Goal: Task Accomplishment & Management: Manage account settings

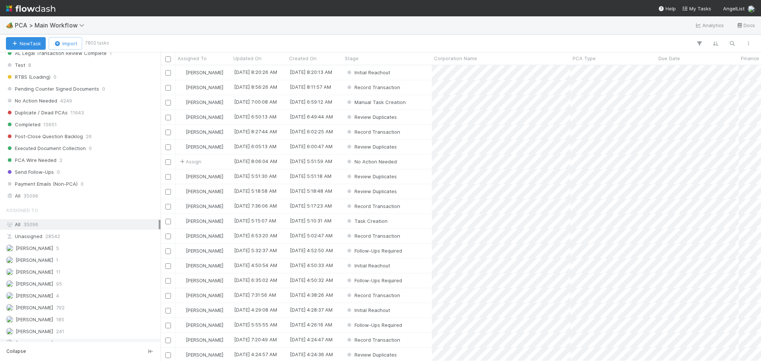
scroll to position [893, 0]
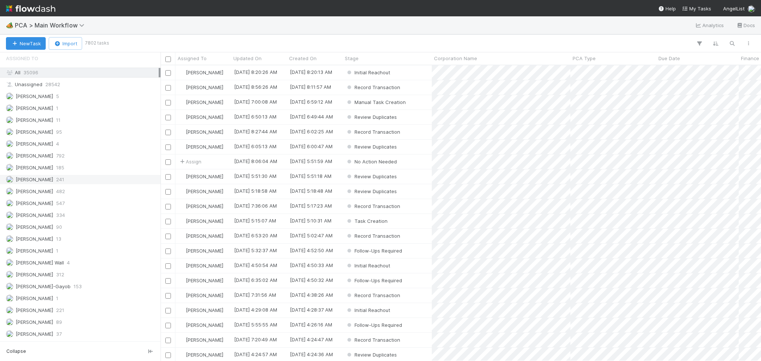
click at [85, 180] on div "Febbie Cervantes 241" at bounding box center [82, 179] width 153 height 9
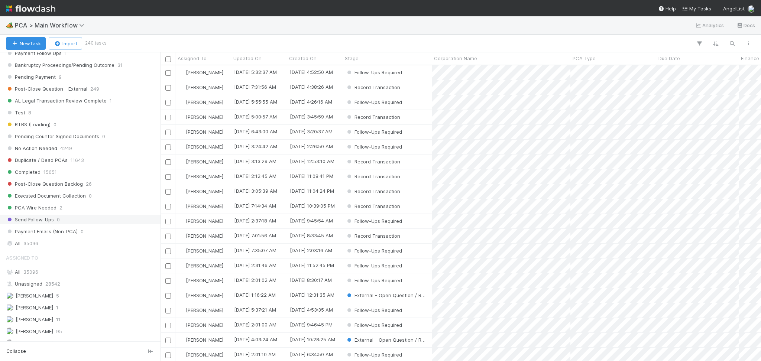
scroll to position [644, 0]
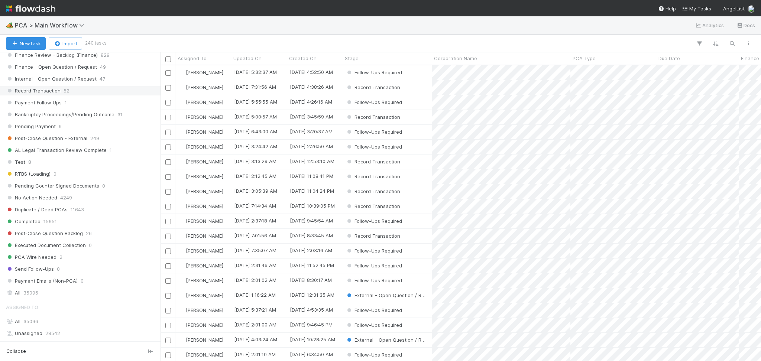
click at [58, 90] on span "Record Transaction" at bounding box center [33, 90] width 55 height 9
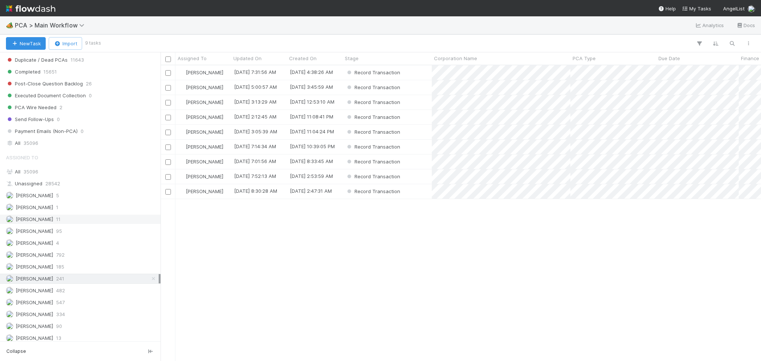
scroll to position [792, 0]
click at [414, 72] on div "Record Transaction" at bounding box center [387, 72] width 89 height 14
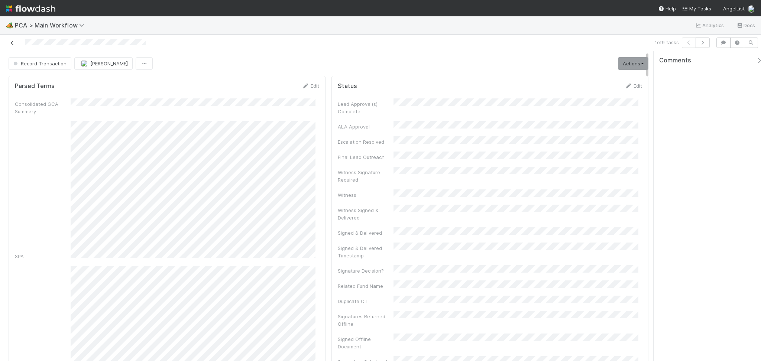
click at [11, 46] on link at bounding box center [12, 42] width 7 height 7
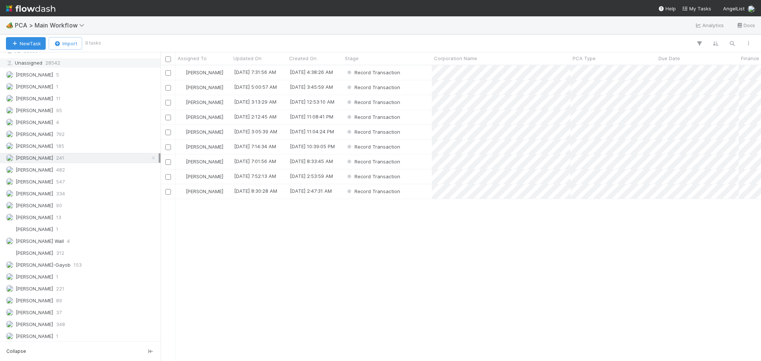
scroll to position [990, 0]
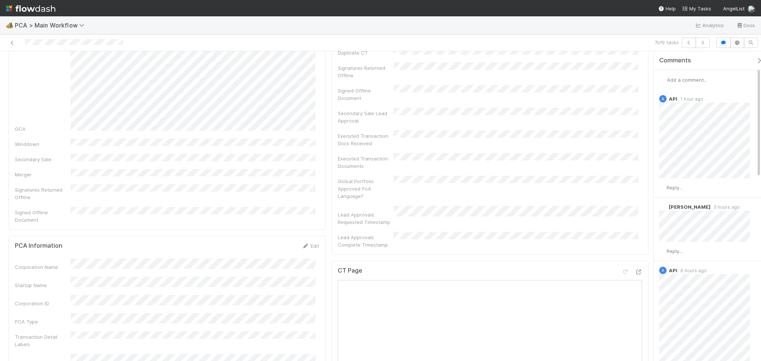
scroll to position [297, 0]
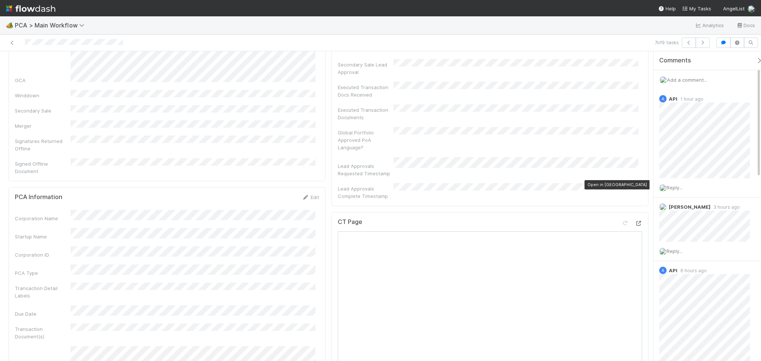
click at [635, 221] on icon at bounding box center [638, 223] width 7 height 5
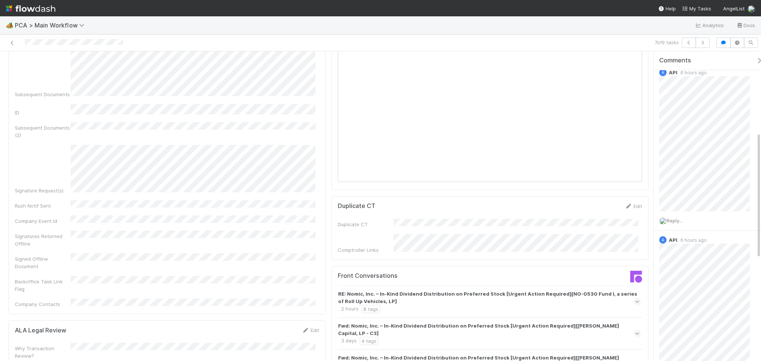
scroll to position [743, 0]
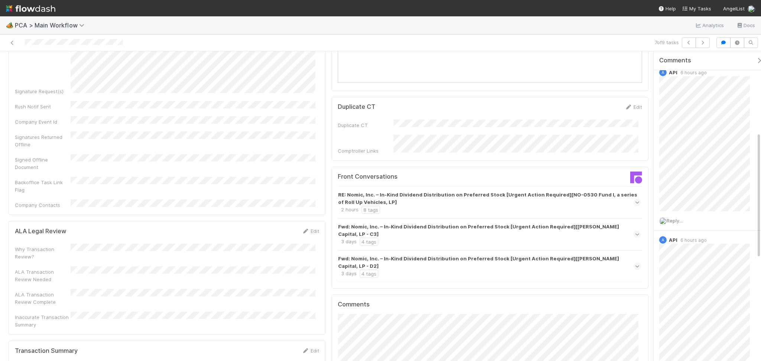
click at [509, 255] on div "Fwd: Nomic, Inc. – In-Kind Dividend Distribution on Preferred Stock [Urgent Act…" at bounding box center [488, 266] width 301 height 23
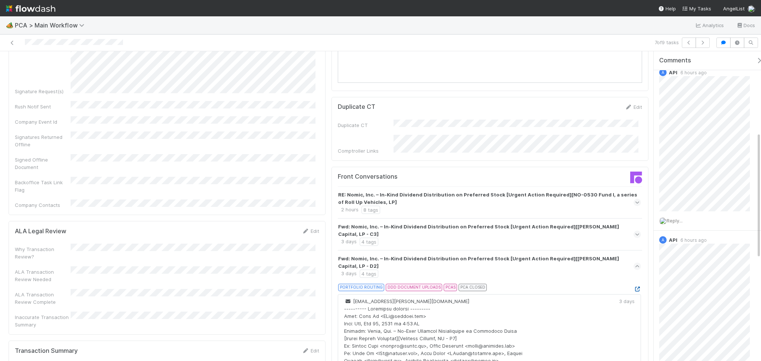
click at [633, 287] on icon at bounding box center [636, 289] width 7 height 5
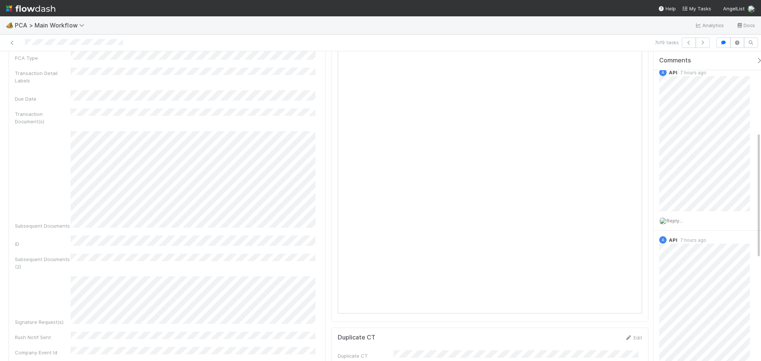
scroll to position [495, 0]
click at [13, 44] on icon at bounding box center [12, 42] width 7 height 5
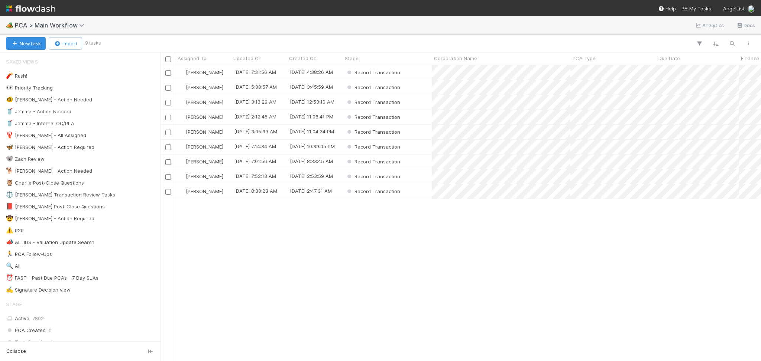
scroll to position [288, 593]
click at [418, 74] on div "Record Transaction" at bounding box center [387, 72] width 89 height 14
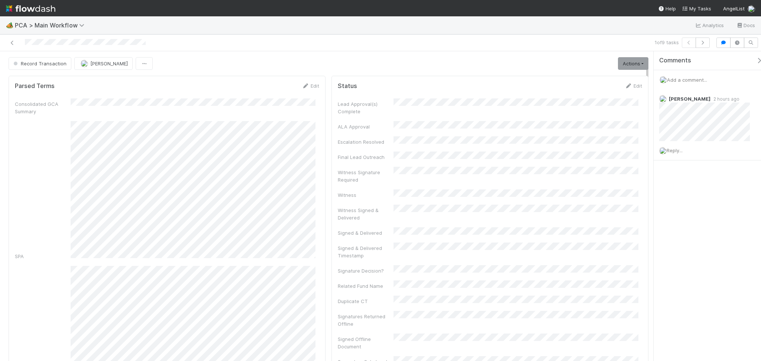
scroll to position [198, 0]
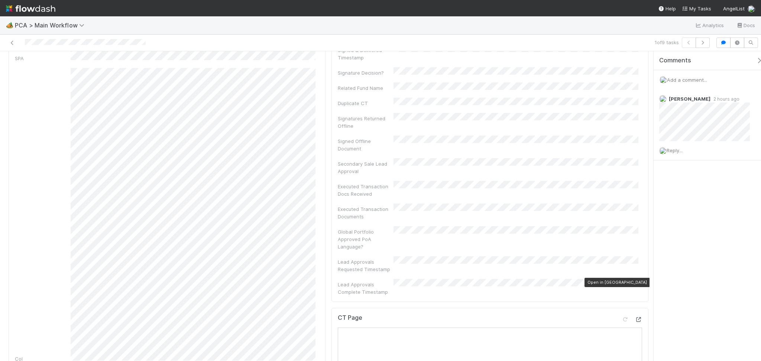
click at [635, 317] on icon at bounding box center [638, 319] width 7 height 5
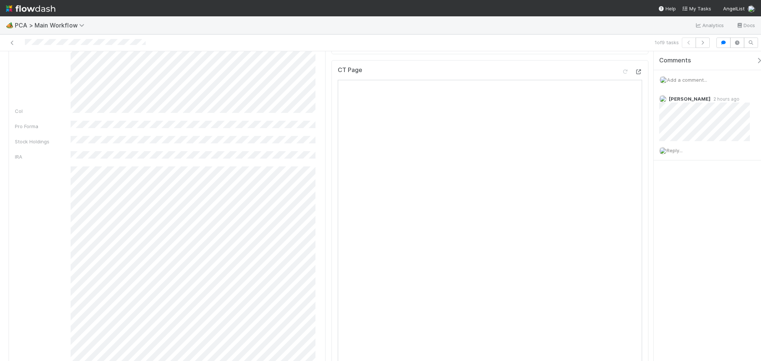
scroll to position [347, 0]
click at [635, 169] on icon at bounding box center [638, 171] width 7 height 5
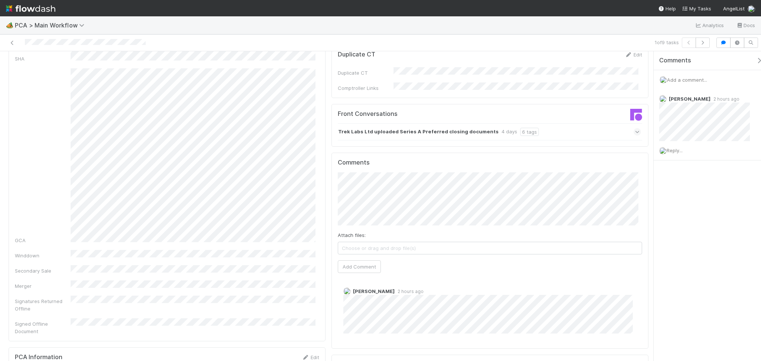
scroll to position [743, 0]
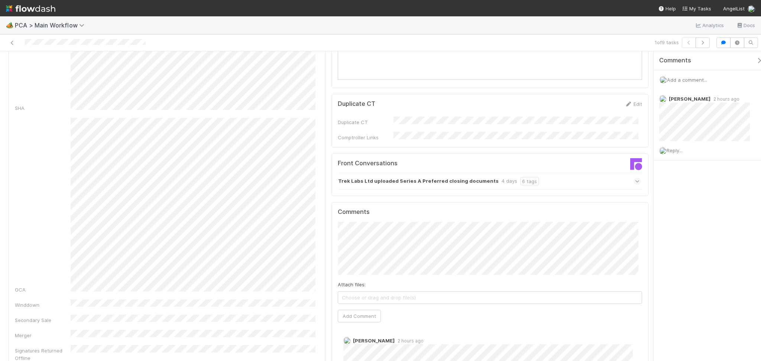
click at [562, 173] on div "Trek Labs Ltd uploaded Series A Preferred closing documents 4 days 6 tags" at bounding box center [489, 181] width 303 height 17
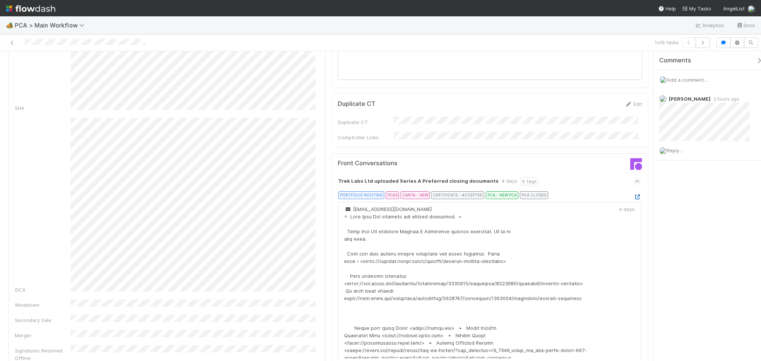
click at [633, 195] on icon at bounding box center [636, 197] width 7 height 5
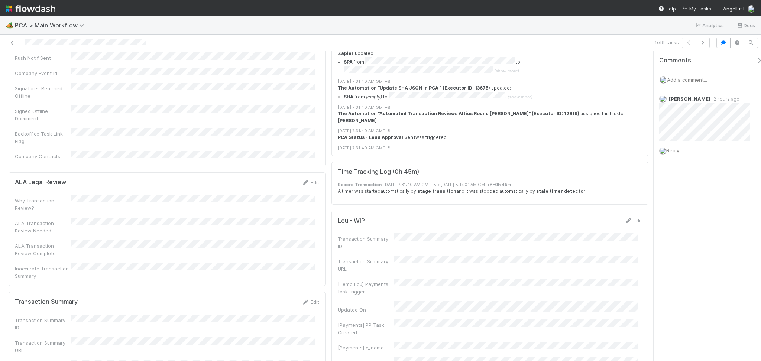
scroll to position [1486, 0]
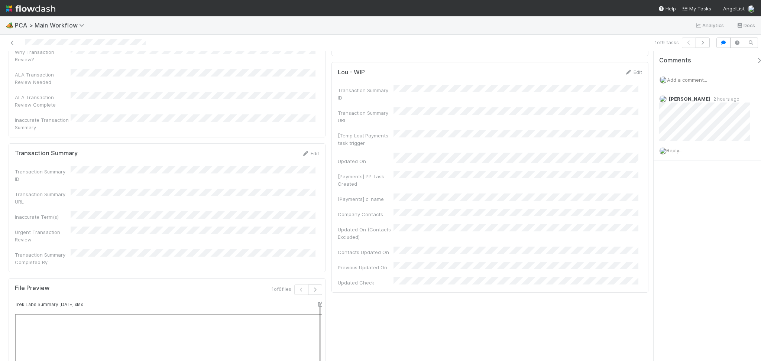
click at [301, 143] on div "Transaction Summary Edit Transaction Summary ID Transaction Summary URL Inaccur…" at bounding box center [167, 207] width 317 height 129
click at [302, 151] on icon at bounding box center [305, 153] width 7 height 5
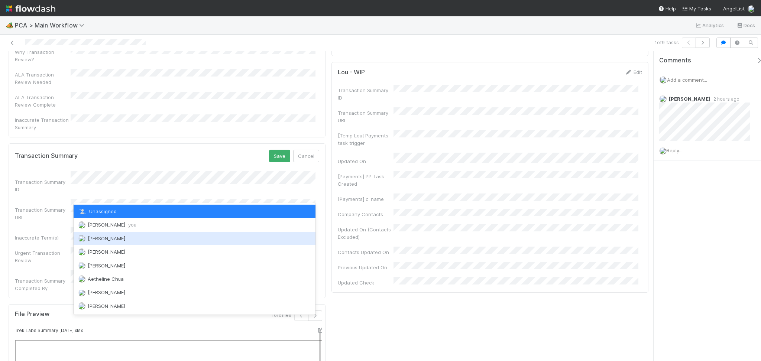
click at [116, 228] on div "Febbie Cervantes you" at bounding box center [195, 224] width 242 height 13
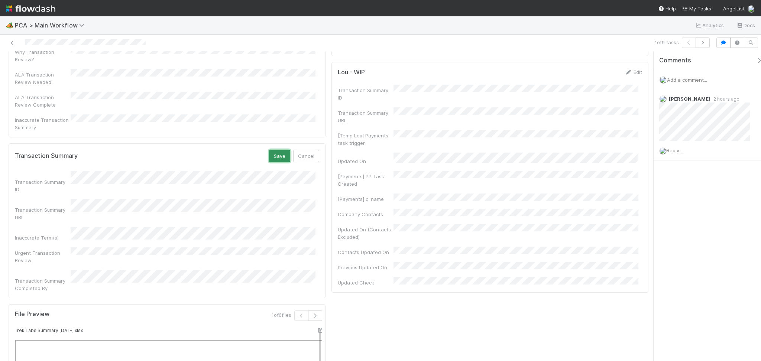
click at [272, 150] on button "Save" at bounding box center [279, 156] width 21 height 13
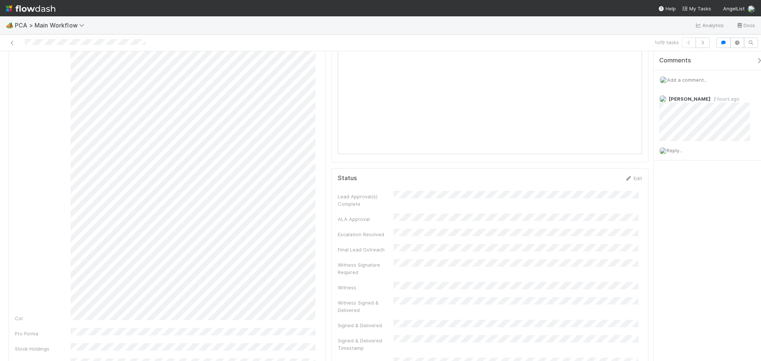
scroll to position [0, 0]
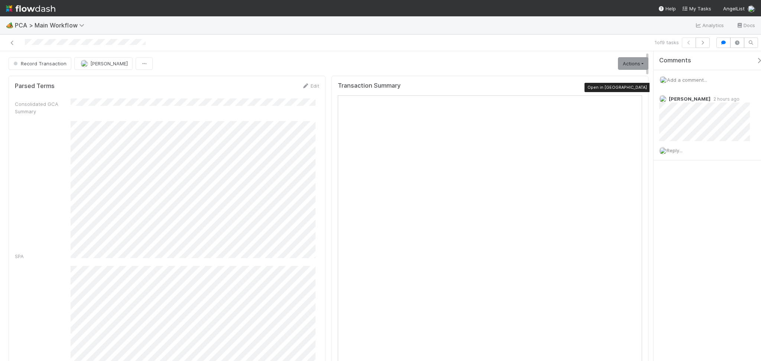
click at [635, 87] on icon at bounding box center [638, 87] width 7 height 5
click at [622, 63] on link "Actions" at bounding box center [633, 63] width 30 height 13
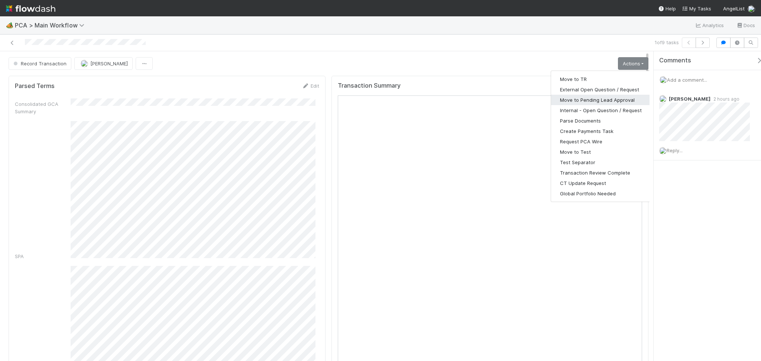
click at [584, 104] on button "Move to Pending Lead Approval" at bounding box center [601, 100] width 100 height 10
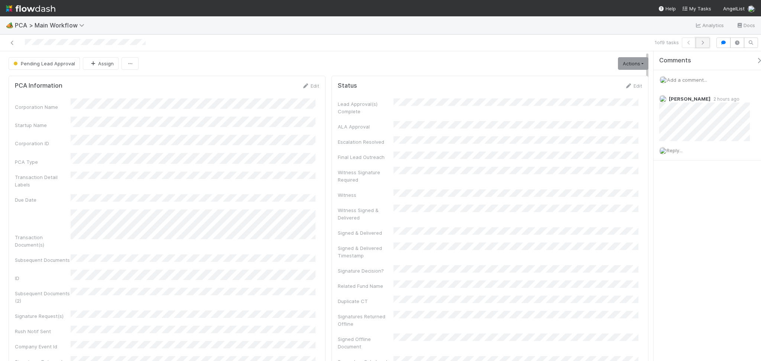
click at [701, 43] on icon "button" at bounding box center [702, 42] width 7 height 4
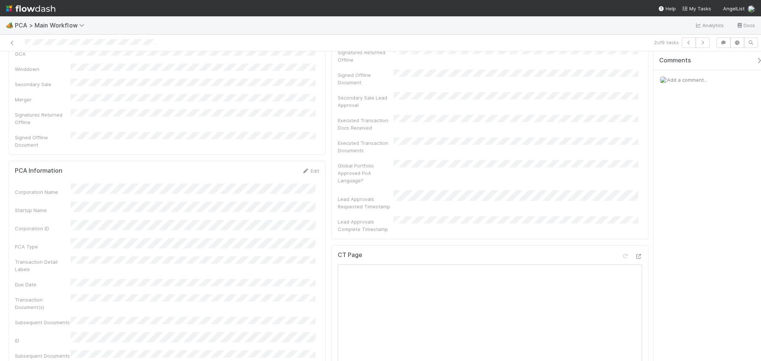
scroll to position [247, 0]
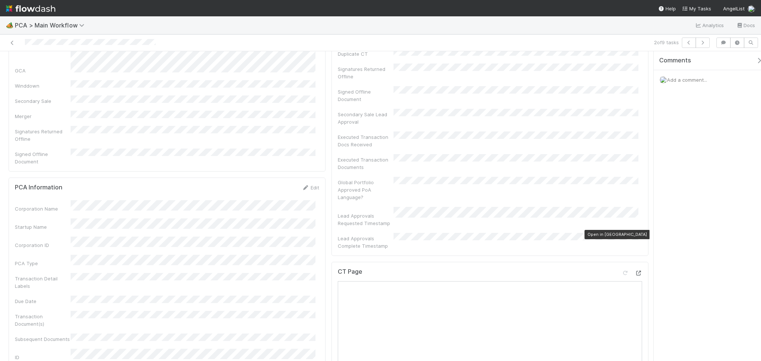
click at [635, 271] on icon at bounding box center [638, 273] width 7 height 5
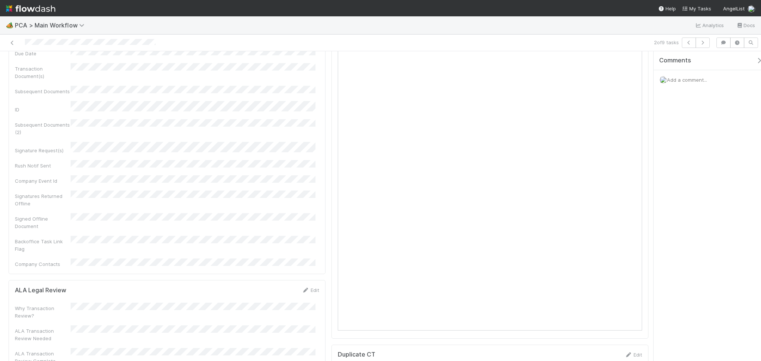
scroll to position [693, 0]
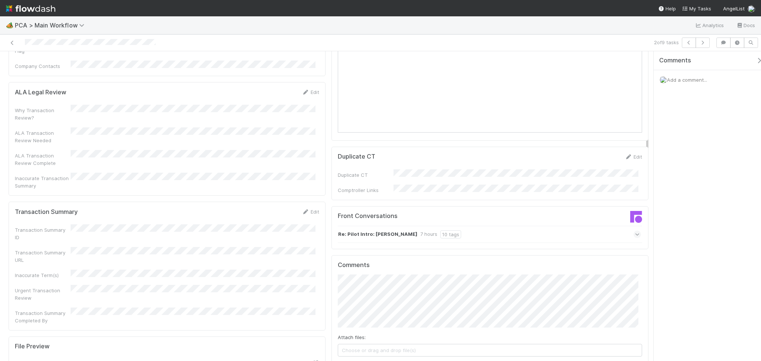
click at [450, 226] on div "Re: Pilot Intro: Connor, Jeremy 7 hours 10 tags" at bounding box center [489, 234] width 303 height 17
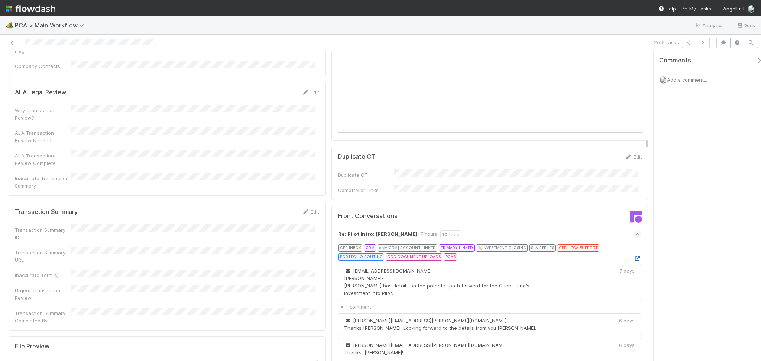
click at [633, 256] on icon at bounding box center [636, 258] width 7 height 5
click at [296, 208] on div "Transaction Summary Edit" at bounding box center [167, 211] width 304 height 7
click at [302, 210] on icon at bounding box center [305, 212] width 7 height 5
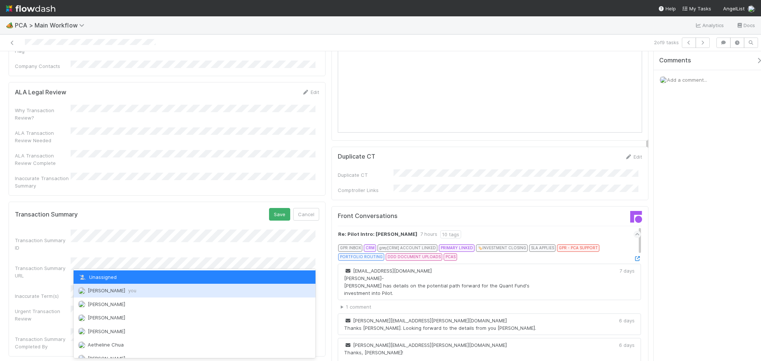
click at [116, 290] on span "Febbie Cervantes you" at bounding box center [112, 291] width 49 height 6
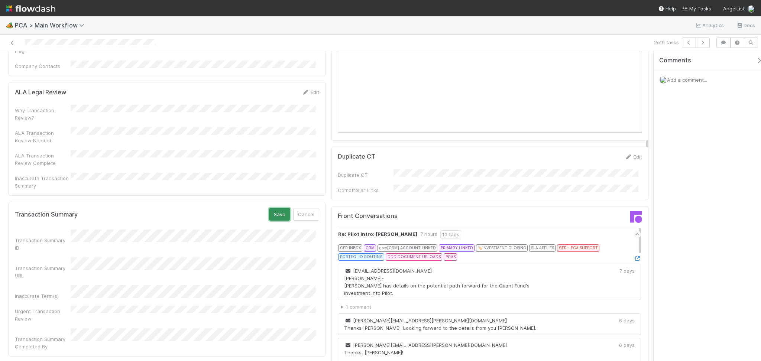
drag, startPoint x: 276, startPoint y: 155, endPoint x: 267, endPoint y: 160, distance: 9.6
click at [276, 208] on button "Save" at bounding box center [279, 214] width 21 height 13
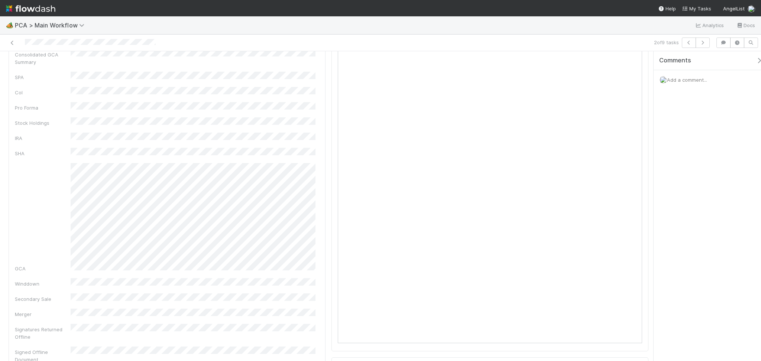
scroll to position [0, 0]
drag, startPoint x: 619, startPoint y: 63, endPoint x: 619, endPoint y: 67, distance: 4.5
click at [619, 62] on link "Actions" at bounding box center [633, 63] width 30 height 13
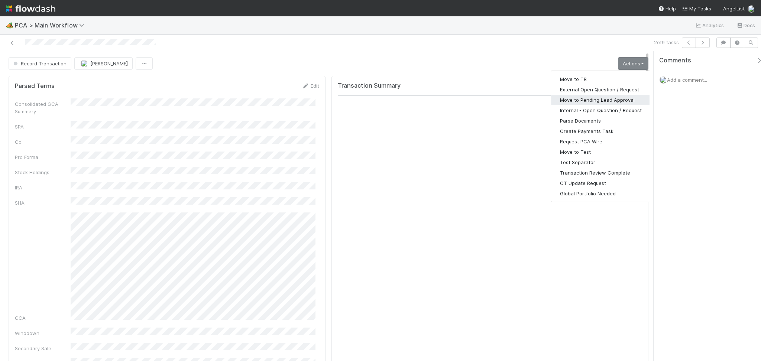
click at [598, 101] on button "Move to Pending Lead Approval" at bounding box center [601, 100] width 100 height 10
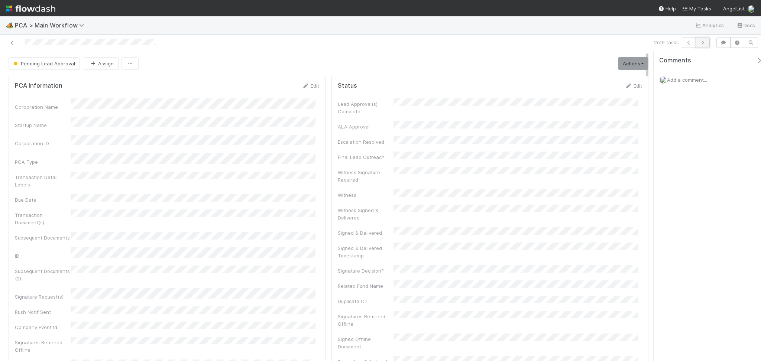
click at [699, 46] on button "button" at bounding box center [702, 43] width 14 height 10
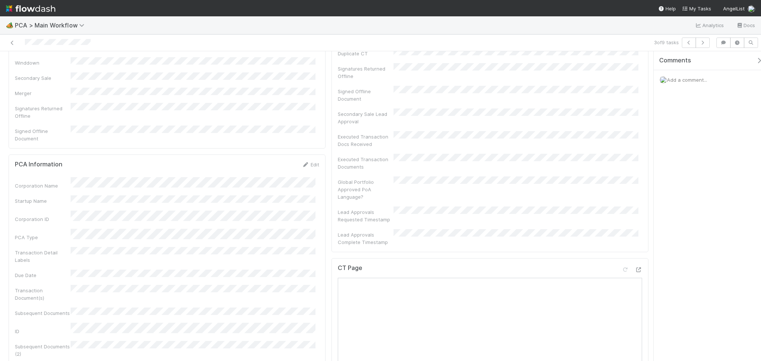
scroll to position [297, 0]
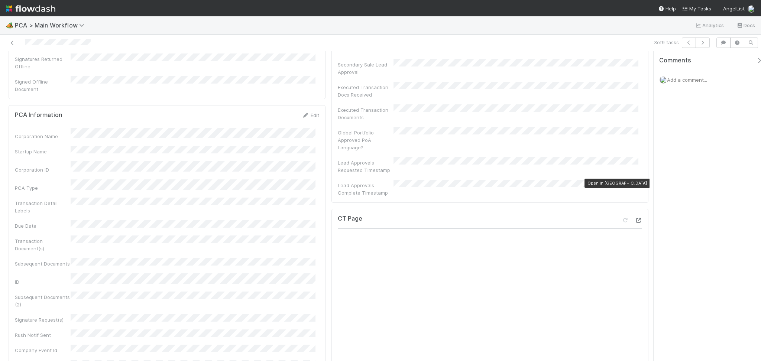
click at [635, 218] on icon at bounding box center [638, 220] width 7 height 5
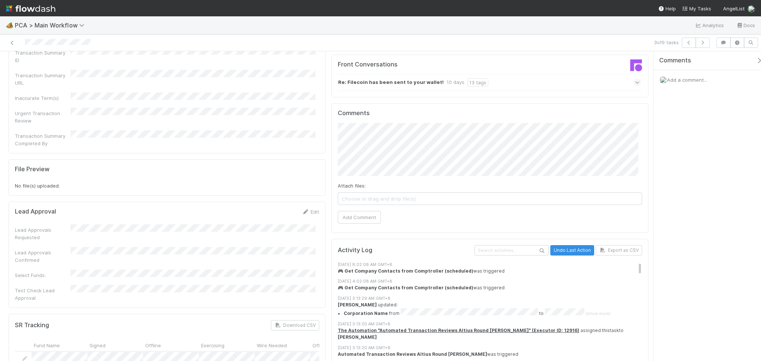
scroll to position [743, 0]
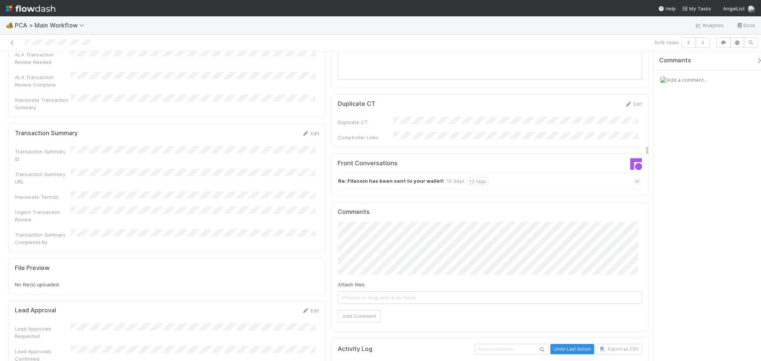
click at [520, 173] on div "Re: Filecoin has been sent to your wallet! 10 days 13 tags" at bounding box center [489, 181] width 303 height 17
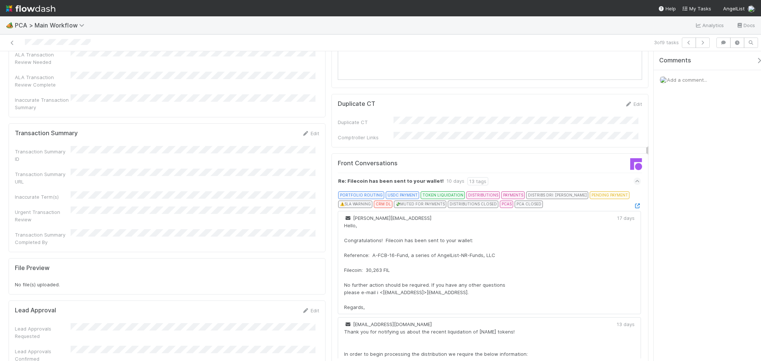
click at [620, 191] on div "PORTFOLIO ROUTING USDC PAYMENT TOKEN LIQUIDATION DISTRIBUTIONS PAYMENTS DISTRIB…" at bounding box center [488, 200] width 301 height 18
click at [633, 204] on icon at bounding box center [636, 206] width 7 height 5
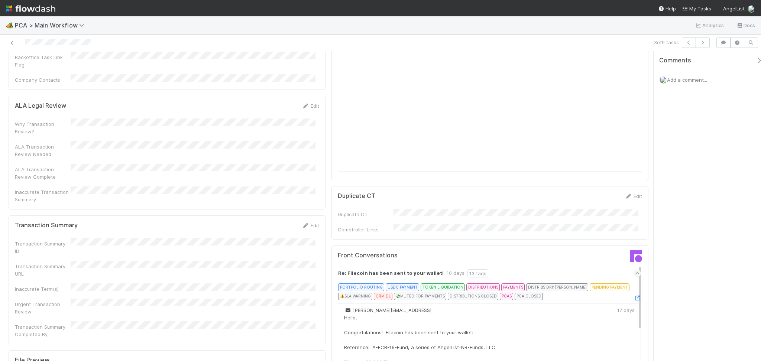
scroll to position [693, 0]
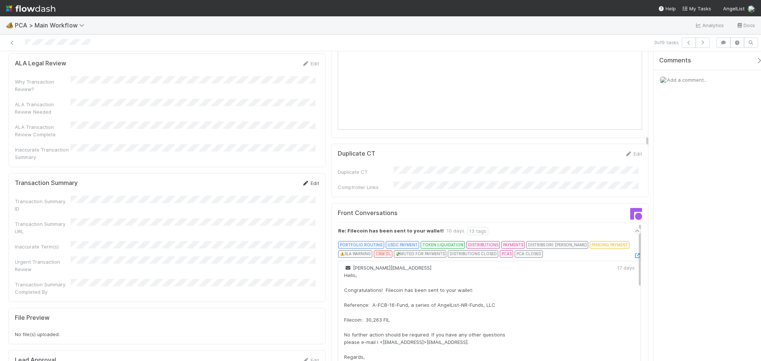
click at [305, 180] on link "Edit" at bounding box center [310, 183] width 17 height 6
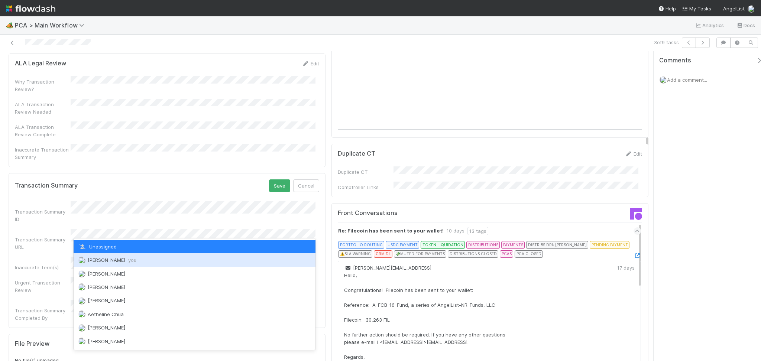
click at [104, 261] on span "Febbie Cervantes you" at bounding box center [112, 260] width 49 height 6
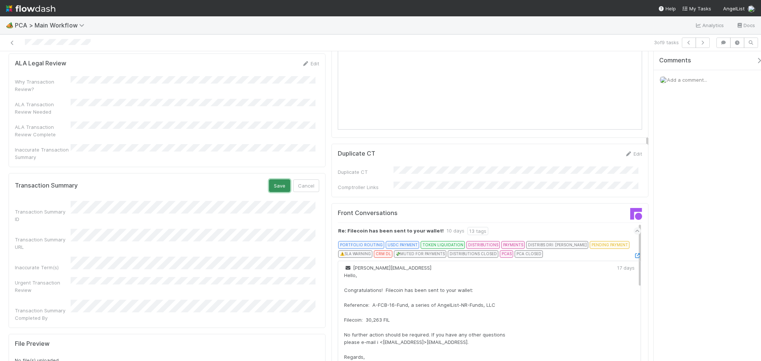
click at [274, 179] on button "Save" at bounding box center [279, 185] width 21 height 13
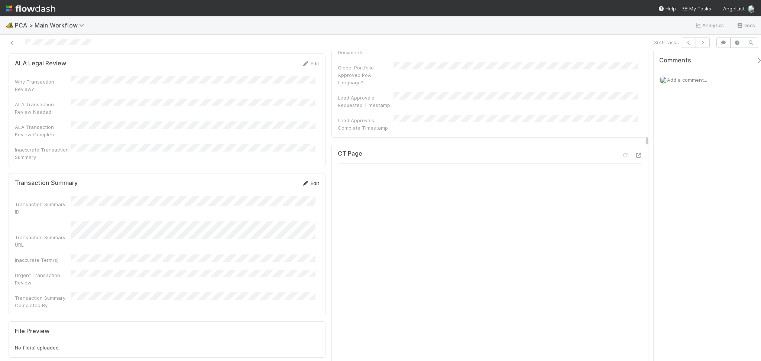
click at [309, 180] on link "Edit" at bounding box center [310, 183] width 17 height 6
click at [274, 179] on button "Save" at bounding box center [279, 185] width 21 height 13
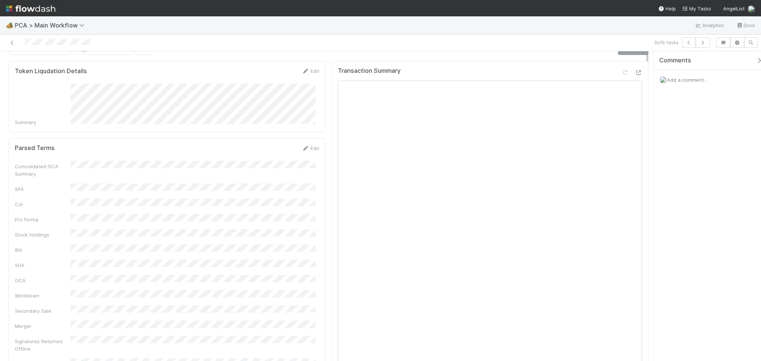
scroll to position [0, 0]
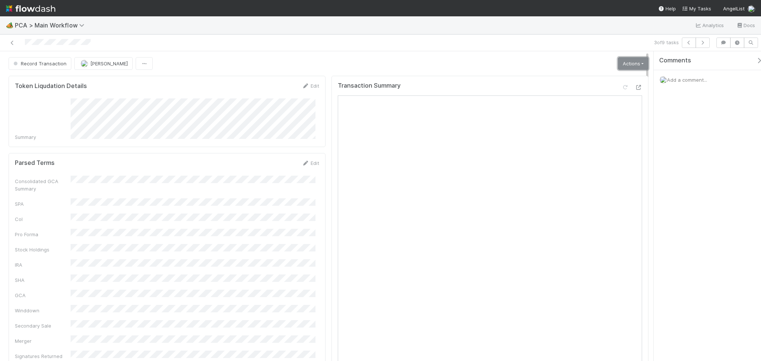
click at [633, 65] on link "Actions" at bounding box center [633, 63] width 30 height 13
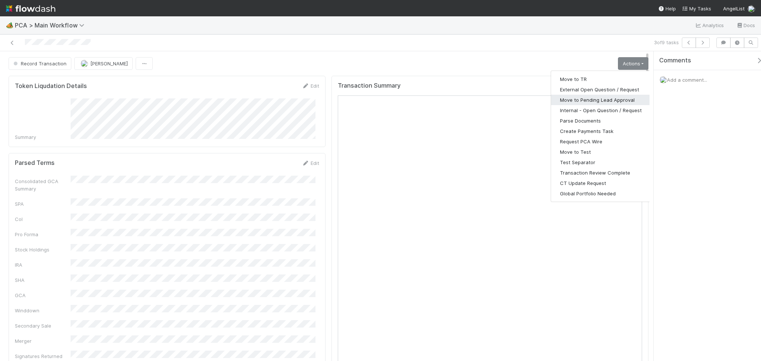
click at [592, 103] on button "Move to Pending Lead Approval" at bounding box center [601, 100] width 100 height 10
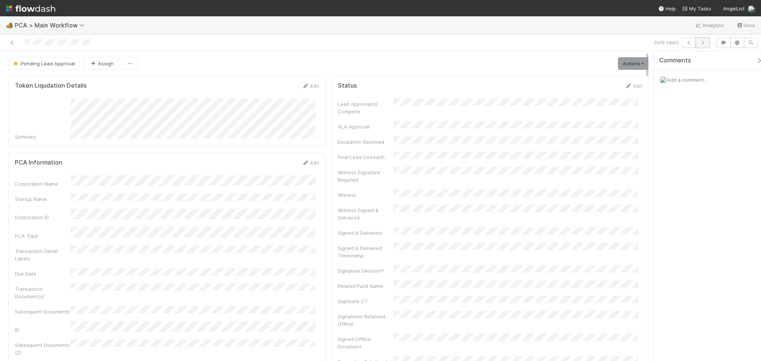
click at [699, 42] on icon "button" at bounding box center [702, 42] width 7 height 4
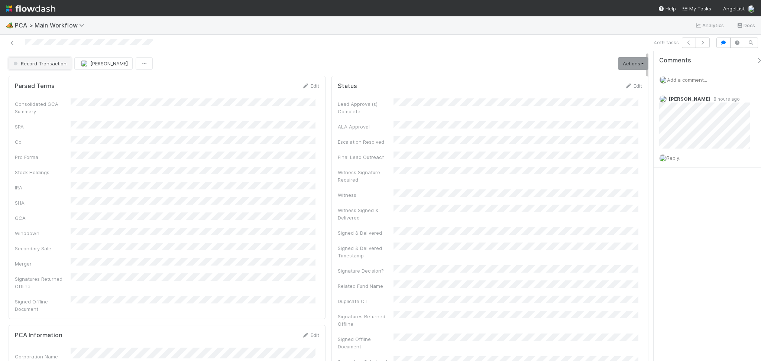
click at [40, 67] on button "Record Transaction" at bounding box center [40, 63] width 63 height 13
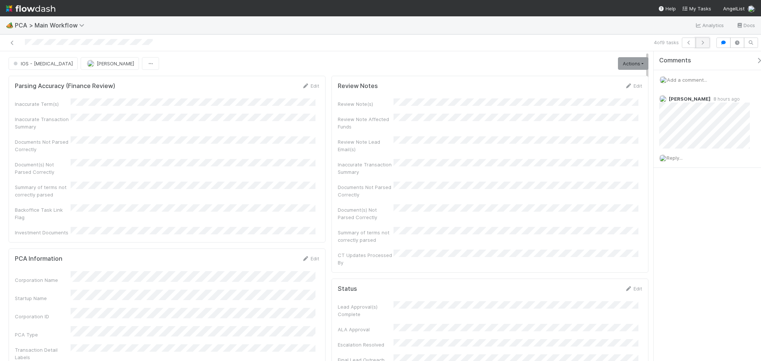
click at [703, 43] on icon "button" at bounding box center [702, 42] width 7 height 4
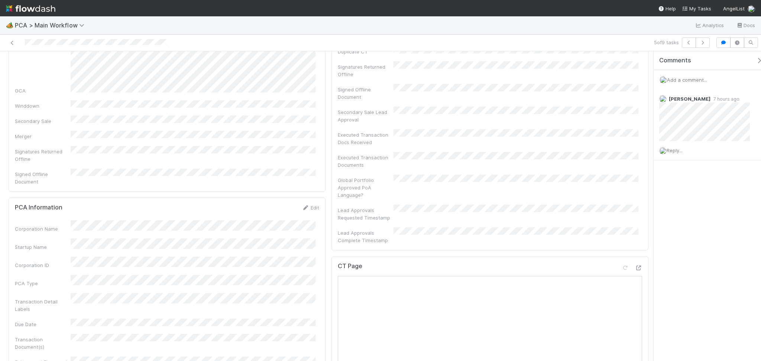
scroll to position [396, 0]
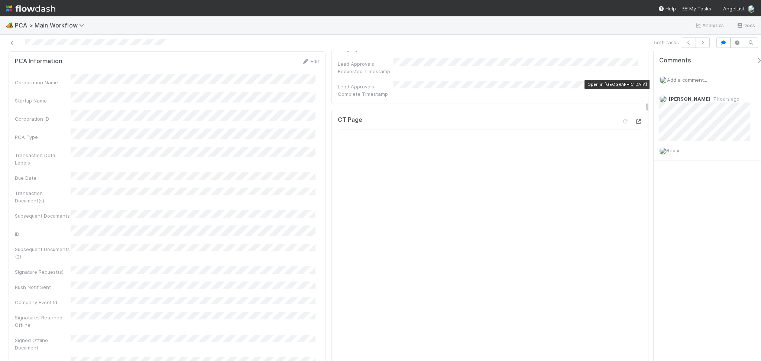
click at [635, 119] on icon at bounding box center [638, 121] width 7 height 5
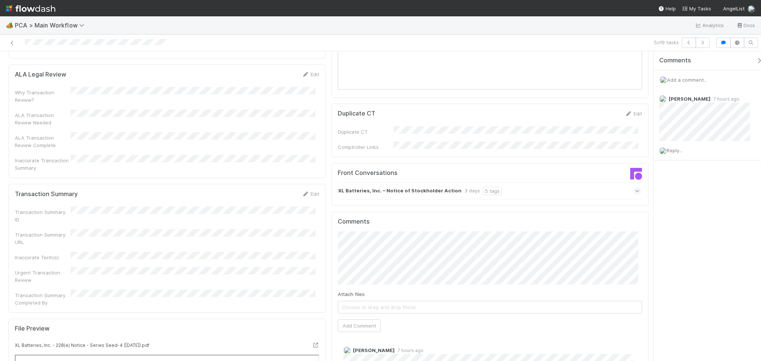
scroll to position [792, 0]
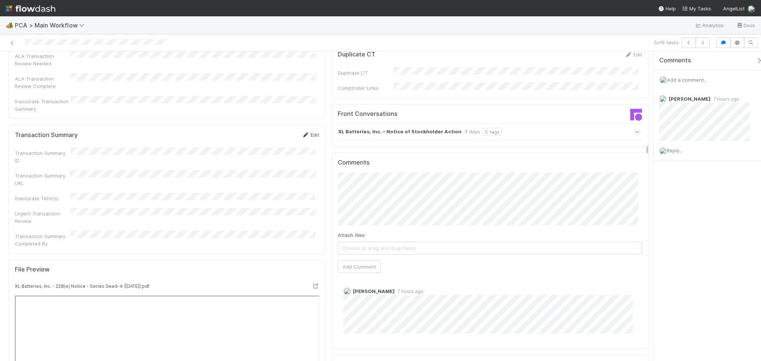
click at [306, 132] on link "Edit" at bounding box center [310, 135] width 17 height 6
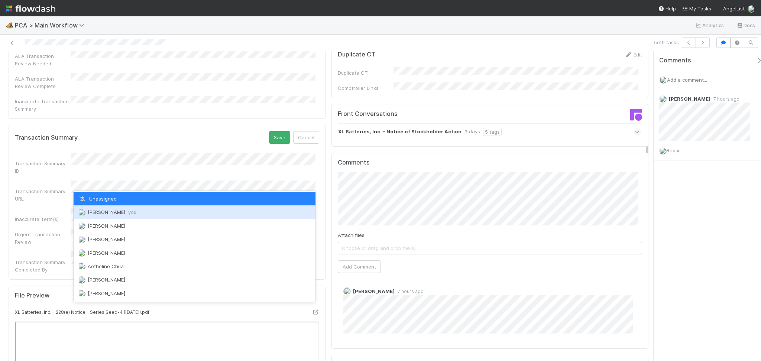
click at [112, 207] on div "Febbie Cervantes you" at bounding box center [195, 211] width 242 height 13
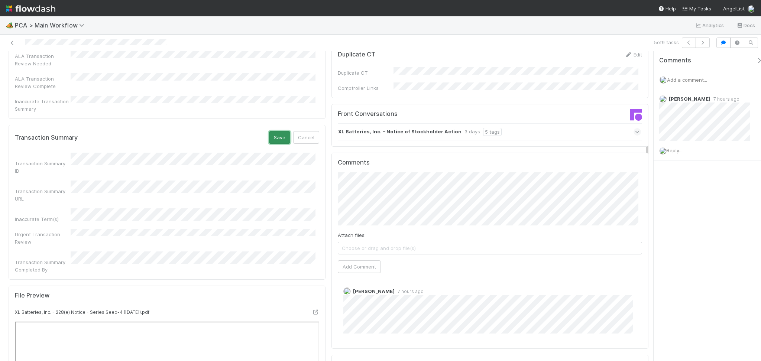
click at [272, 131] on button "Save" at bounding box center [279, 137] width 21 height 13
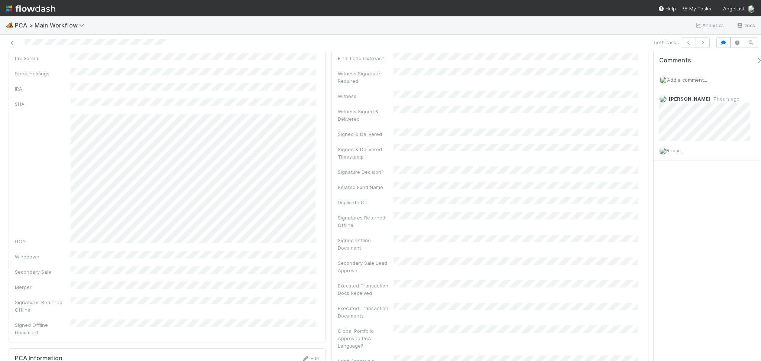
scroll to position [0, 0]
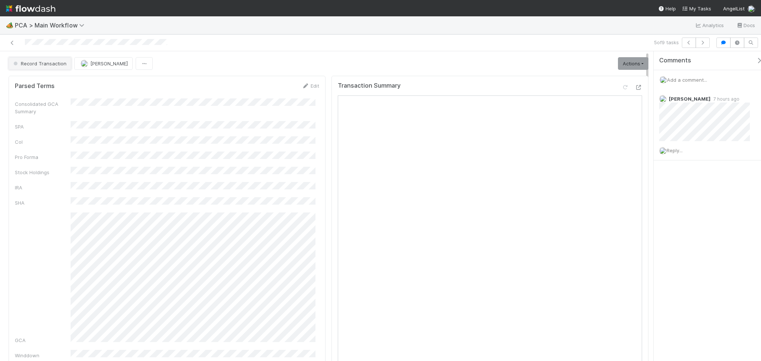
click at [51, 64] on span "Record Transaction" at bounding box center [39, 64] width 55 height 6
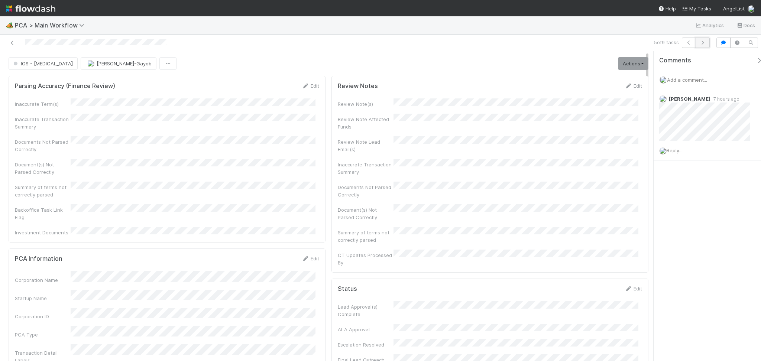
click at [701, 43] on icon "button" at bounding box center [702, 42] width 7 height 4
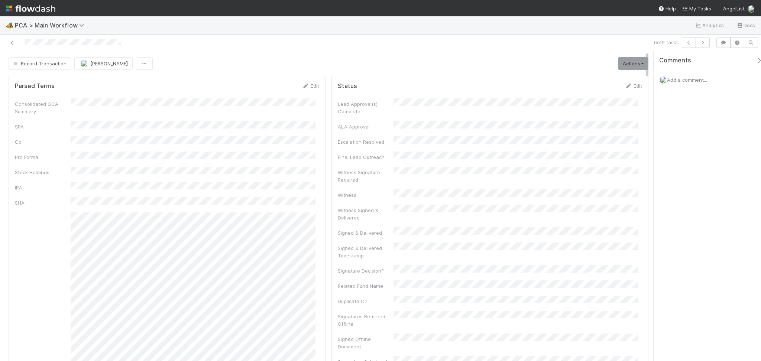
click at [205, 38] on div at bounding box center [181, 43] width 356 height 10
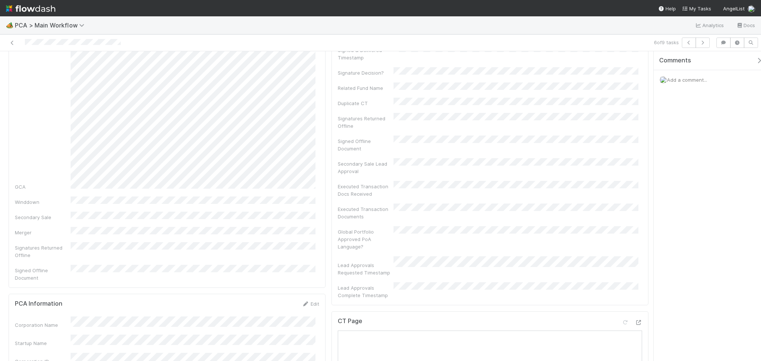
scroll to position [347, 0]
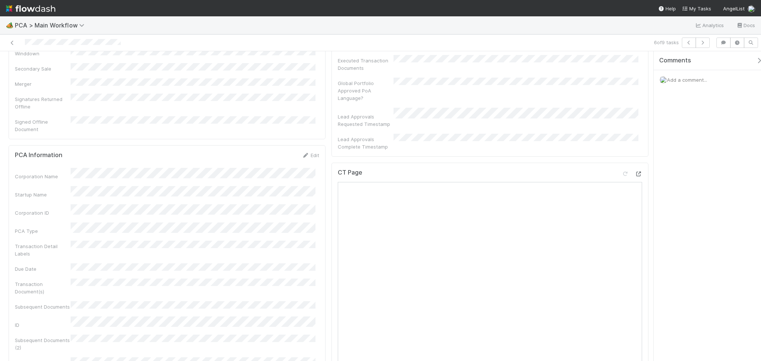
click at [635, 172] on icon at bounding box center [638, 174] width 7 height 5
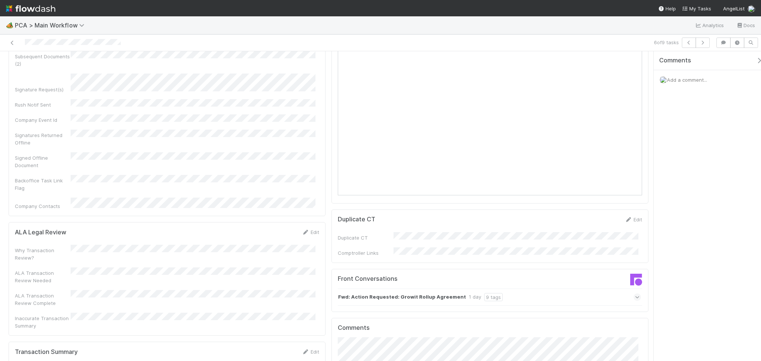
scroll to position [693, 0]
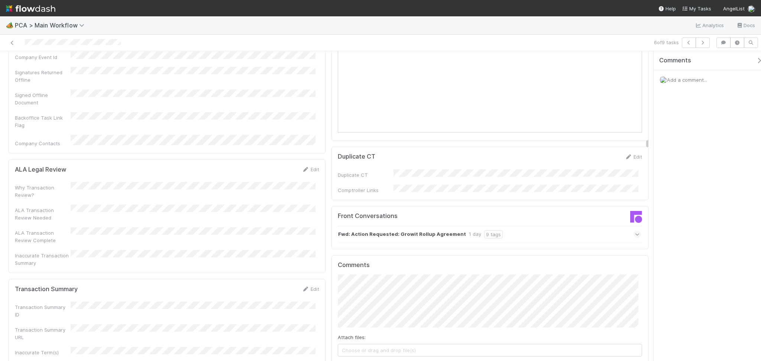
click at [548, 206] on div "Front Conversations Fwd: Action Requested: Growit Rollup Agreement 1 day 9 tags" at bounding box center [489, 227] width 317 height 43
click at [544, 226] on div "Fwd: Action Requested: Growit Rollup Agreement 1 day 9 tags" at bounding box center [489, 234] width 303 height 17
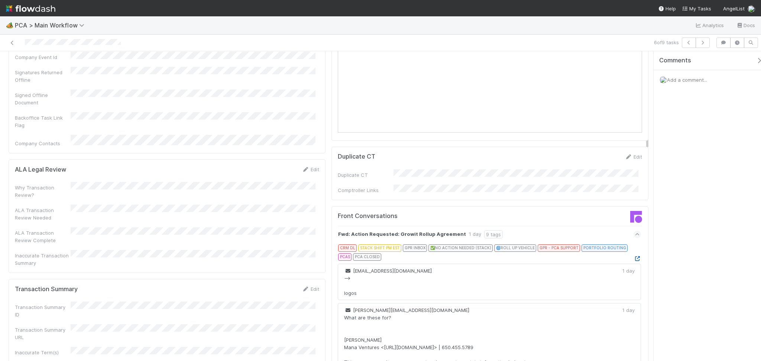
click at [633, 256] on icon at bounding box center [636, 258] width 7 height 5
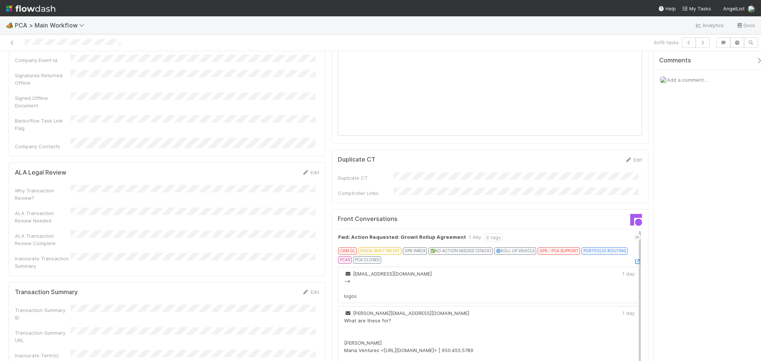
scroll to position [644, 0]
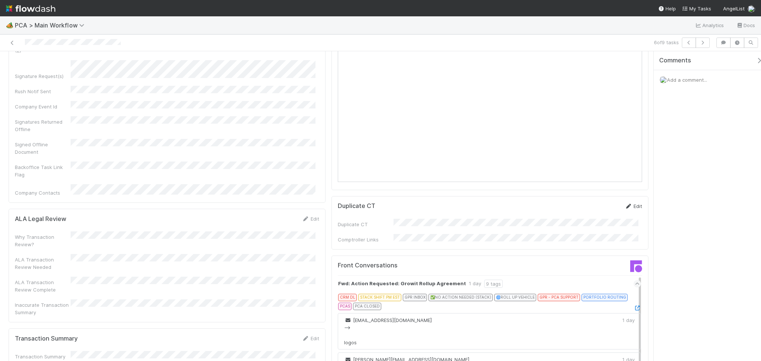
click at [627, 203] on link "Edit" at bounding box center [633, 206] width 17 height 6
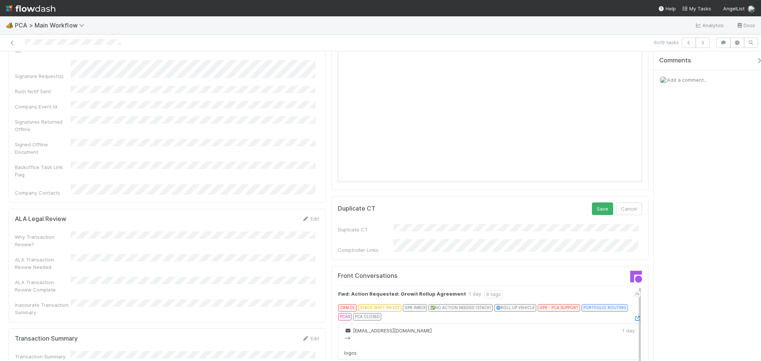
click at [592, 202] on button "Save" at bounding box center [602, 208] width 21 height 13
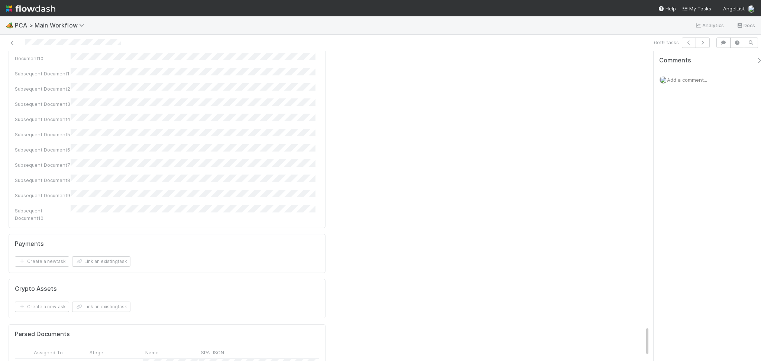
scroll to position [2845, 0]
click at [125, 311] on div "Parsed" at bounding box center [115, 319] width 56 height 16
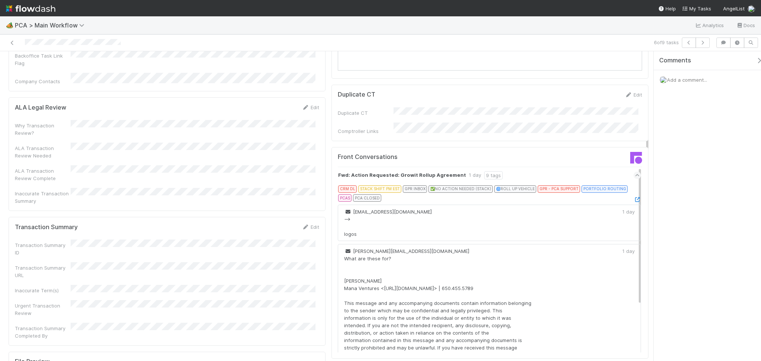
scroll to position [715, 0]
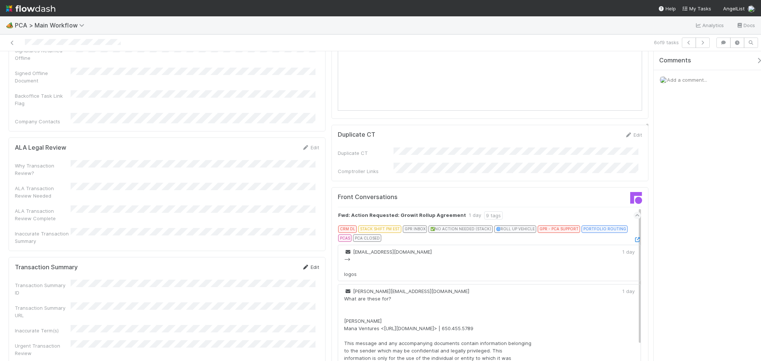
click at [302, 265] on icon at bounding box center [305, 267] width 7 height 5
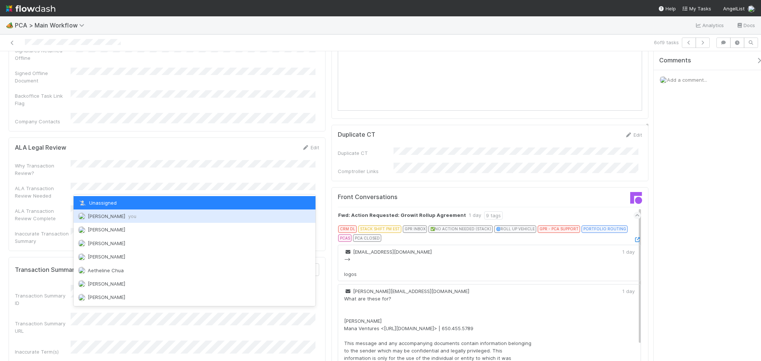
click at [143, 214] on div "Febbie Cervantes you" at bounding box center [195, 216] width 242 height 13
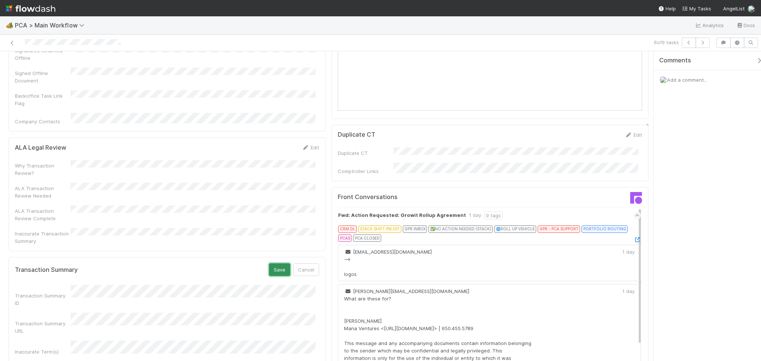
click at [277, 263] on button "Save" at bounding box center [279, 269] width 21 height 13
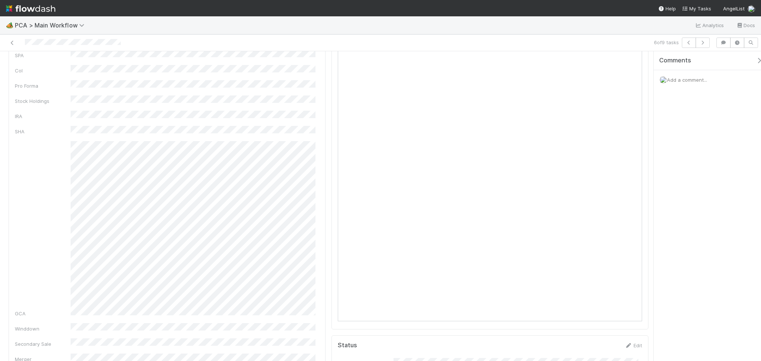
scroll to position [0, 0]
click at [619, 60] on link "Actions" at bounding box center [633, 63] width 30 height 13
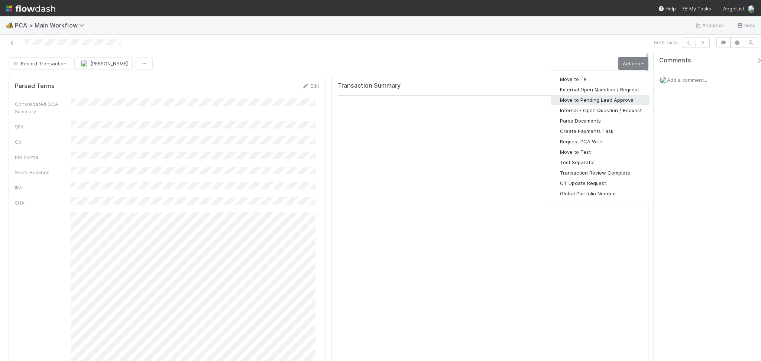
click at [600, 102] on button "Move to Pending Lead Approval" at bounding box center [601, 100] width 100 height 10
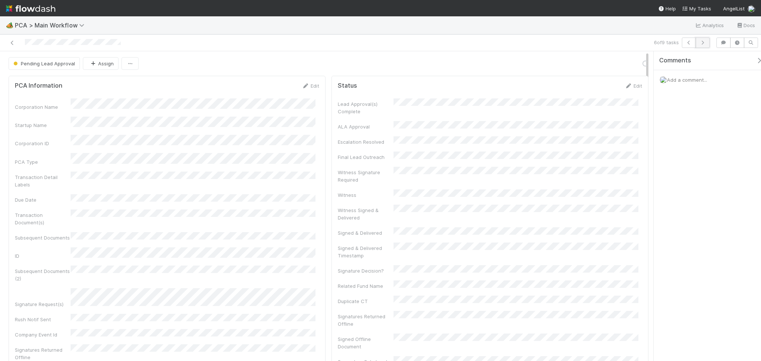
click at [705, 42] on icon "button" at bounding box center [702, 42] width 7 height 4
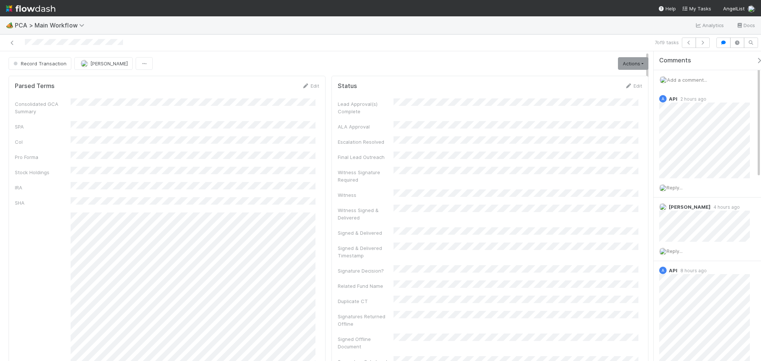
click at [217, 142] on div "Consolidated GCA Summary SPA CoI Pro Forma Stock Holdings IRA SHA GCA Winddown …" at bounding box center [167, 284] width 304 height 373
click at [703, 43] on icon "button" at bounding box center [702, 42] width 7 height 4
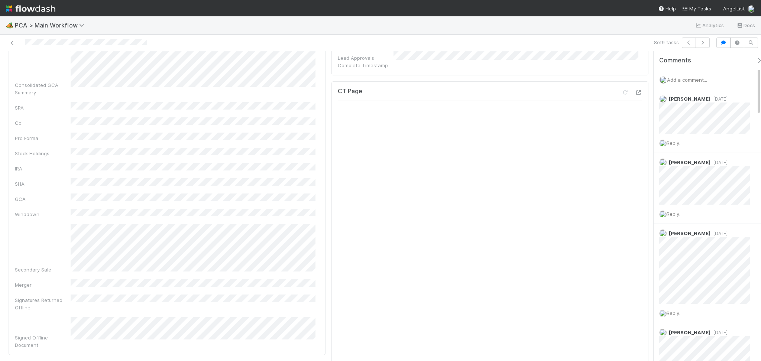
scroll to position [347, 0]
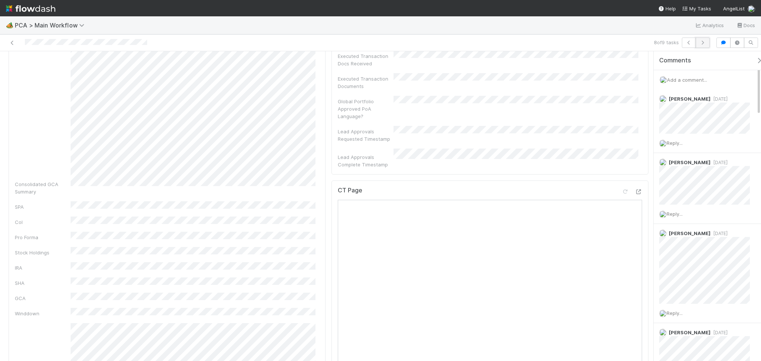
click at [703, 41] on icon "button" at bounding box center [702, 42] width 7 height 4
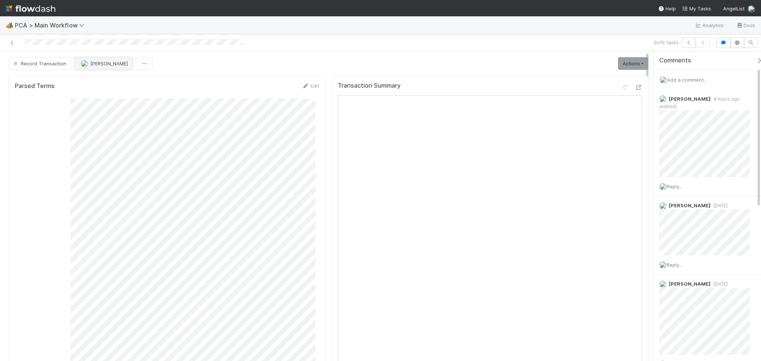
click at [100, 61] on span "[PERSON_NAME]" at bounding box center [109, 64] width 38 height 6
click at [13, 41] on icon at bounding box center [12, 42] width 7 height 5
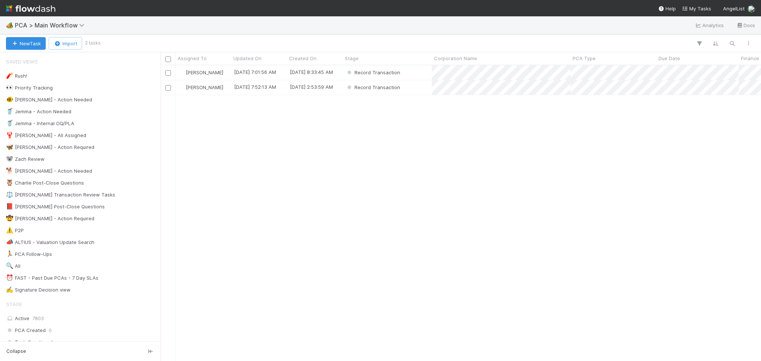
scroll to position [288, 593]
click at [415, 71] on div "Record Transaction" at bounding box center [387, 72] width 89 height 14
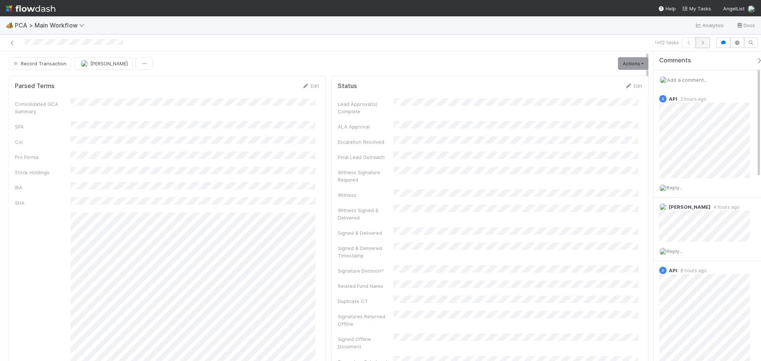
click at [701, 41] on icon "button" at bounding box center [702, 42] width 7 height 4
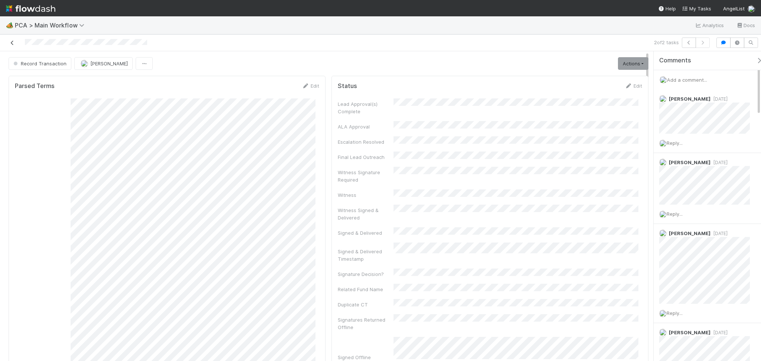
click at [11, 43] on icon at bounding box center [12, 42] width 7 height 5
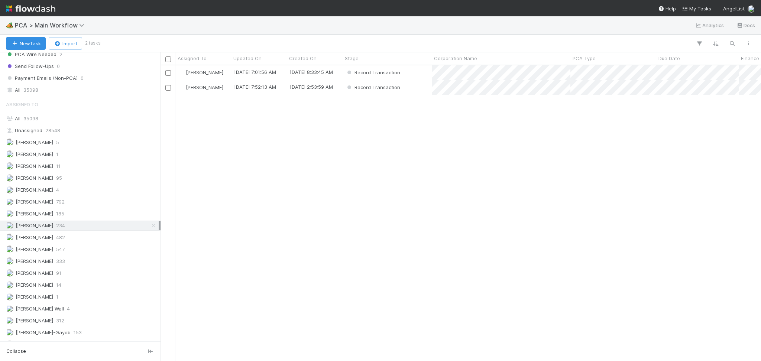
scroll to position [842, 0]
click at [414, 69] on div "Record Transaction" at bounding box center [387, 72] width 89 height 14
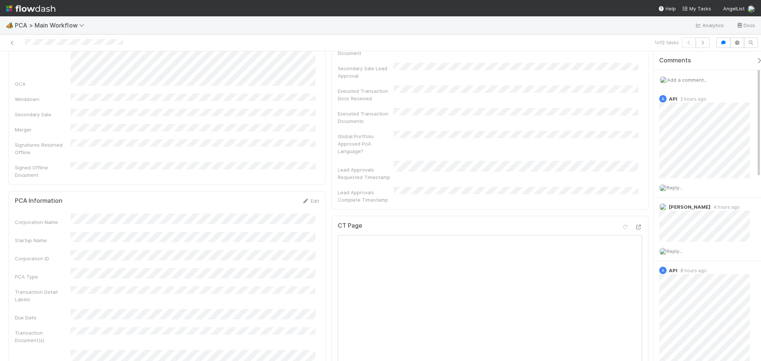
scroll to position [297, 0]
click at [635, 221] on icon at bounding box center [638, 223] width 7 height 5
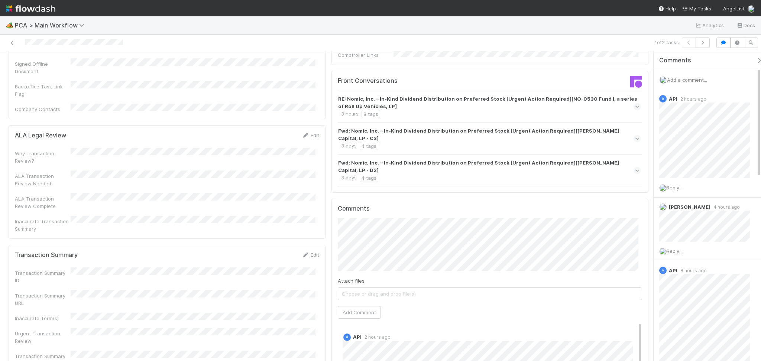
scroll to position [842, 0]
click at [510, 156] on div "Fwd: Nomic, Inc. – In-Kind Dividend Distribution on Preferred Stock [Urgent Act…" at bounding box center [488, 167] width 301 height 23
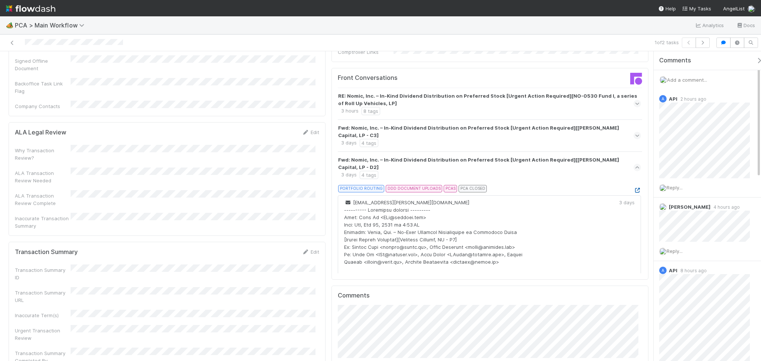
click at [633, 188] on icon at bounding box center [636, 190] width 7 height 5
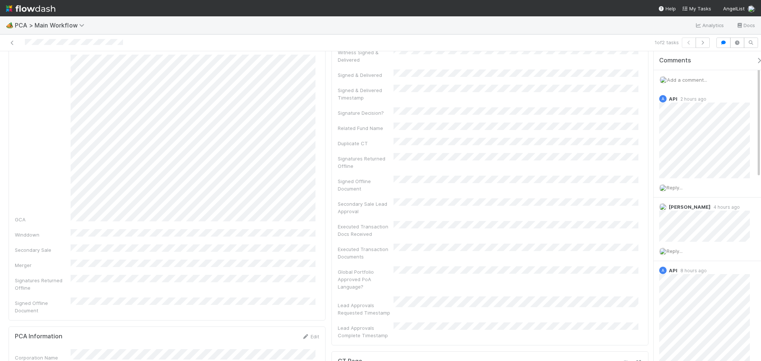
scroll to position [99, 0]
click at [233, 334] on div "Signatures Returned Offline" at bounding box center [167, 342] width 304 height 17
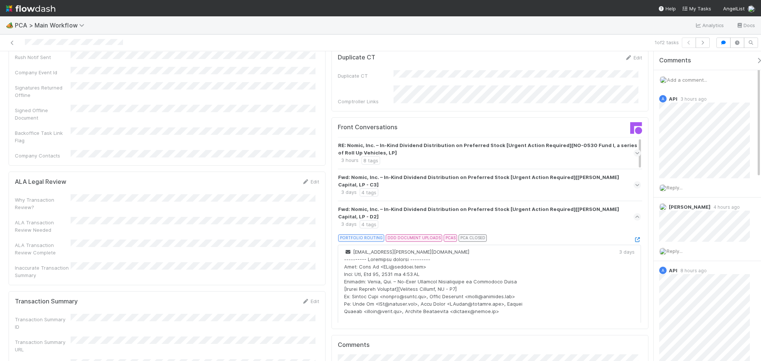
scroll to position [941, 0]
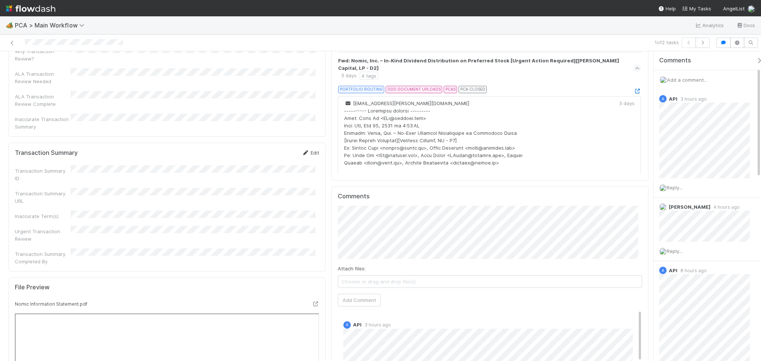
click at [302, 149] on div "Edit" at bounding box center [310, 152] width 17 height 7
click at [302, 150] on icon at bounding box center [305, 152] width 7 height 5
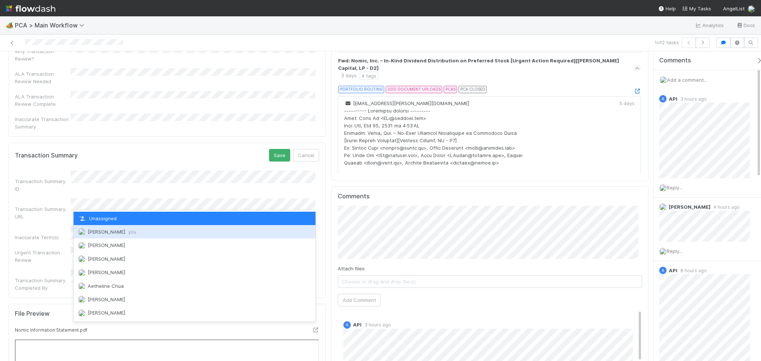
click at [121, 234] on span "Febbie Cervantes you" at bounding box center [112, 232] width 49 height 6
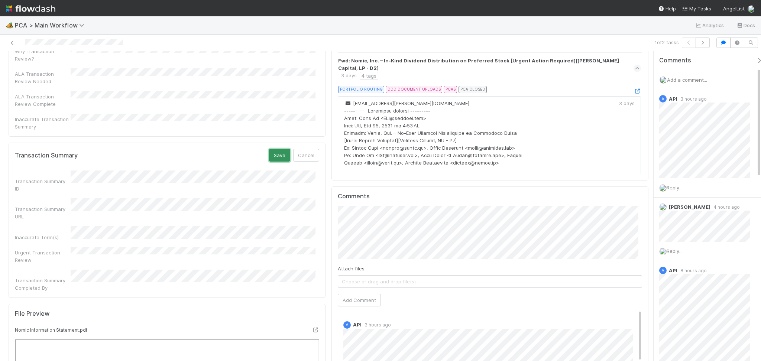
click at [269, 149] on button "Save" at bounding box center [279, 155] width 21 height 13
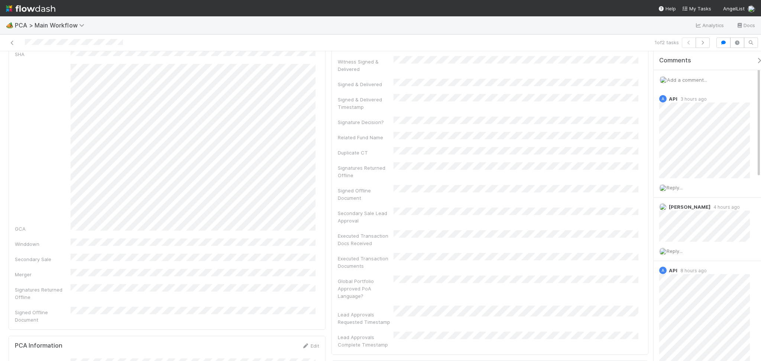
scroll to position [0, 0]
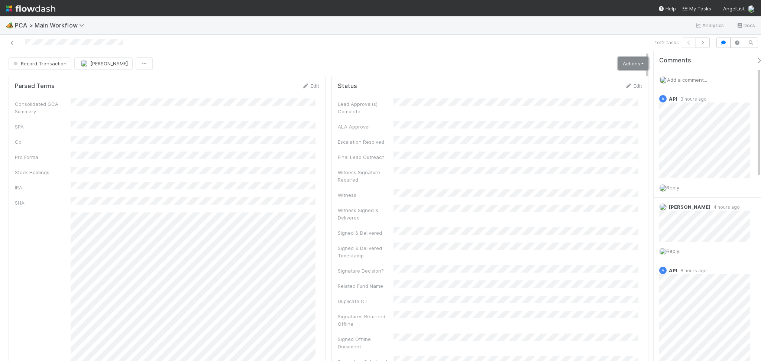
click at [620, 67] on link "Actions" at bounding box center [633, 63] width 30 height 13
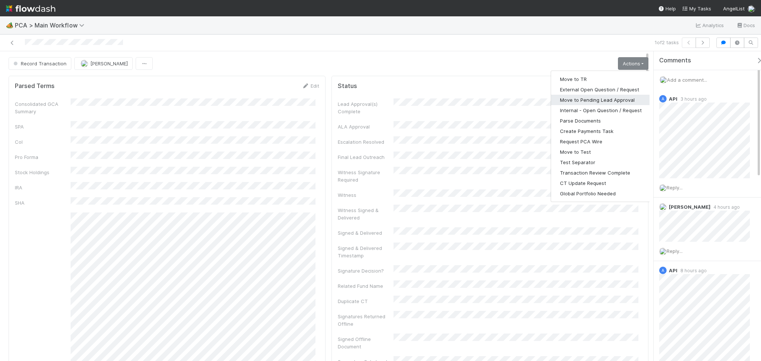
click at [586, 102] on button "Move to Pending Lead Approval" at bounding box center [601, 100] width 100 height 10
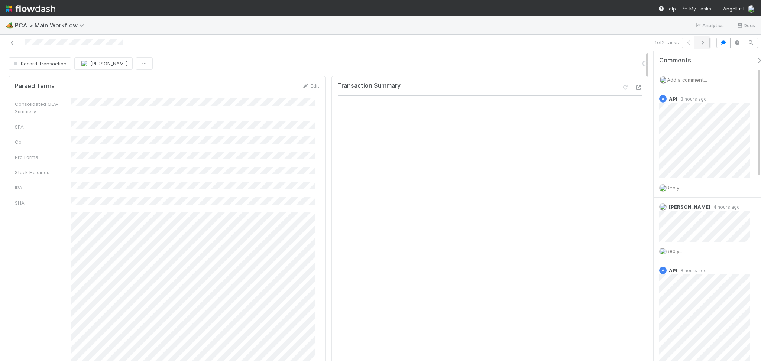
click at [703, 43] on icon "button" at bounding box center [702, 42] width 7 height 4
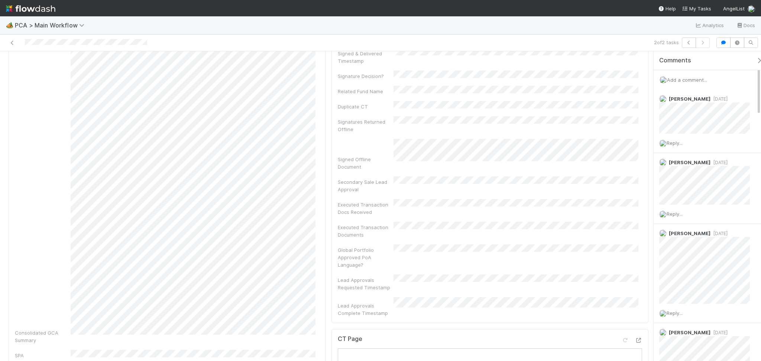
scroll to position [347, 0]
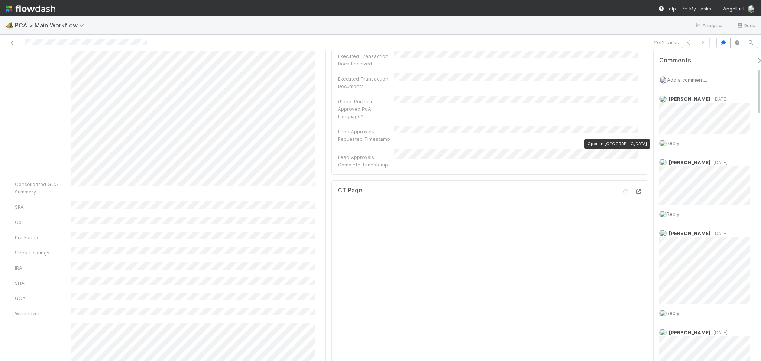
click at [635, 189] on icon at bounding box center [638, 191] width 7 height 5
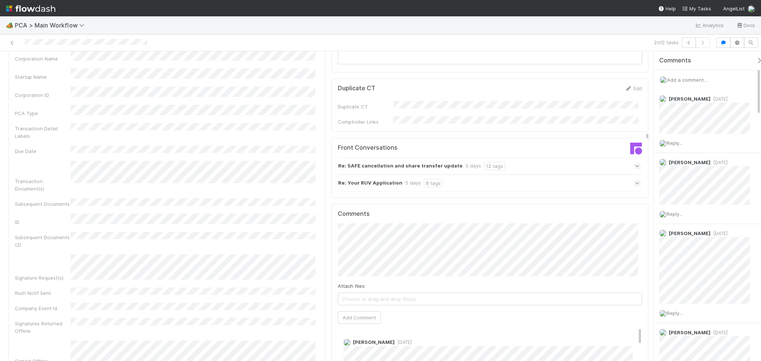
scroll to position [693, 0]
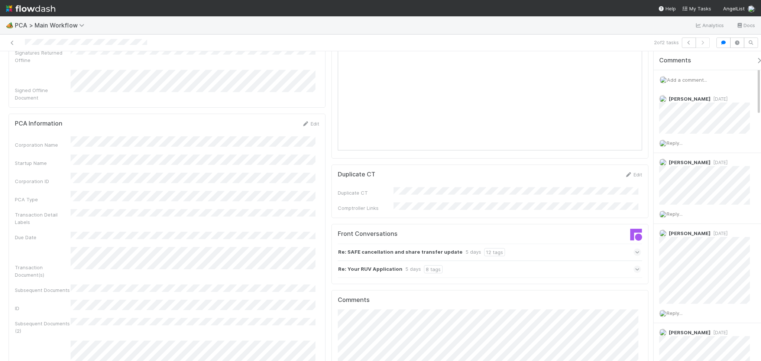
click at [519, 244] on div "Re: SAFE cancellation and share transfer update 5 days 12 tags" at bounding box center [489, 252] width 303 height 17
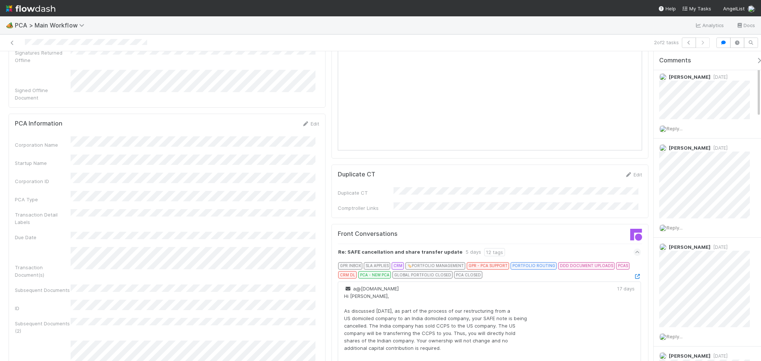
scroll to position [0, 0]
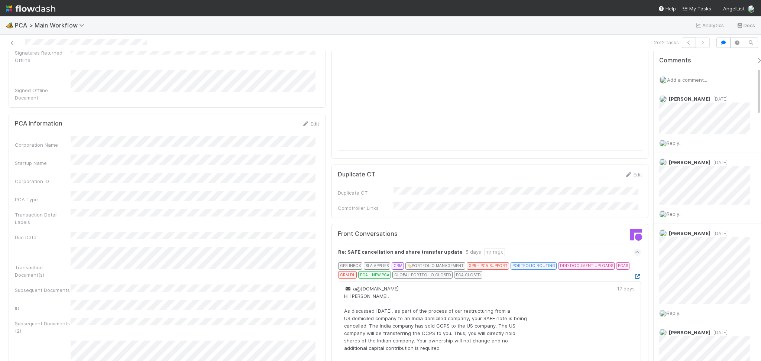
click at [633, 274] on icon at bounding box center [636, 276] width 7 height 5
click at [175, 162] on div "Corporation Name Startup Name Corporation ID PCA Type Transaction Detail Labels…" at bounding box center [167, 317] width 304 height 363
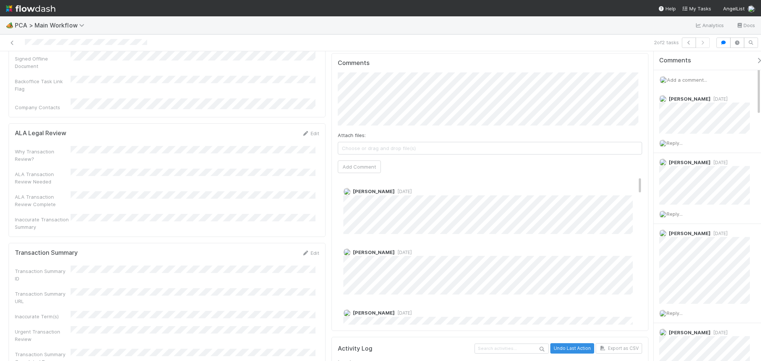
scroll to position [1139, 0]
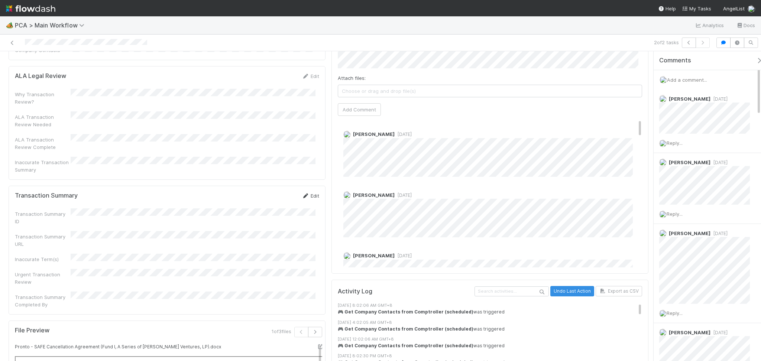
click at [304, 194] on icon at bounding box center [305, 196] width 7 height 5
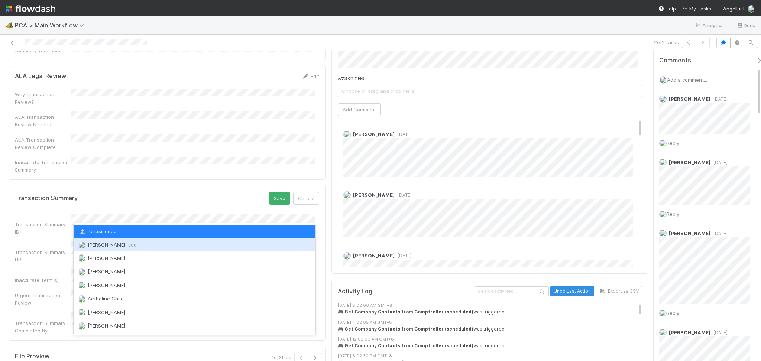
click at [131, 242] on span "you" at bounding box center [132, 245] width 8 height 6
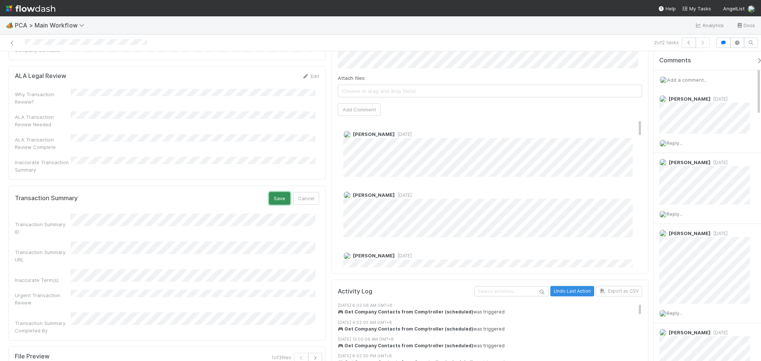
click at [278, 192] on button "Save" at bounding box center [279, 198] width 21 height 13
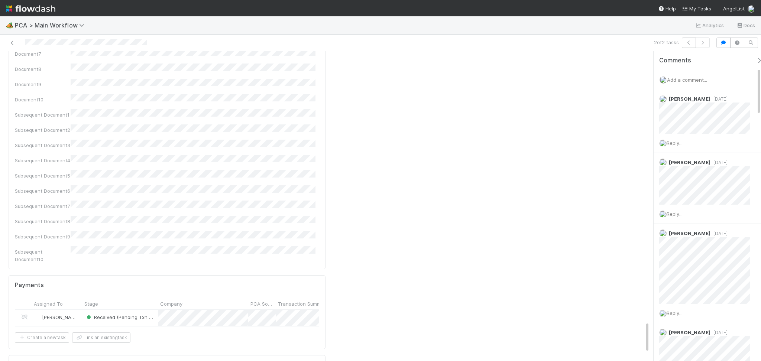
scroll to position [2625, 0]
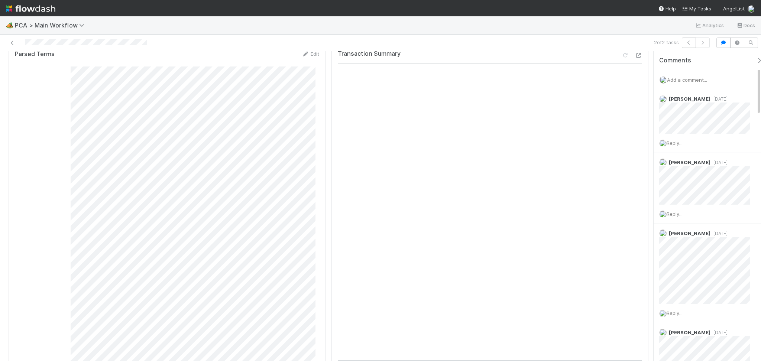
scroll to position [0, 0]
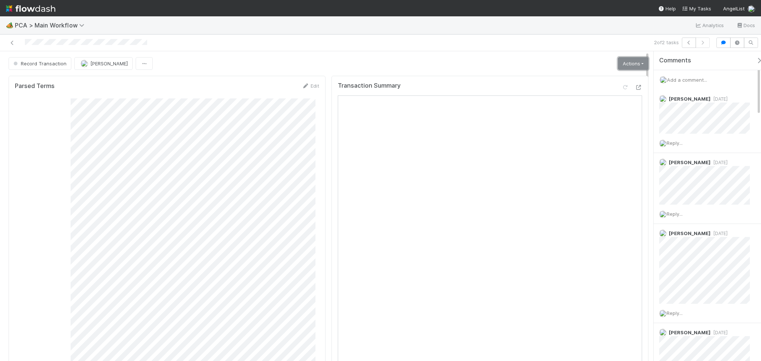
drag, startPoint x: 630, startPoint y: 57, endPoint x: 627, endPoint y: 65, distance: 8.3
click at [630, 57] on link "Actions" at bounding box center [633, 63] width 30 height 13
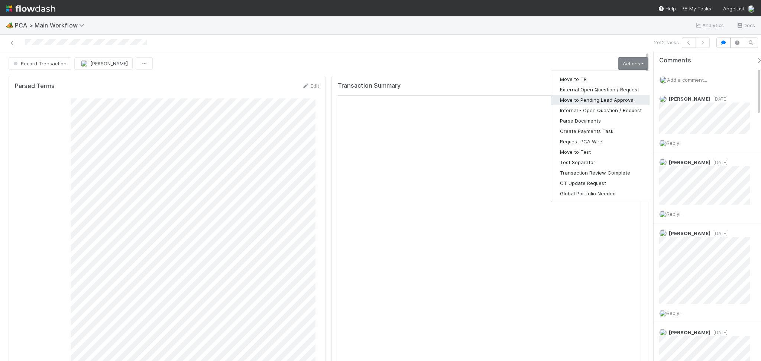
click at [610, 103] on button "Move to Pending Lead Approval" at bounding box center [601, 100] width 100 height 10
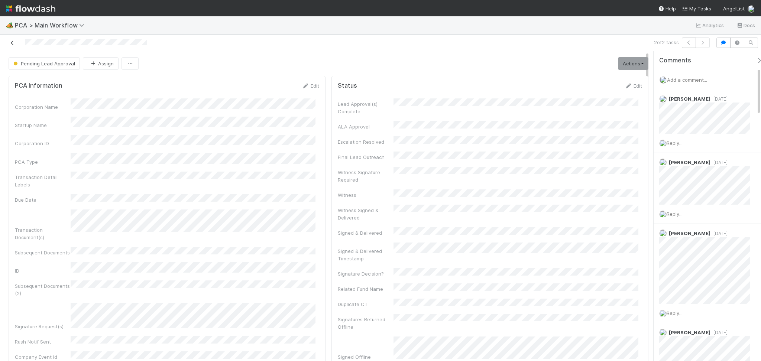
click at [11, 39] on link at bounding box center [12, 42] width 7 height 7
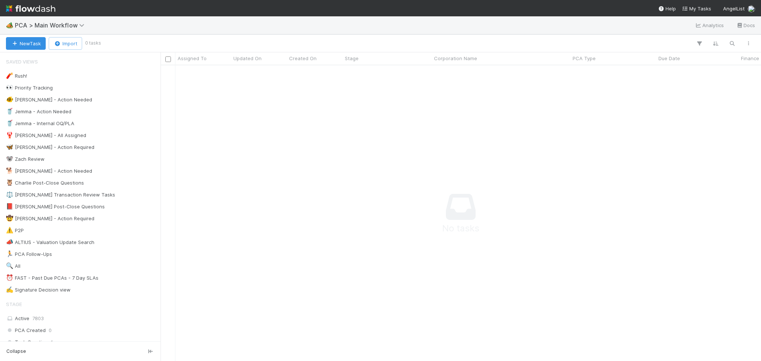
scroll to position [280, 585]
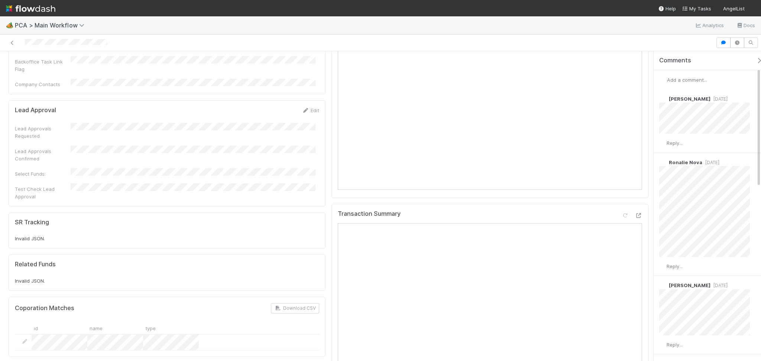
scroll to position [693, 0]
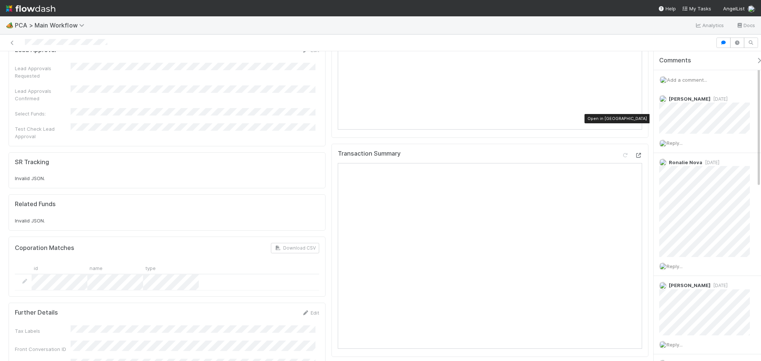
drag, startPoint x: 629, startPoint y: 116, endPoint x: 625, endPoint y: 118, distance: 4.5
click at [635, 153] on icon at bounding box center [638, 155] width 7 height 5
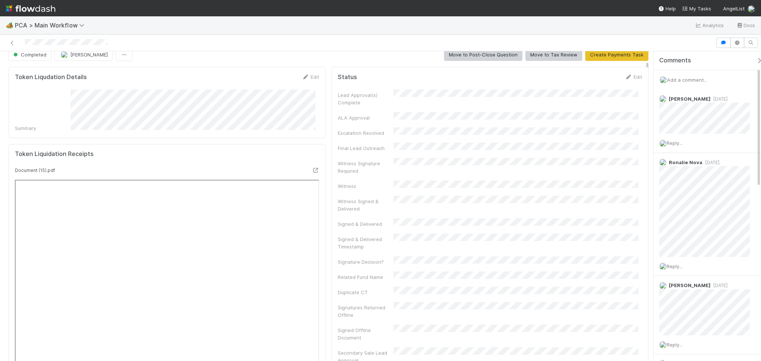
scroll to position [0, 0]
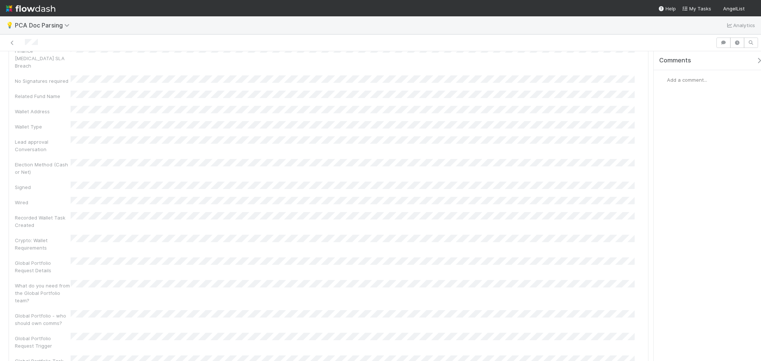
scroll to position [3022, 0]
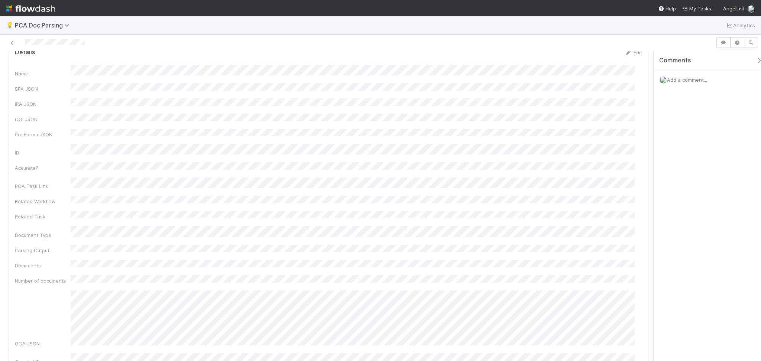
scroll to position [99, 0]
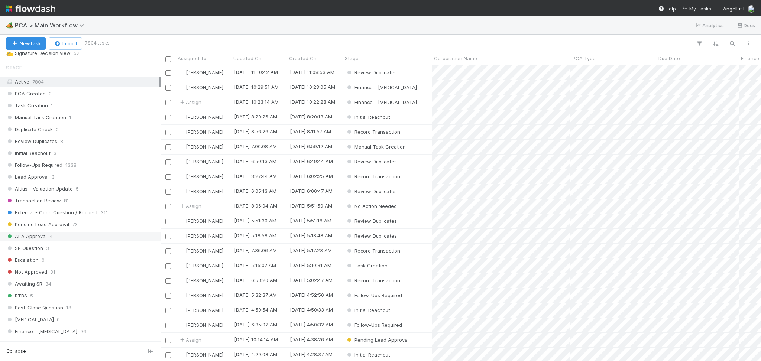
scroll to position [247, 0]
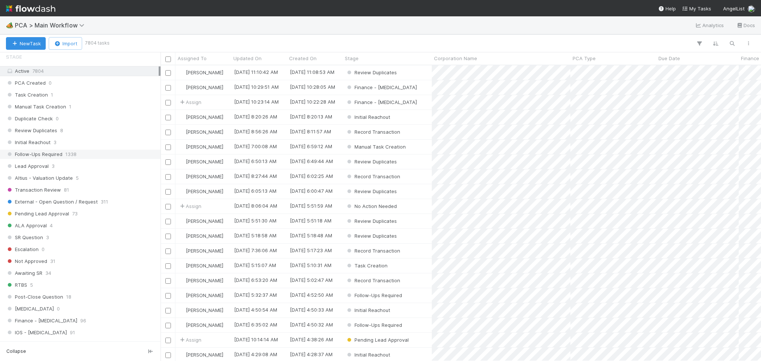
click at [54, 158] on span "Follow-Ups Required" at bounding box center [34, 154] width 56 height 9
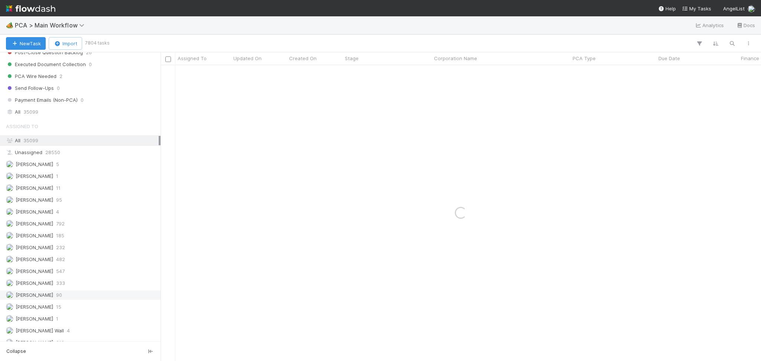
scroll to position [842, 0]
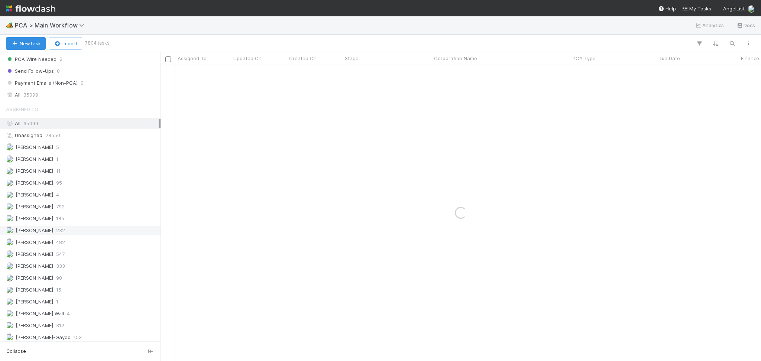
click at [61, 235] on span "232" at bounding box center [60, 230] width 9 height 9
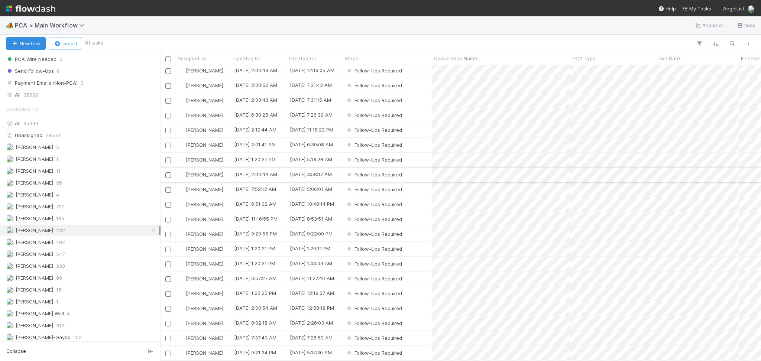
click at [419, 168] on div "Follow-Ups Required" at bounding box center [387, 175] width 89 height 14
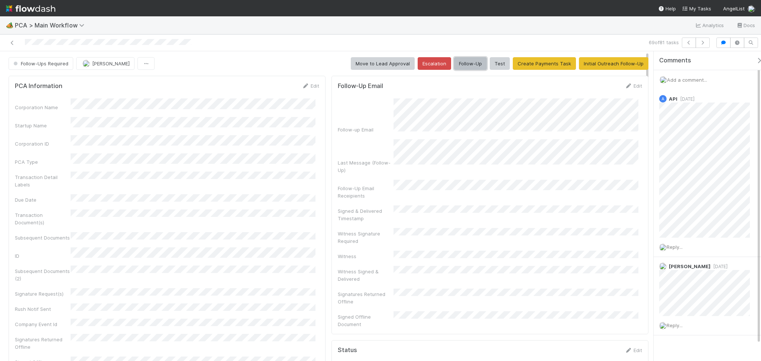
click at [467, 57] on button "Follow-Up" at bounding box center [470, 63] width 33 height 13
click at [703, 44] on icon "button" at bounding box center [702, 42] width 7 height 4
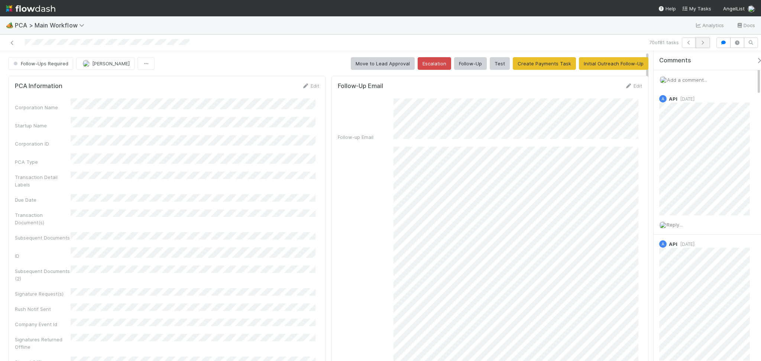
click at [704, 40] on icon "button" at bounding box center [702, 42] width 7 height 4
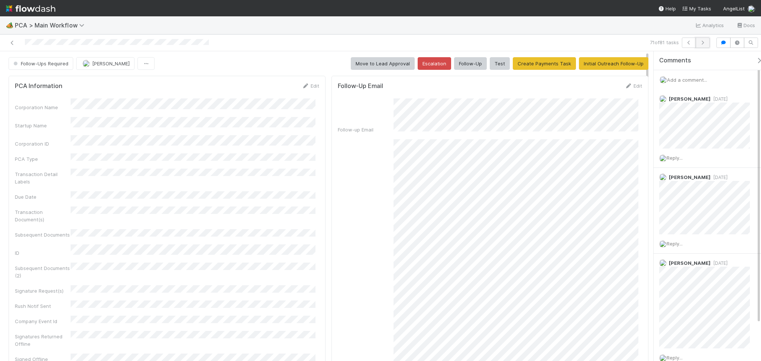
click at [700, 44] on icon "button" at bounding box center [702, 42] width 7 height 4
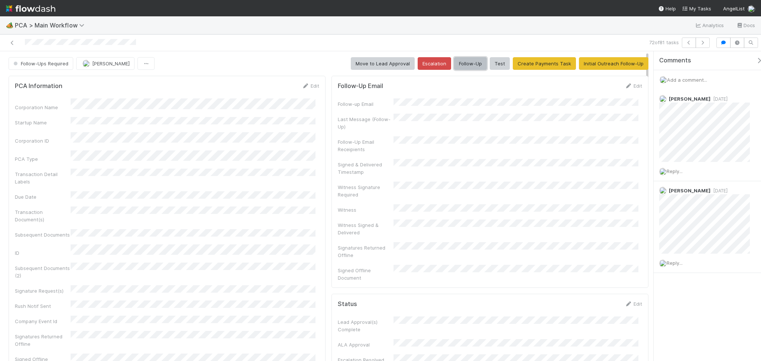
click at [466, 59] on button "Follow-Up" at bounding box center [470, 63] width 33 height 13
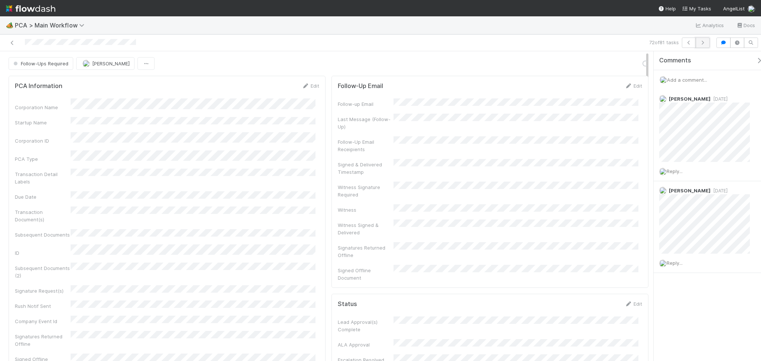
click at [705, 38] on button "button" at bounding box center [702, 43] width 14 height 10
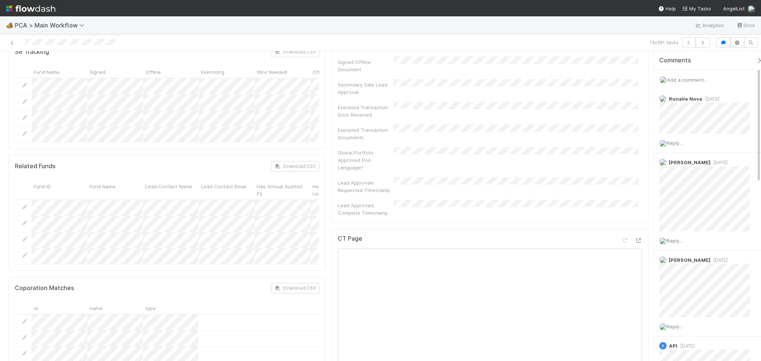
click at [682, 80] on span "Add a comment..." at bounding box center [687, 80] width 40 height 6
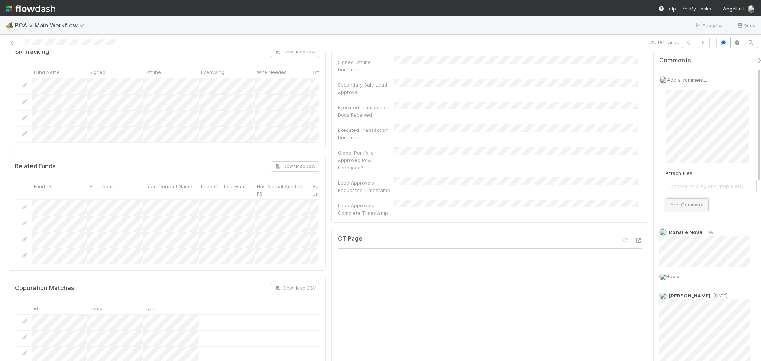
click at [685, 202] on button "Add Comment" at bounding box center [686, 204] width 43 height 13
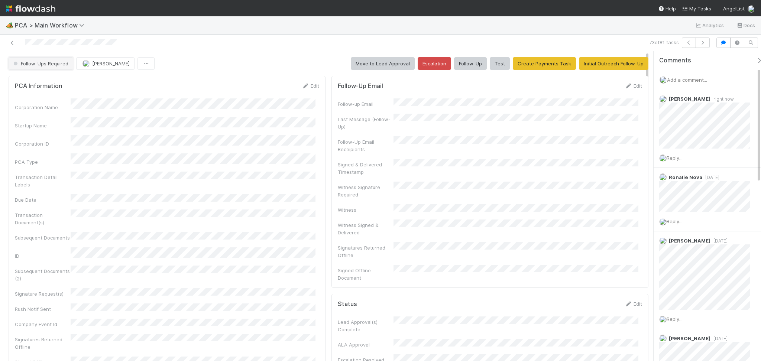
click at [40, 64] on span "Follow-Ups Required" at bounding box center [40, 64] width 56 height 6
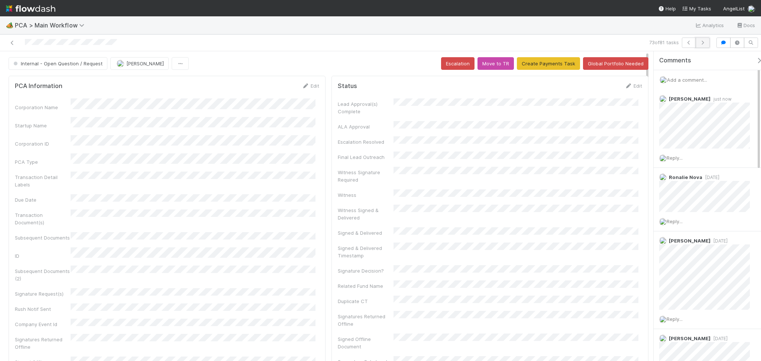
click at [703, 44] on icon "button" at bounding box center [702, 42] width 7 height 4
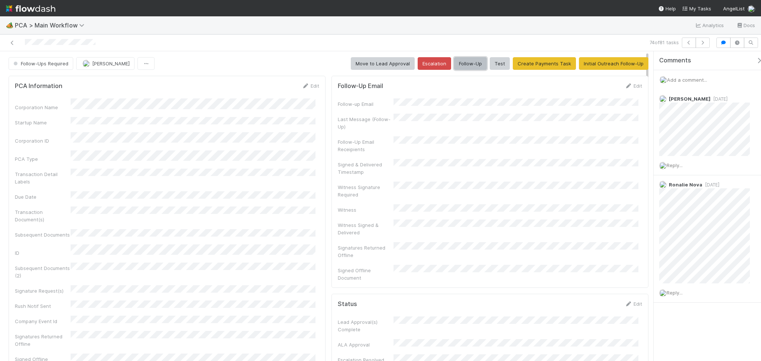
click at [468, 59] on button "Follow-Up" at bounding box center [470, 63] width 33 height 13
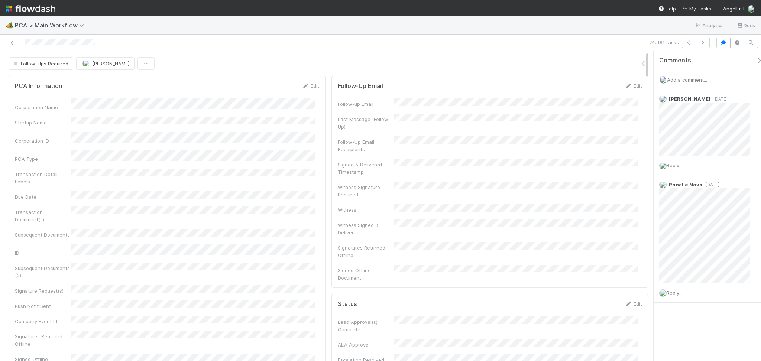
click at [677, 81] on span "Add a comment..." at bounding box center [687, 80] width 40 height 6
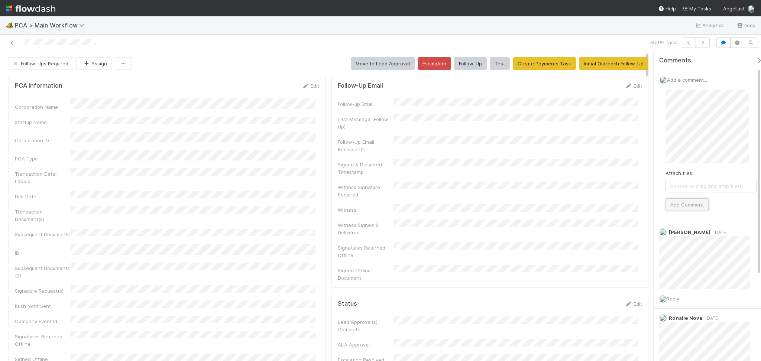
click at [692, 199] on button "Add Comment" at bounding box center [686, 204] width 43 height 13
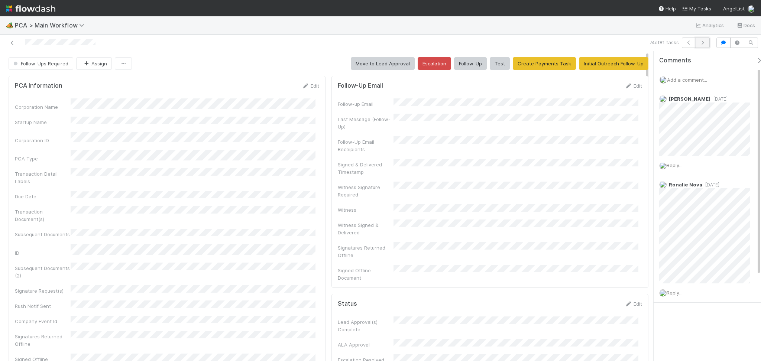
click at [708, 43] on button "button" at bounding box center [702, 43] width 14 height 10
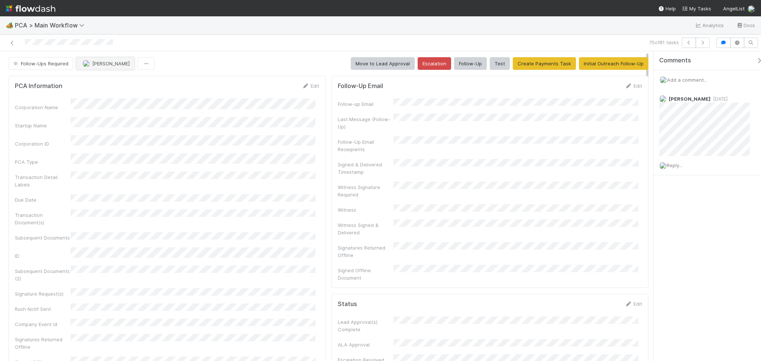
click at [117, 65] on span "[PERSON_NAME]" at bounding box center [111, 64] width 38 height 6
click at [704, 43] on icon "button" at bounding box center [702, 42] width 7 height 4
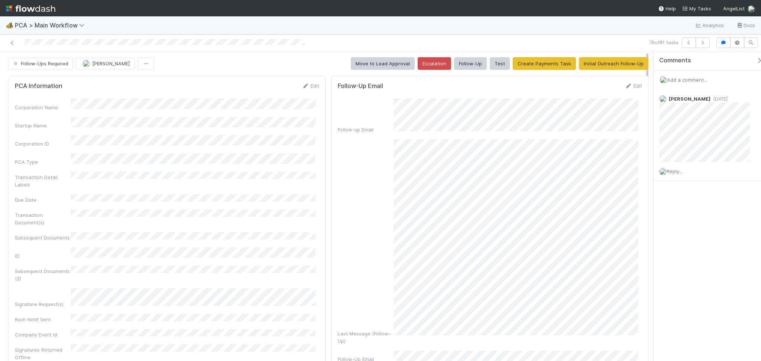
click at [694, 251] on div "Comments Add a comment... Zachary Conley 2 months ago Reply..." at bounding box center [706, 206] width 107 height 310
click at [471, 66] on button "Follow-Up" at bounding box center [470, 63] width 33 height 13
click at [700, 43] on icon "button" at bounding box center [702, 42] width 7 height 4
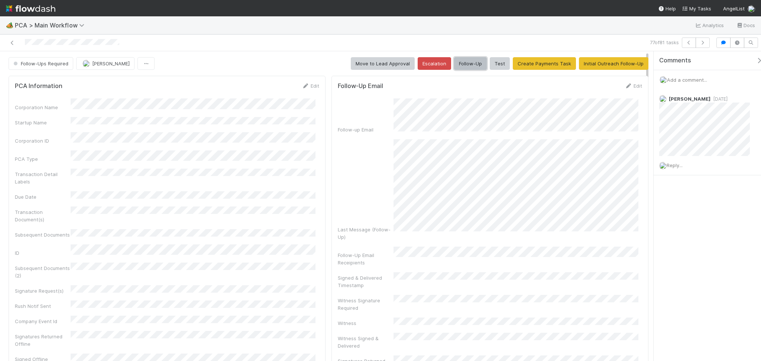
click at [476, 65] on button "Follow-Up" at bounding box center [470, 63] width 33 height 13
click at [706, 43] on button "button" at bounding box center [702, 43] width 14 height 10
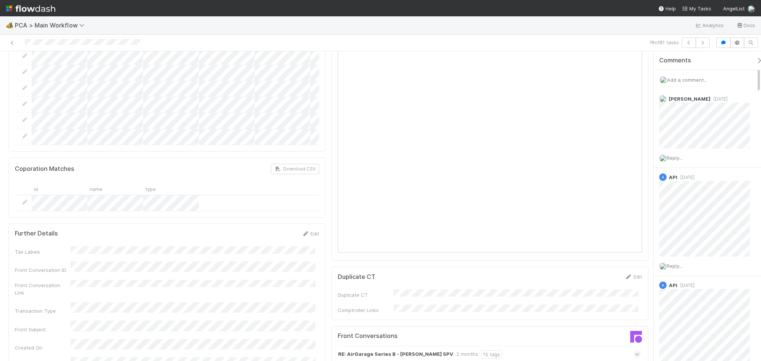
scroll to position [1040, 0]
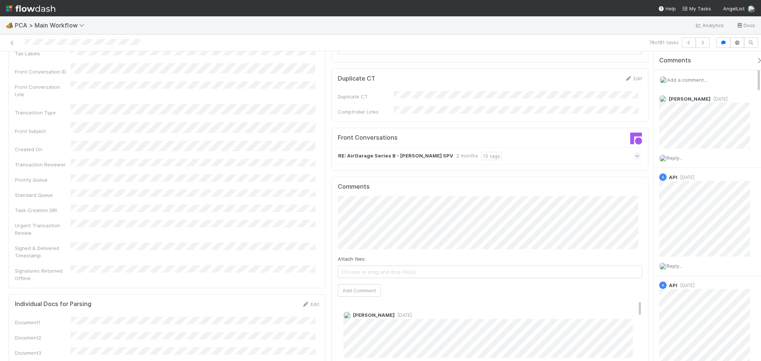
click at [489, 147] on div "RE: AirGarage Series B - Delk SPV 2 months 15 tags" at bounding box center [489, 155] width 303 height 17
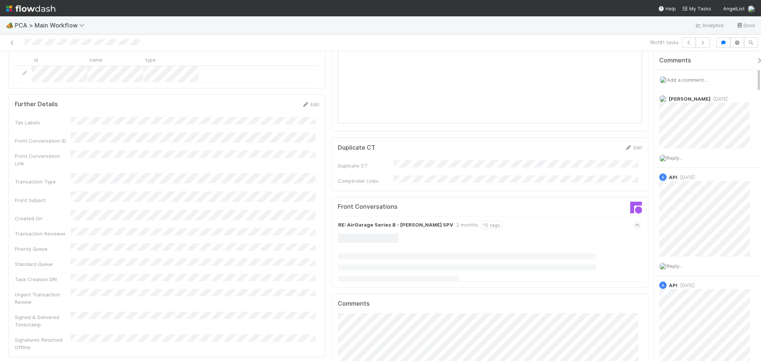
scroll to position [990, 0]
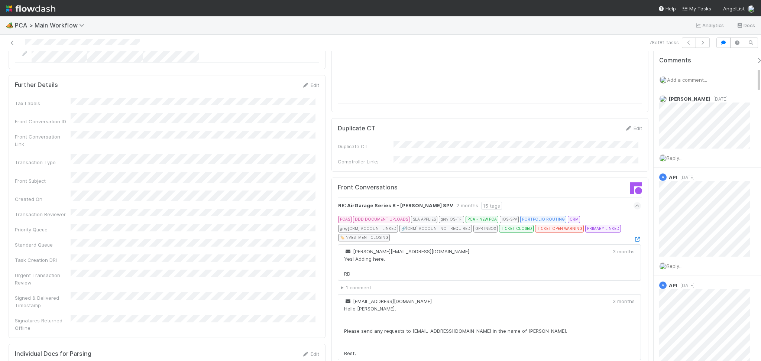
click at [633, 237] on icon at bounding box center [636, 239] width 7 height 5
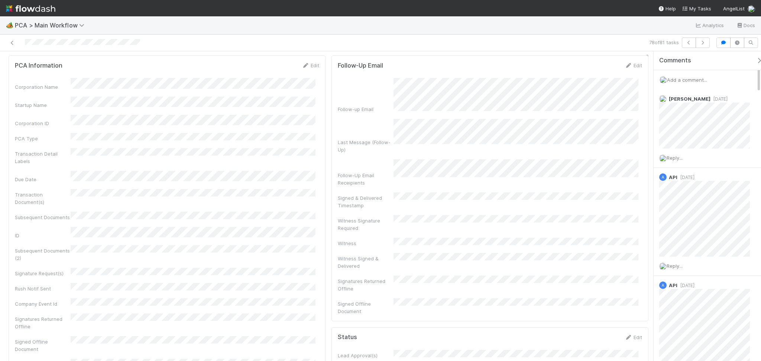
scroll to position [0, 0]
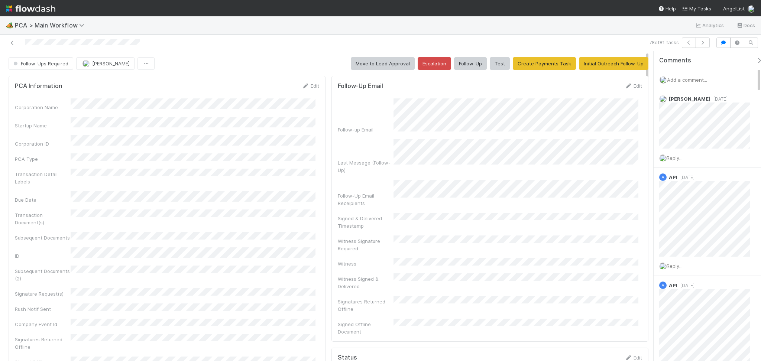
click at [696, 80] on span "Add a comment..." at bounding box center [687, 80] width 40 height 6
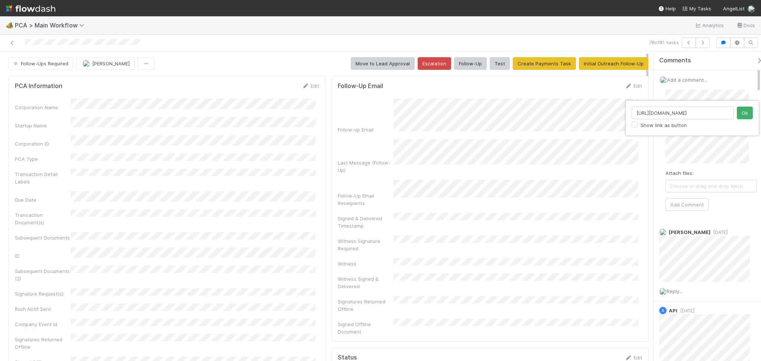
scroll to position [0, 9]
click at [693, 115] on input "https://app.frontapp.com/open/cnv_q3y1613" at bounding box center [683, 113] width 102 height 13
click at [695, 113] on input "https://app.frontapp.com/open/cnv_q3y1613" at bounding box center [683, 113] width 102 height 13
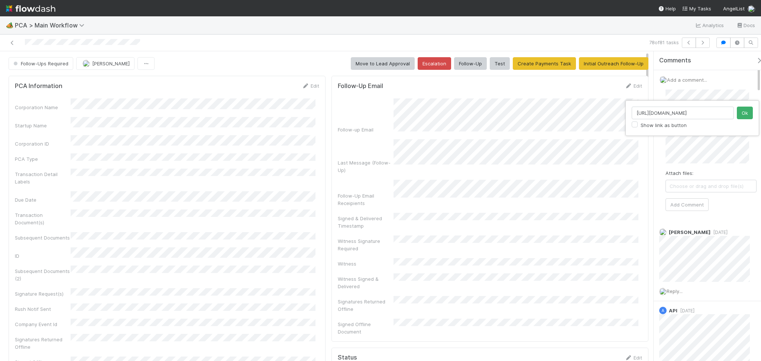
click at [695, 113] on input "https://app.frontapp.com/open/cnv_q3y1613" at bounding box center [683, 113] width 102 height 13
click at [741, 113] on button "Ok" at bounding box center [745, 113] width 16 height 13
click at [684, 205] on button "Add Comment" at bounding box center [686, 204] width 43 height 13
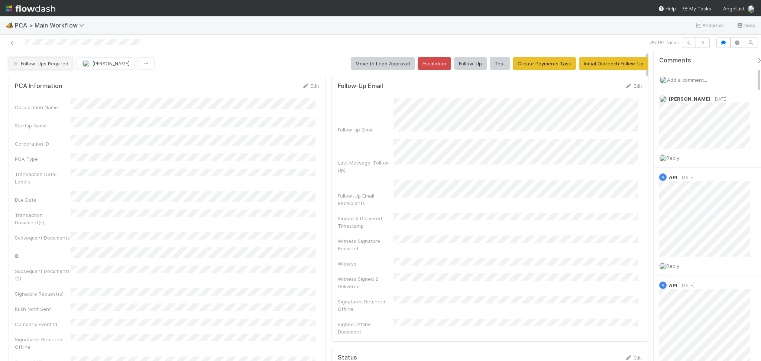
click at [68, 61] on button "Follow-Ups Required" at bounding box center [41, 63] width 65 height 13
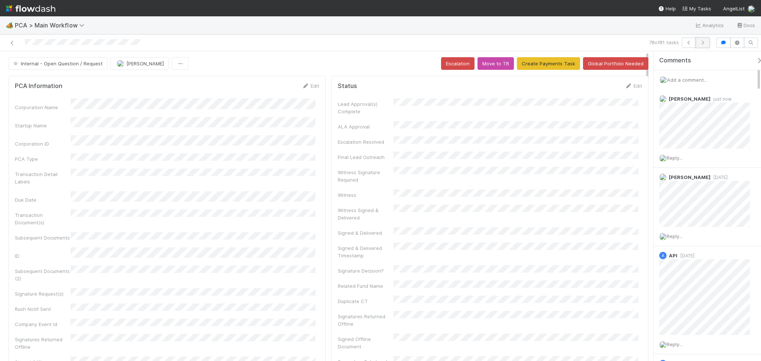
click at [709, 39] on button "button" at bounding box center [702, 43] width 14 height 10
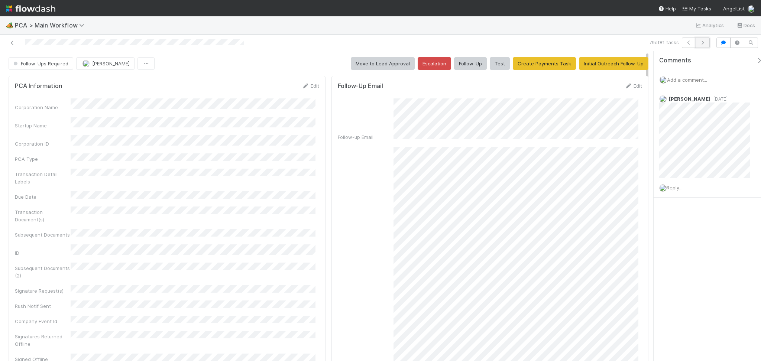
click at [699, 42] on icon "button" at bounding box center [702, 42] width 7 height 4
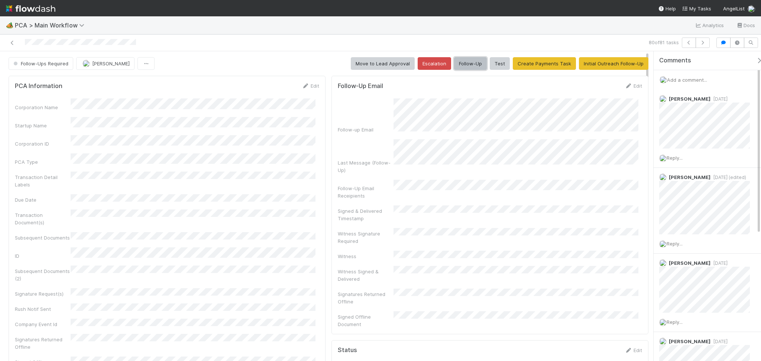
click at [476, 65] on button "Follow-Up" at bounding box center [470, 63] width 33 height 13
click at [704, 41] on icon "button" at bounding box center [702, 42] width 7 height 4
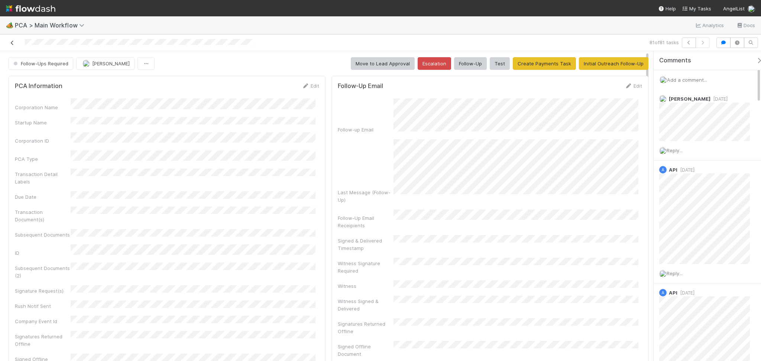
click at [10, 43] on icon at bounding box center [12, 42] width 7 height 5
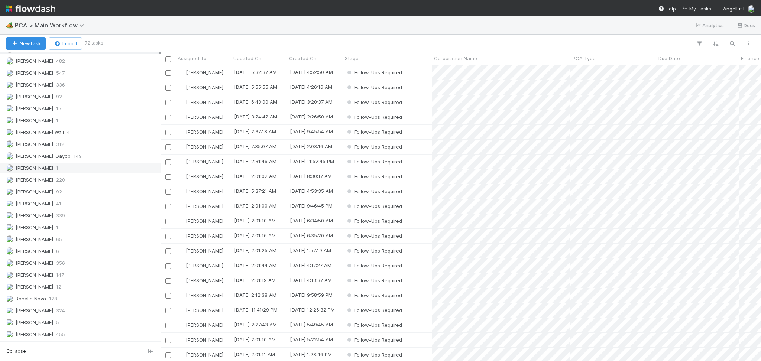
scroll to position [1040, 0]
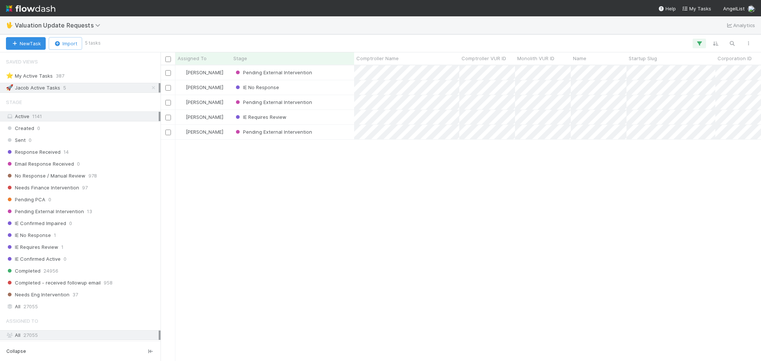
scroll to position [288, 593]
click at [150, 88] on icon at bounding box center [153, 87] width 7 height 5
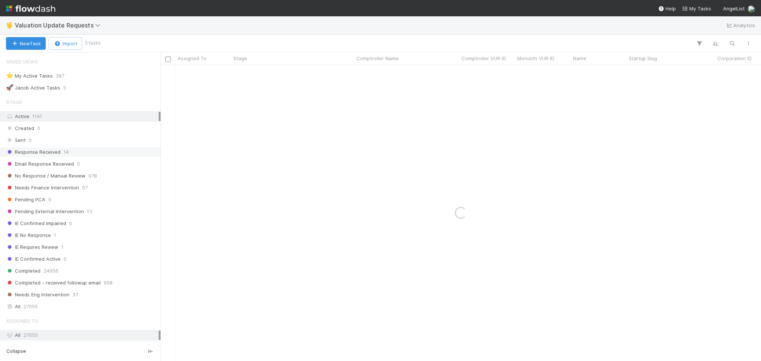
click at [94, 151] on div "Response Received 14" at bounding box center [82, 151] width 153 height 9
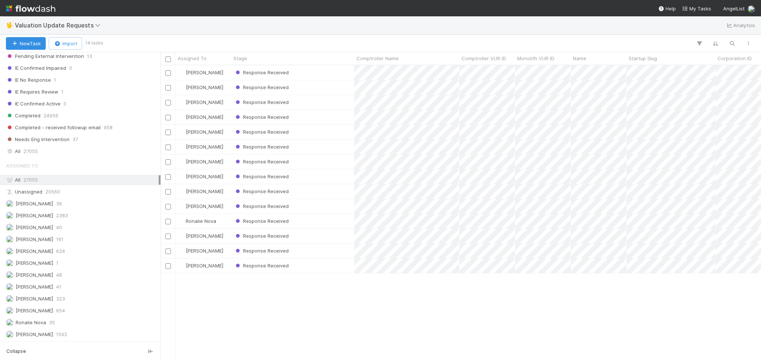
scroll to position [157, 0]
click at [108, 213] on div "Febbie Cervantes 2383" at bounding box center [82, 215] width 153 height 9
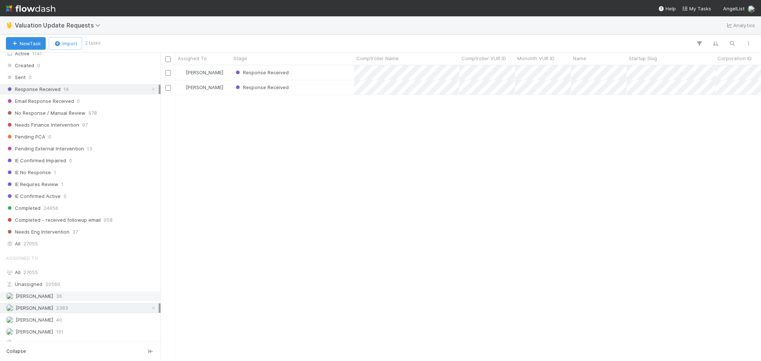
scroll to position [58, 0]
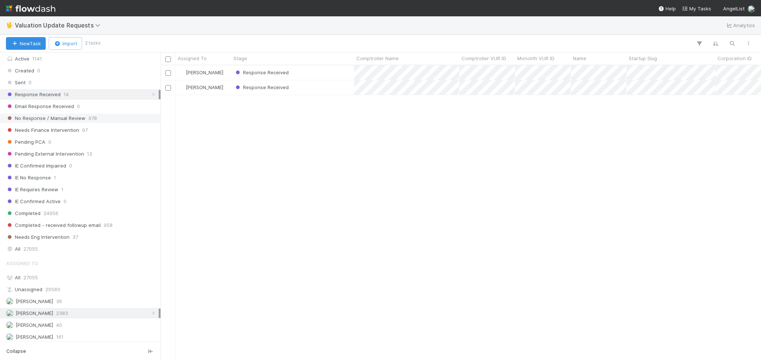
click at [117, 117] on div "No Response / Manual Review 978" at bounding box center [82, 118] width 153 height 9
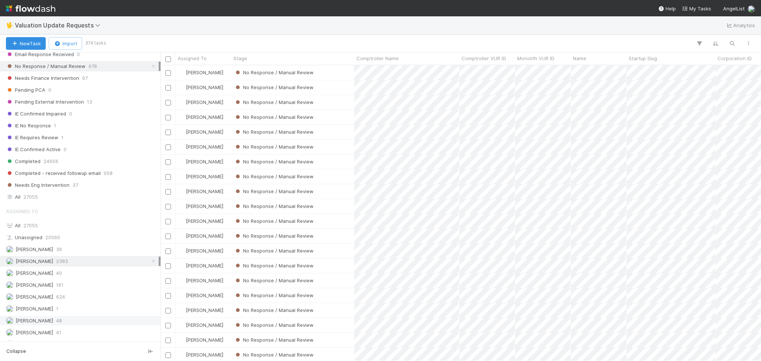
scroll to position [157, 0]
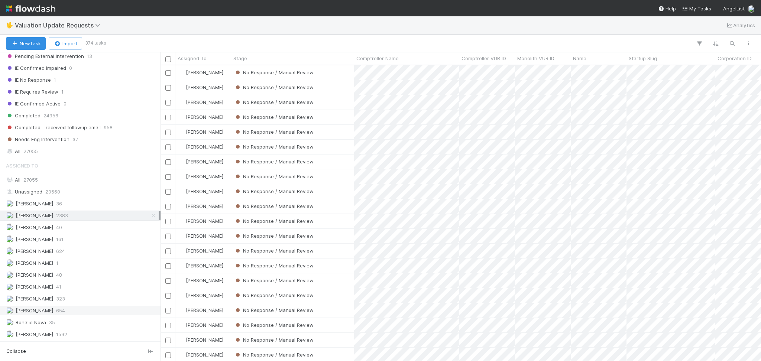
click at [86, 309] on div "Michael Capilitan 654" at bounding box center [82, 310] width 153 height 9
click at [85, 253] on div "Karen Jane Salcedo 624" at bounding box center [82, 251] width 153 height 9
click at [83, 302] on div "Marvey Fuentes 323" at bounding box center [82, 298] width 153 height 9
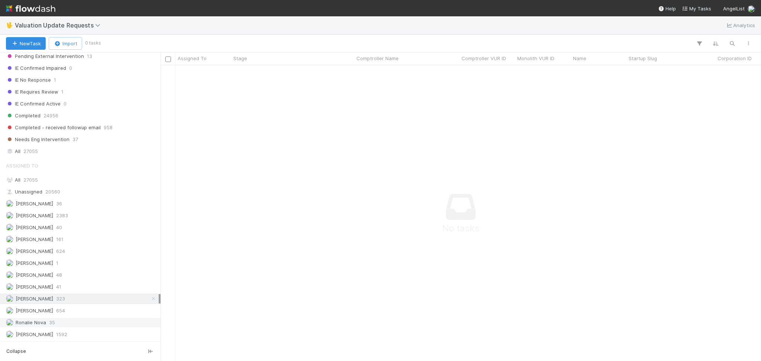
scroll to position [280, 585]
click at [81, 319] on div "Ronalie Nova 35" at bounding box center [82, 322] width 153 height 9
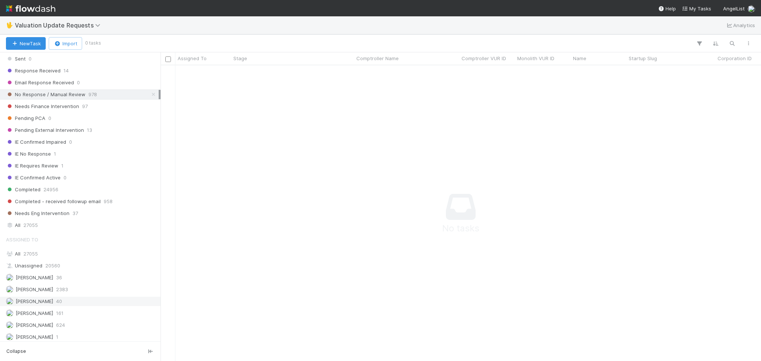
scroll to position [8, 0]
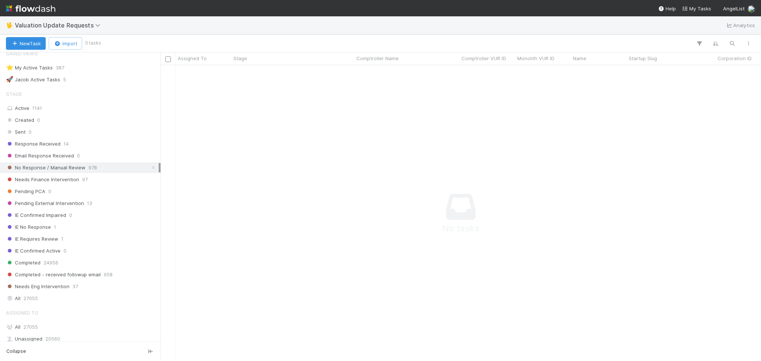
click at [106, 138] on div "Stage Active 1141 Created 0 Sent 0 Response Received 14 Email Response Received…" at bounding box center [80, 195] width 160 height 217
click at [106, 144] on div "Response Received 14" at bounding box center [82, 143] width 153 height 9
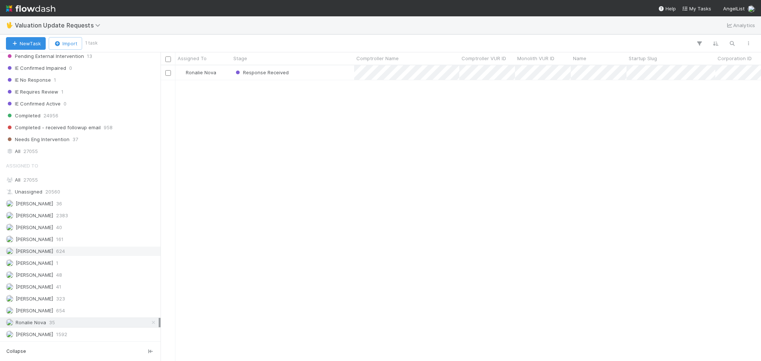
scroll to position [288, 593]
click at [103, 217] on div "Febbie Cervantes 2383" at bounding box center [82, 215] width 153 height 9
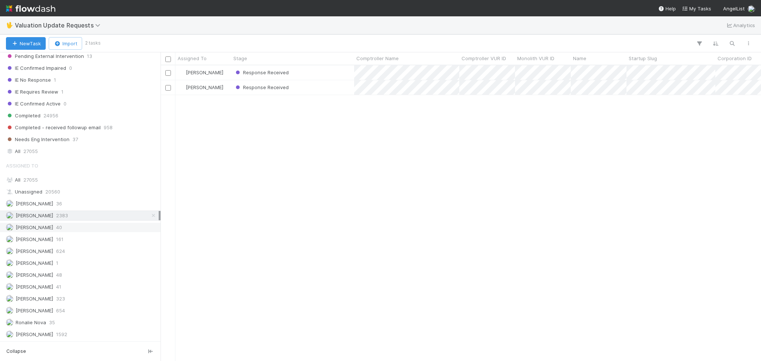
scroll to position [288, 593]
click at [315, 71] on div "Response Received" at bounding box center [292, 72] width 123 height 14
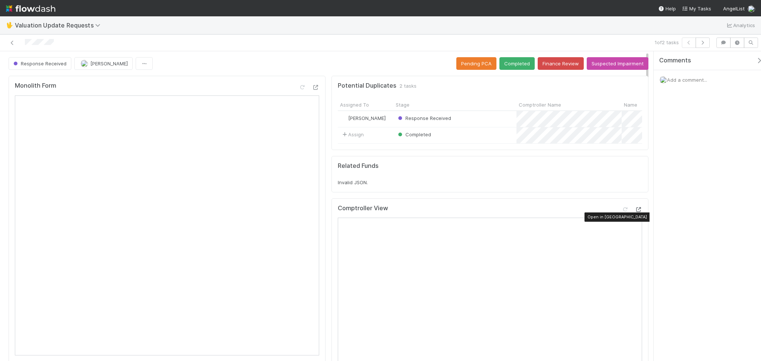
click at [635, 212] on icon at bounding box center [638, 209] width 7 height 5
click at [509, 64] on button "Completed" at bounding box center [516, 63] width 35 height 13
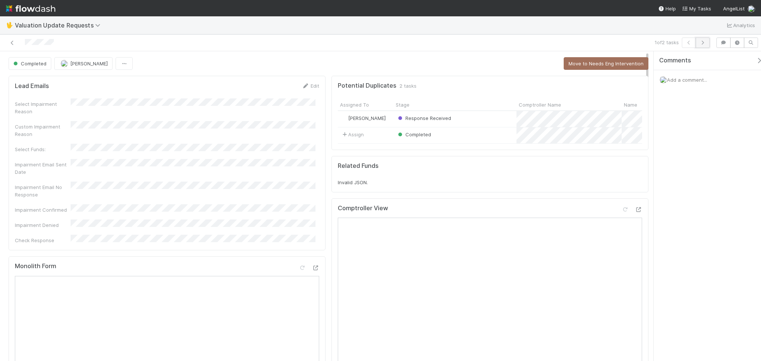
click at [704, 43] on icon "button" at bounding box center [702, 42] width 7 height 4
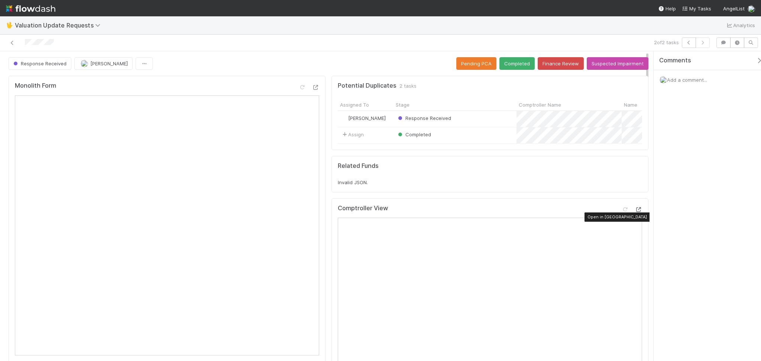
click at [635, 212] on icon at bounding box center [638, 209] width 7 height 5
click at [508, 62] on button "Completed" at bounding box center [516, 63] width 35 height 13
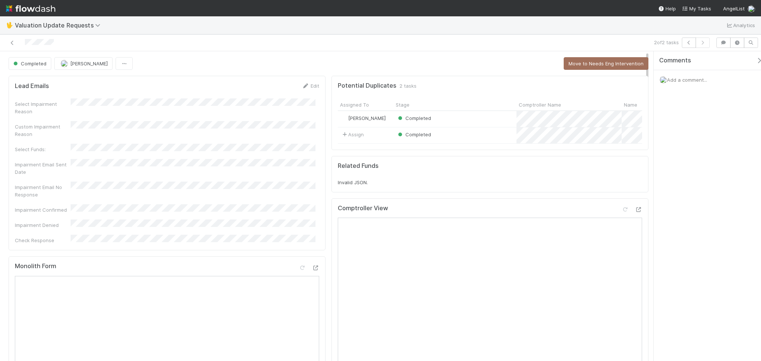
click at [191, 44] on div at bounding box center [181, 43] width 356 height 10
click at [10, 39] on link at bounding box center [12, 42] width 7 height 7
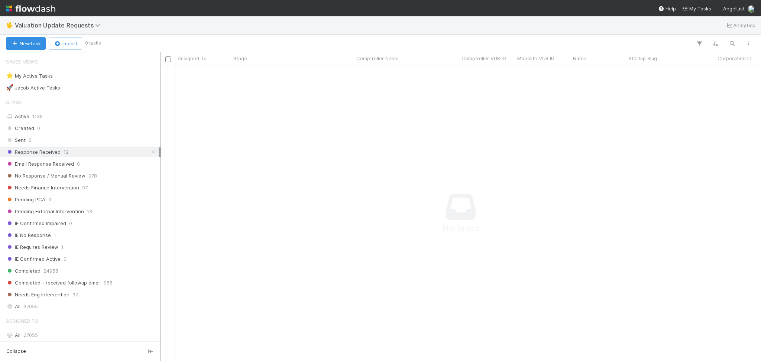
scroll to position [280, 585]
click at [93, 176] on span "978" at bounding box center [92, 175] width 9 height 9
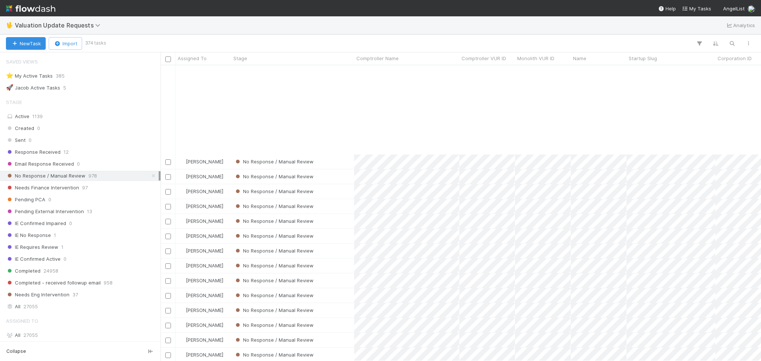
scroll to position [1139, 0]
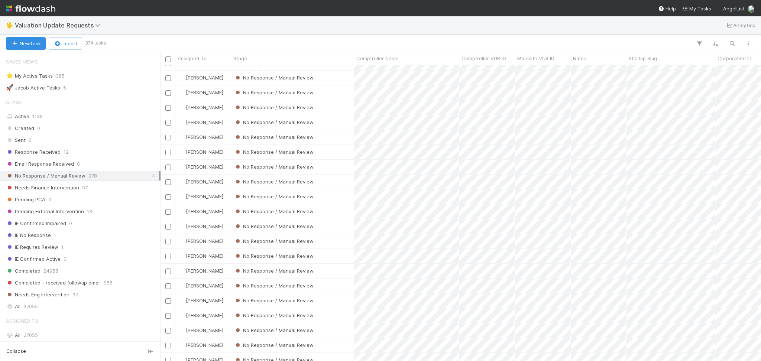
click at [342, 165] on div "No Response / Manual Review" at bounding box center [292, 167] width 123 height 14
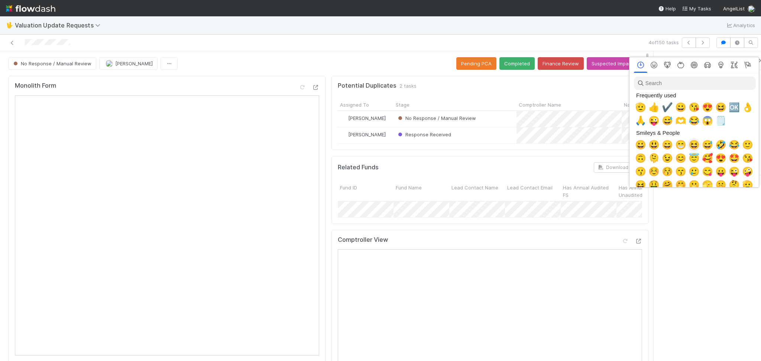
scroll to position [0, 4]
click at [639, 103] on span "🫡" at bounding box center [638, 107] width 11 height 10
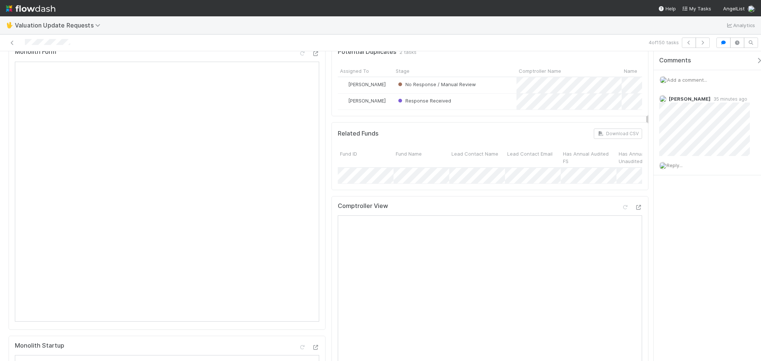
scroll to position [49, 0]
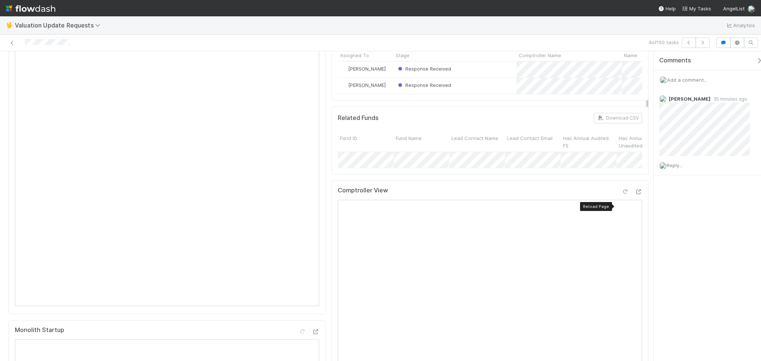
click at [621, 194] on icon at bounding box center [624, 191] width 7 height 5
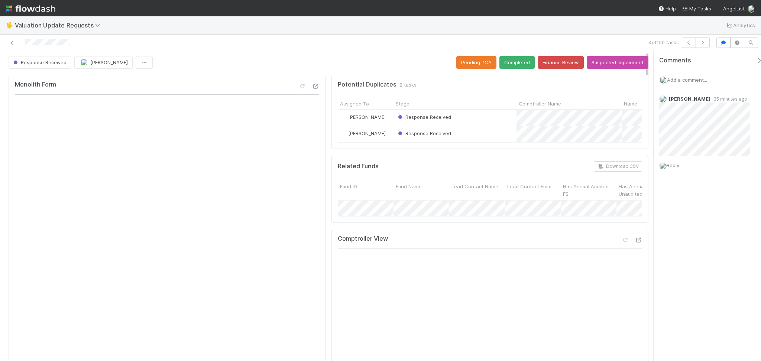
scroll to position [0, 0]
click at [508, 67] on button "Completed" at bounding box center [516, 63] width 35 height 13
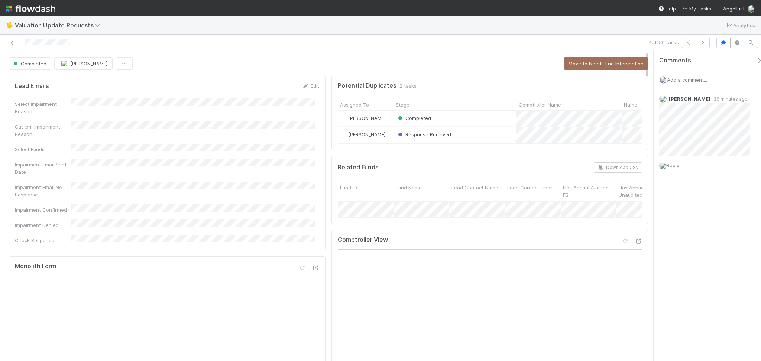
click at [459, 134] on div "Response Received" at bounding box center [454, 135] width 123 height 16
click at [11, 41] on icon at bounding box center [12, 42] width 7 height 5
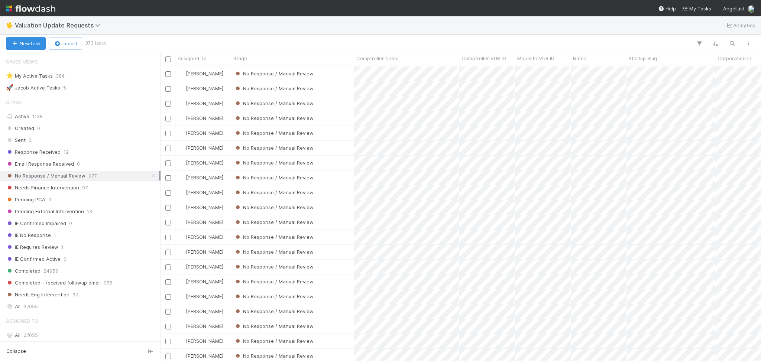
scroll to position [99, 0]
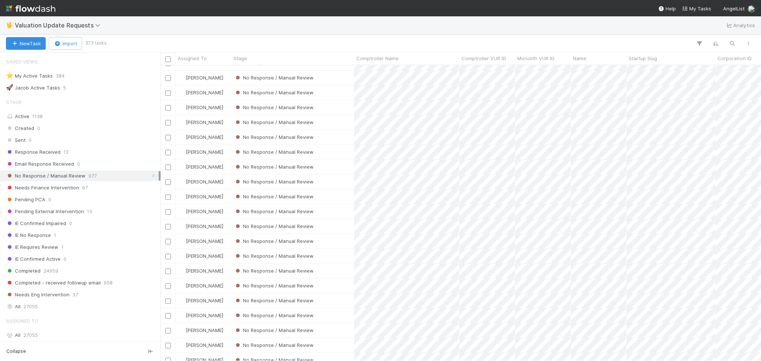
click at [337, 161] on div "No Response / Manual Review" at bounding box center [292, 167] width 123 height 14
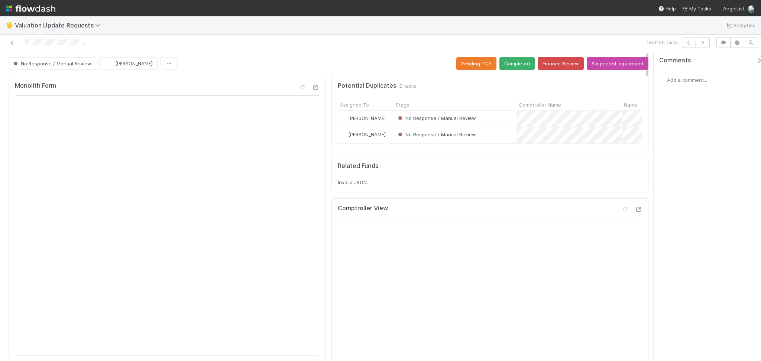
click at [224, 19] on div "🖖 Valuation Update Requests Analytics" at bounding box center [380, 25] width 761 height 18
click at [668, 80] on span "Add a comment..." at bounding box center [687, 80] width 40 height 6
click at [685, 203] on button "Add Comment" at bounding box center [686, 204] width 43 height 13
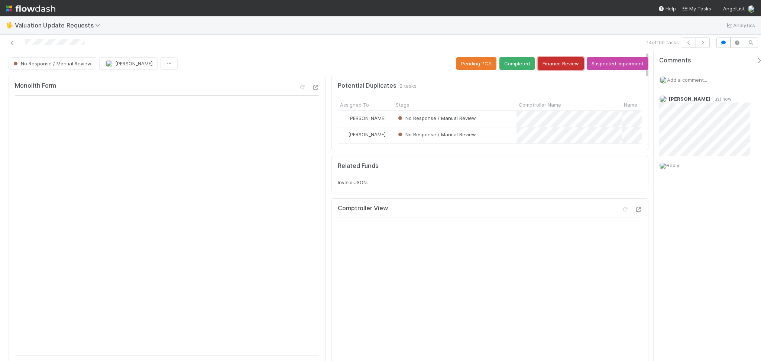
click at [561, 64] on button "Finance Review" at bounding box center [561, 63] width 46 height 13
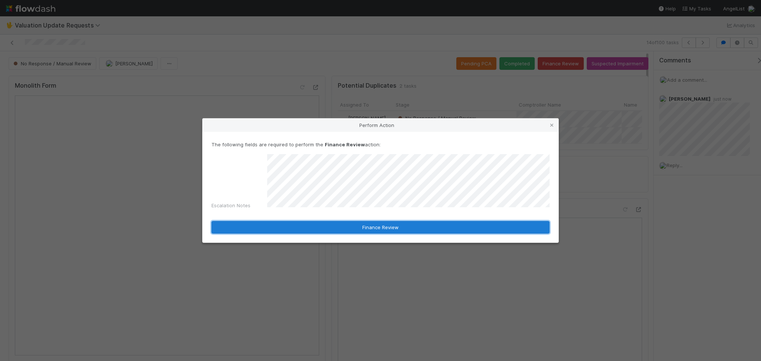
click at [398, 222] on button "Finance Review" at bounding box center [380, 227] width 338 height 13
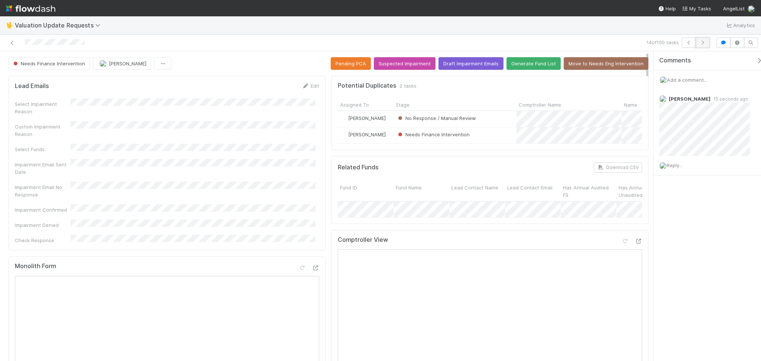
click at [700, 45] on button "button" at bounding box center [702, 43] width 14 height 10
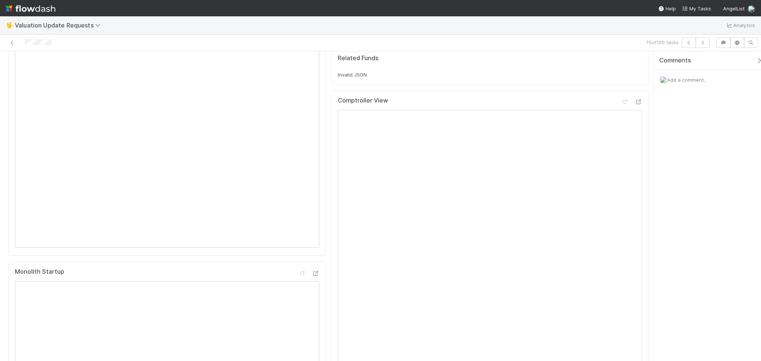
scroll to position [99, 0]
click at [621, 114] on div at bounding box center [624, 110] width 7 height 7
click at [621, 117] on div at bounding box center [631, 112] width 21 height 10
click at [621, 113] on icon at bounding box center [624, 110] width 7 height 5
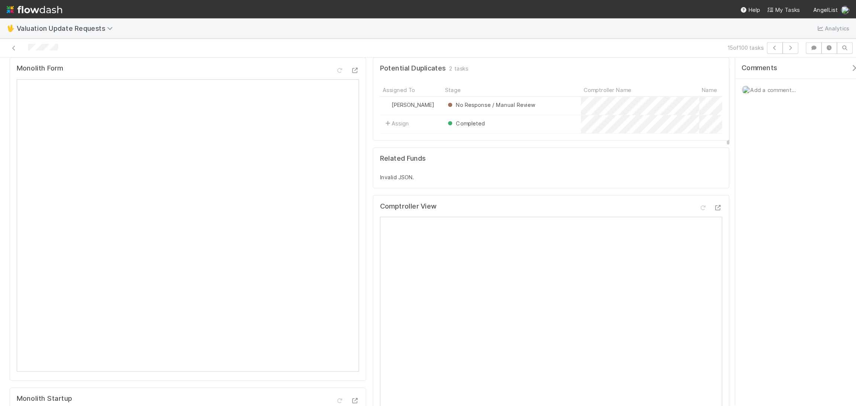
scroll to position [0, 0]
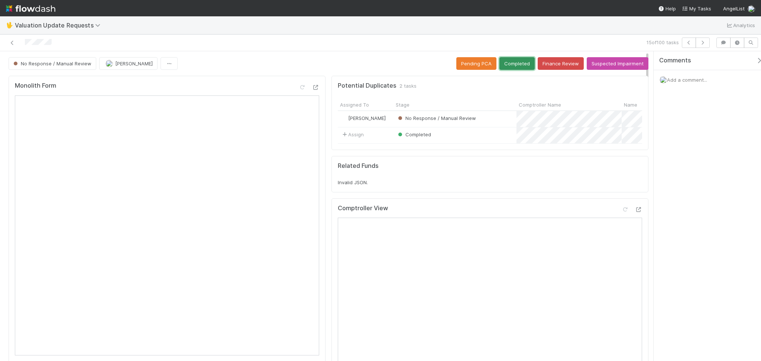
click at [516, 61] on button "Completed" at bounding box center [516, 63] width 35 height 13
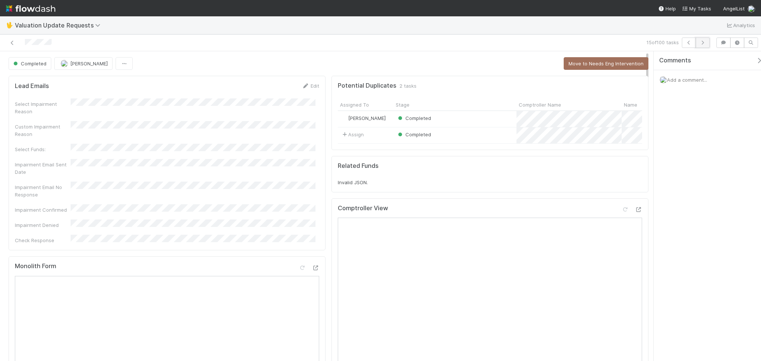
click at [708, 42] on button "button" at bounding box center [702, 43] width 14 height 10
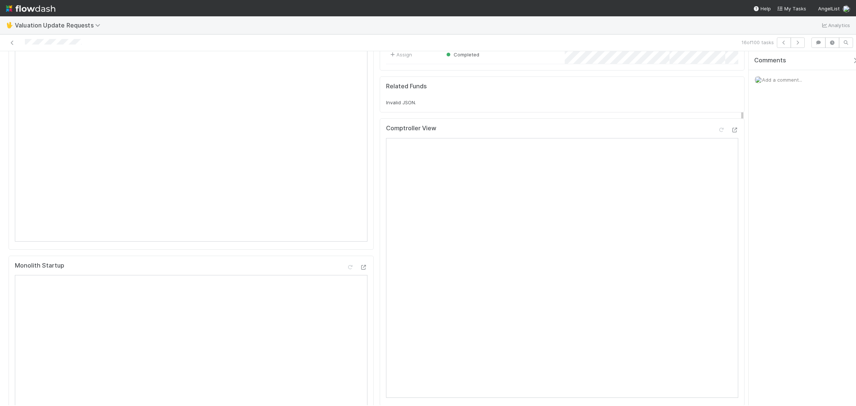
scroll to position [111, 0]
click at [717, 135] on icon at bounding box center [720, 132] width 7 height 5
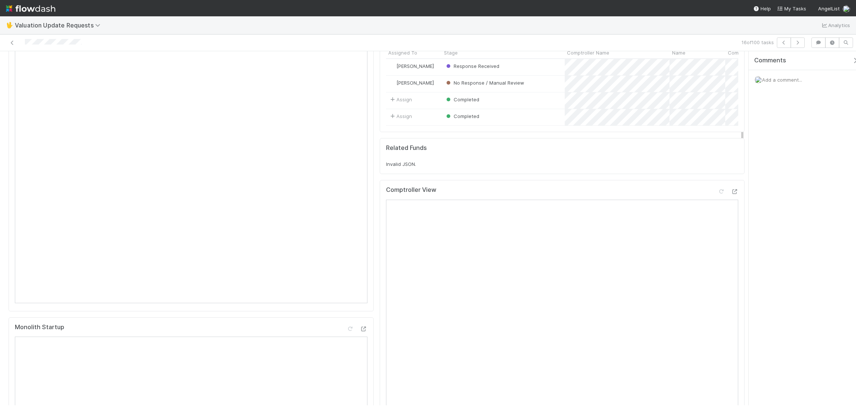
scroll to position [0, 0]
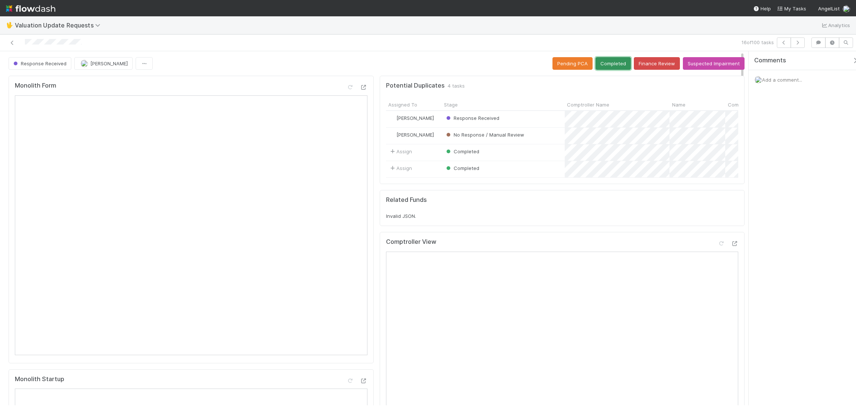
click at [612, 68] on button "Completed" at bounding box center [613, 63] width 35 height 13
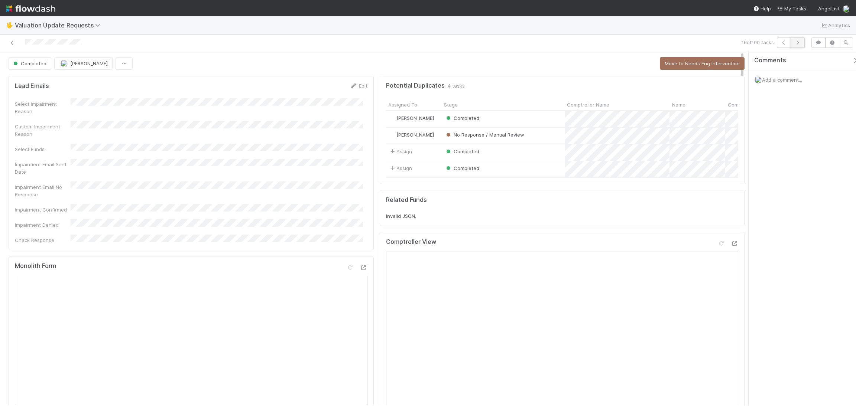
click at [760, 43] on icon "button" at bounding box center [797, 42] width 7 height 4
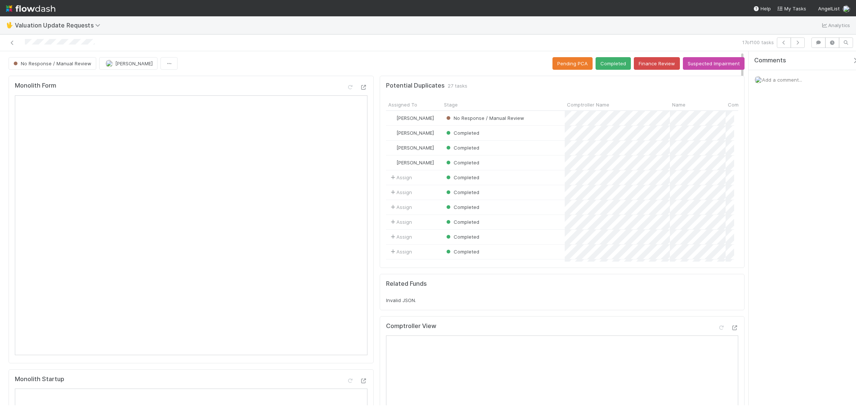
scroll to position [9, 9]
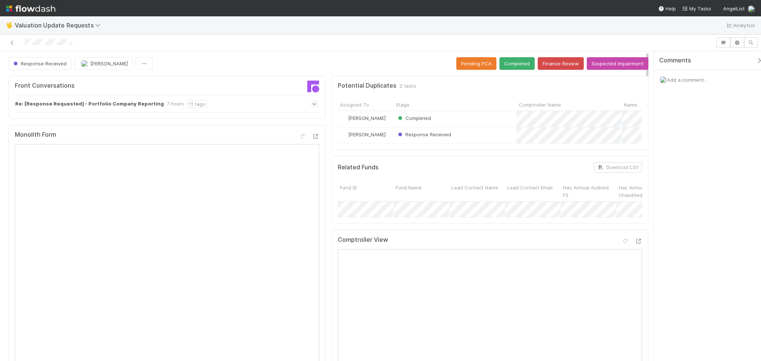
click at [235, 104] on div "Re: [Response Requested] - Portfolio Company Reporting 7 hours 11 tags" at bounding box center [166, 103] width 303 height 17
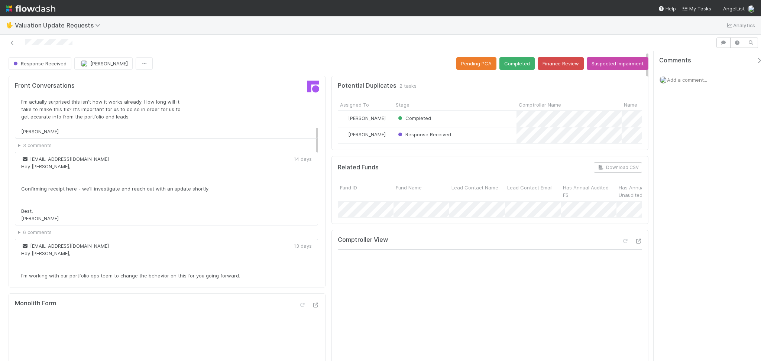
scroll to position [198, 0]
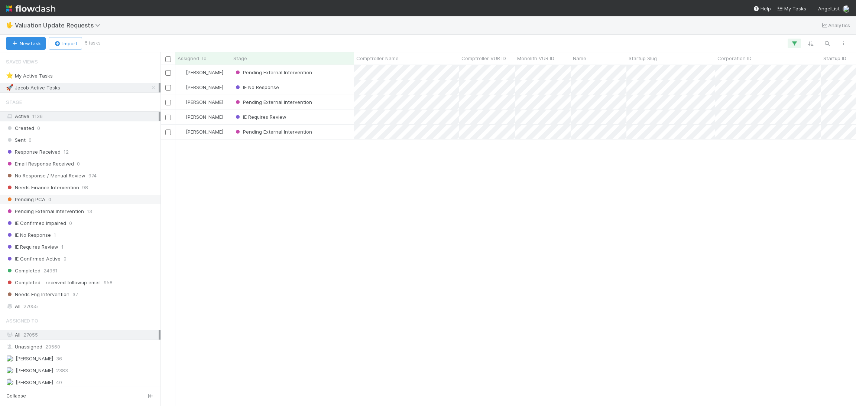
scroll to position [331, 687]
click at [101, 176] on div "No Response / Manual Review 974" at bounding box center [82, 175] width 153 height 9
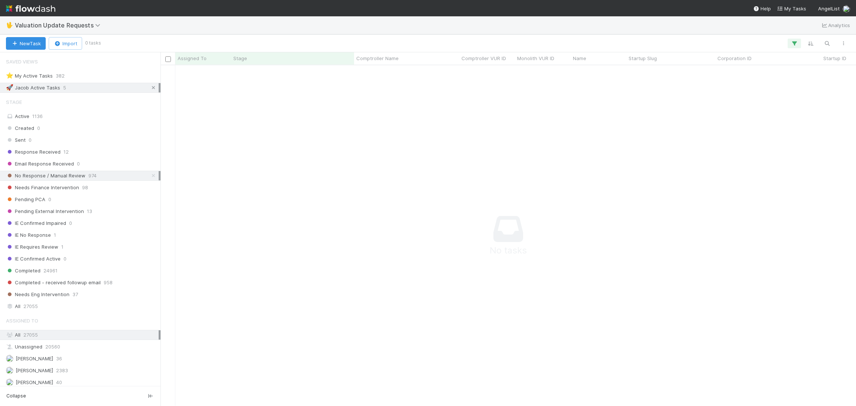
scroll to position [323, 678]
click at [150, 89] on icon at bounding box center [153, 87] width 7 height 5
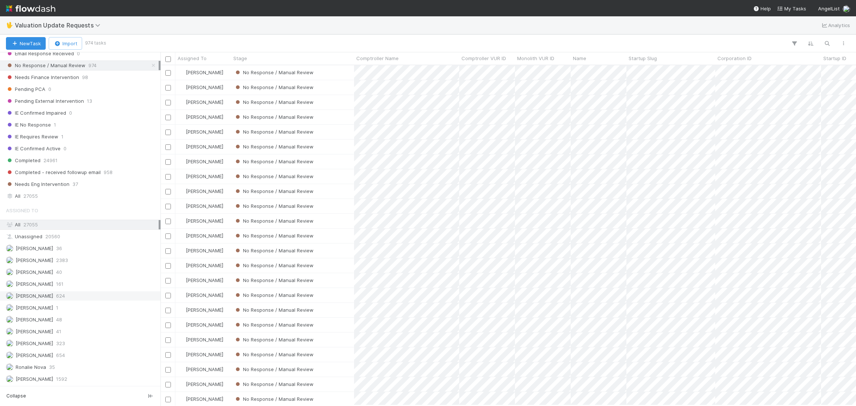
scroll to position [331, 687]
click at [63, 356] on span "654" at bounding box center [60, 355] width 9 height 9
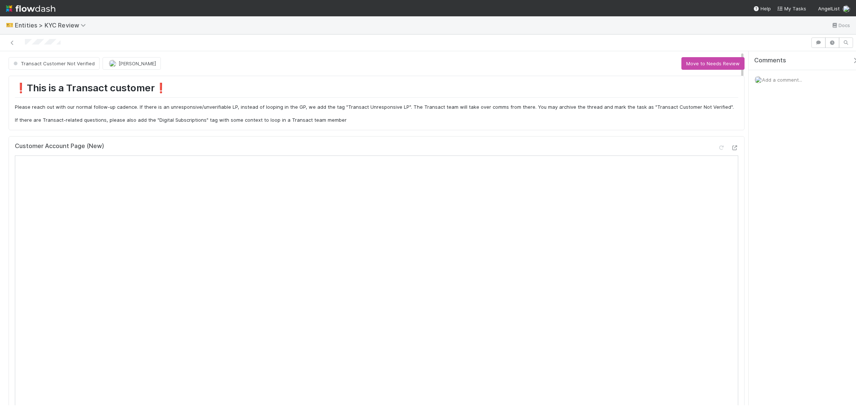
click at [785, 83] on div "Add a comment..." at bounding box center [807, 79] width 116 height 19
click at [785, 82] on span "Add a comment..." at bounding box center [782, 80] width 40 height 6
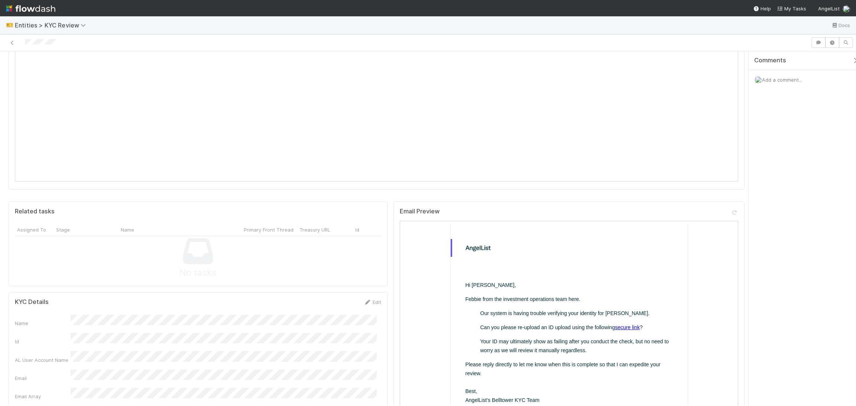
scroll to position [286, 0]
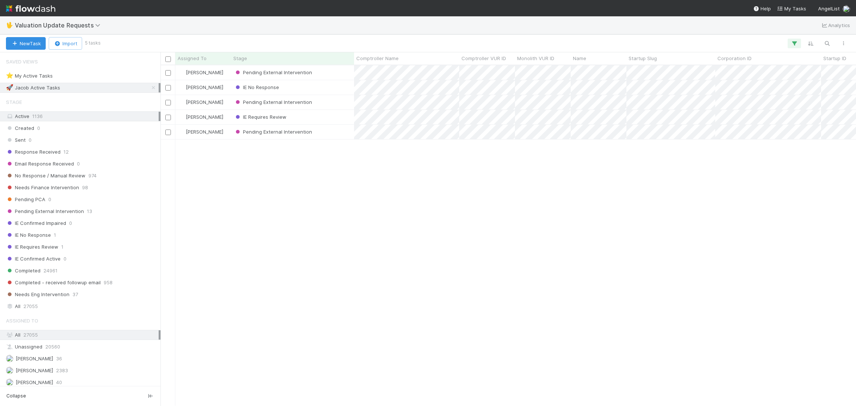
scroll to position [331, 687]
click at [114, 178] on div "No Response / Manual Review 974" at bounding box center [82, 175] width 153 height 9
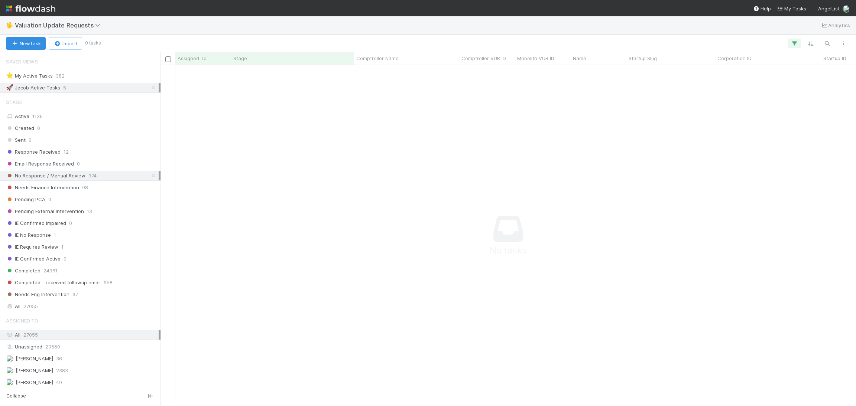
scroll to position [323, 678]
click at [150, 89] on icon at bounding box center [153, 87] width 7 height 5
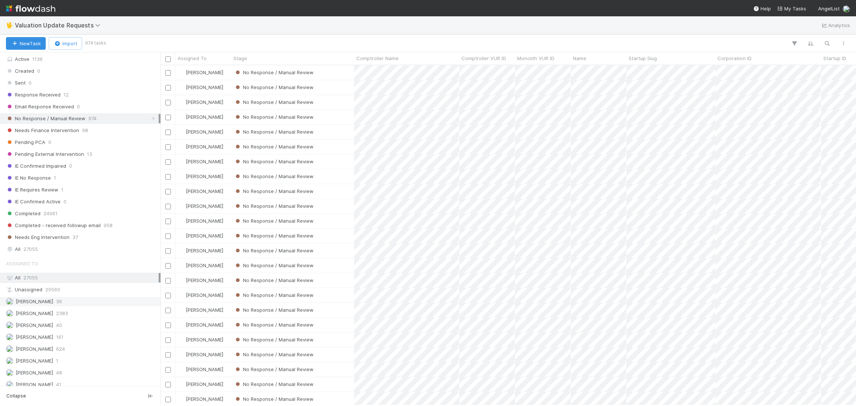
scroll to position [115, 0]
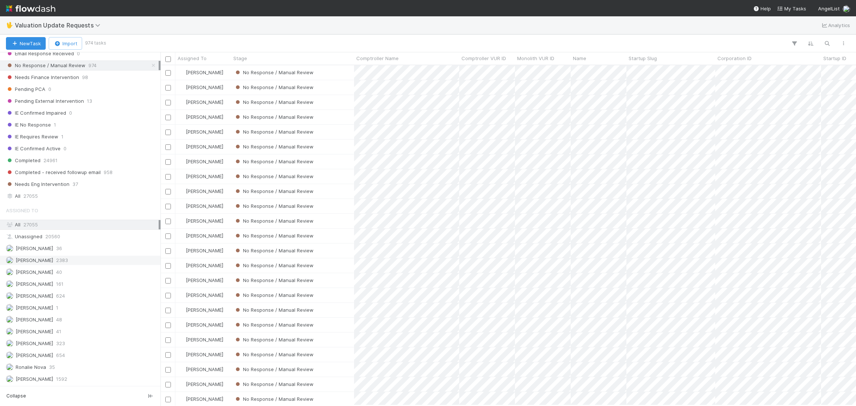
click at [100, 260] on div "[PERSON_NAME] 2383" at bounding box center [82, 260] width 153 height 9
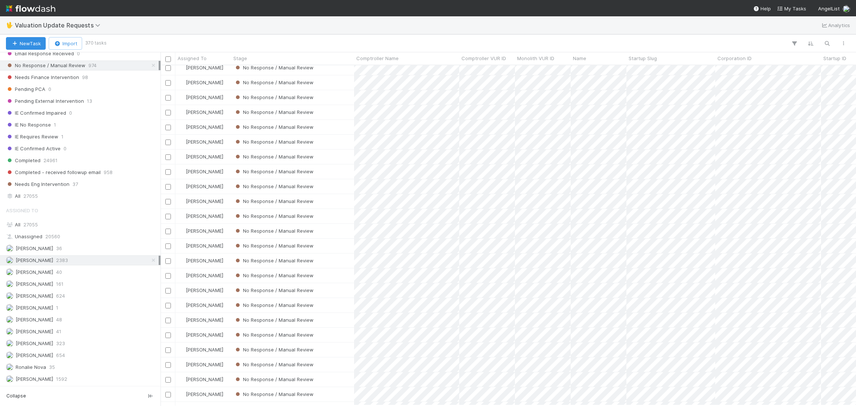
scroll to position [557, 0]
click at [347, 164] on div "No Response / Manual Review" at bounding box center [292, 169] width 123 height 14
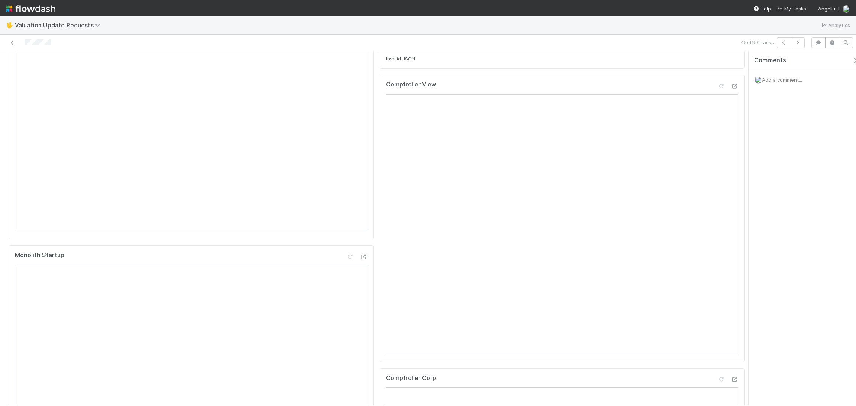
scroll to position [56, 0]
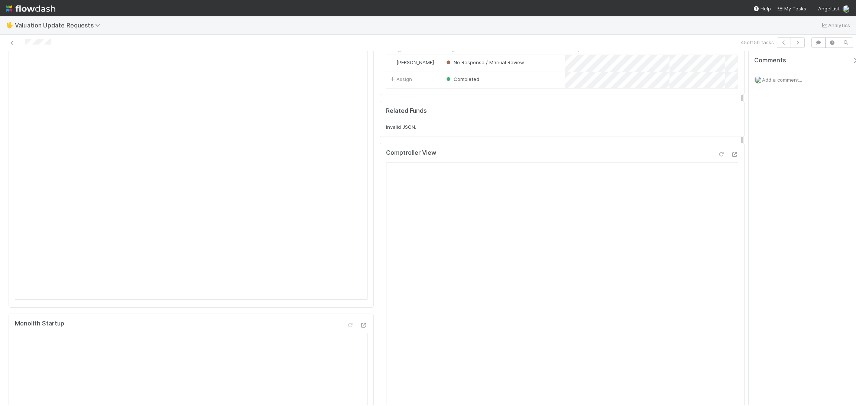
click at [717, 157] on icon at bounding box center [720, 154] width 7 height 5
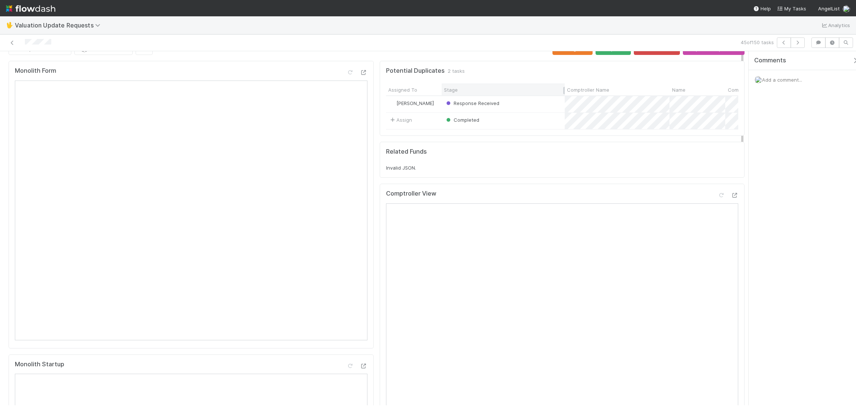
scroll to position [0, 0]
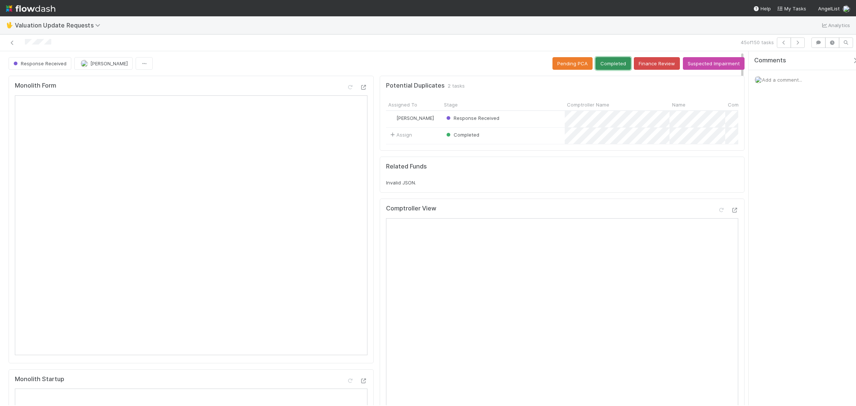
click at [607, 61] on button "Completed" at bounding box center [613, 63] width 35 height 13
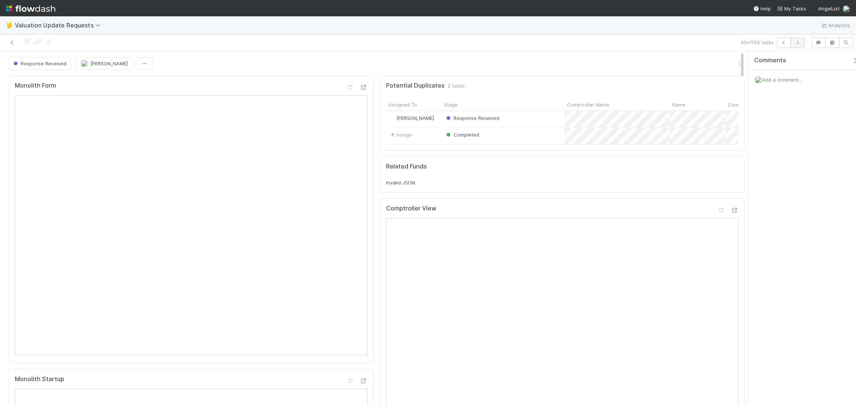
drag, startPoint x: 799, startPoint y: 36, endPoint x: 795, endPoint y: 42, distance: 7.4
click at [799, 37] on div "45 of 150 tasks" at bounding box center [428, 43] width 856 height 17
click at [794, 43] on icon "button" at bounding box center [797, 42] width 7 height 4
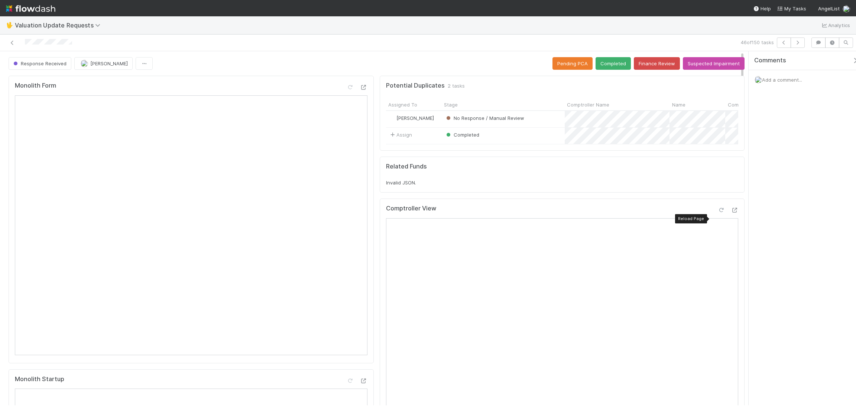
click at [717, 213] on icon at bounding box center [720, 210] width 7 height 5
click at [605, 63] on button "Completed" at bounding box center [613, 63] width 35 height 13
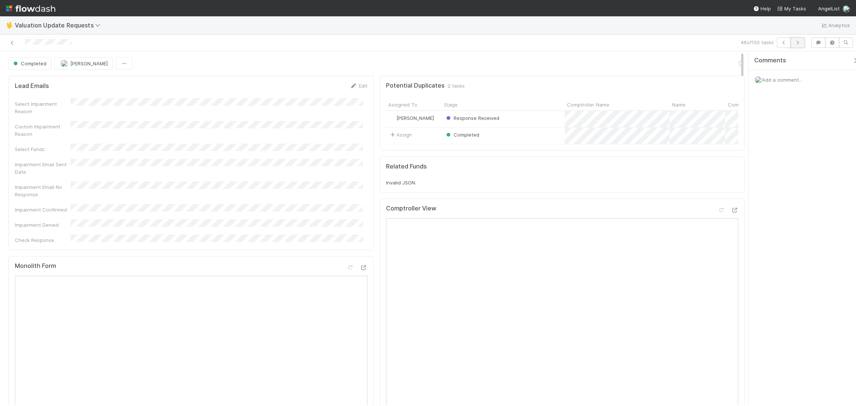
click at [798, 39] on button "button" at bounding box center [798, 43] width 14 height 10
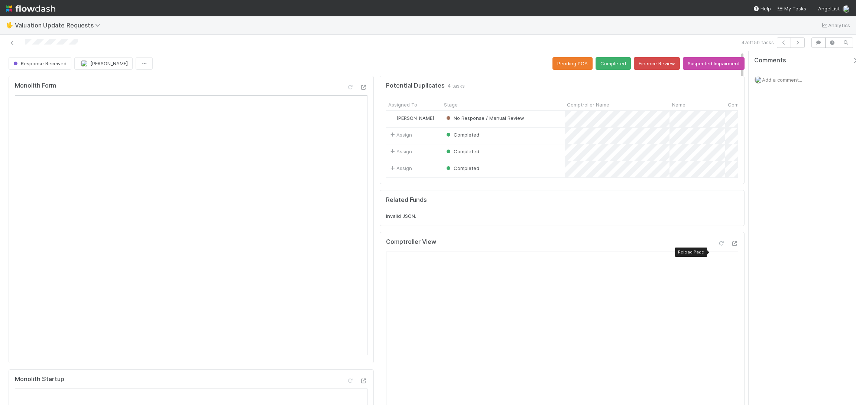
click at [717, 246] on icon at bounding box center [720, 243] width 7 height 5
click at [605, 62] on button "Completed" at bounding box center [613, 63] width 35 height 13
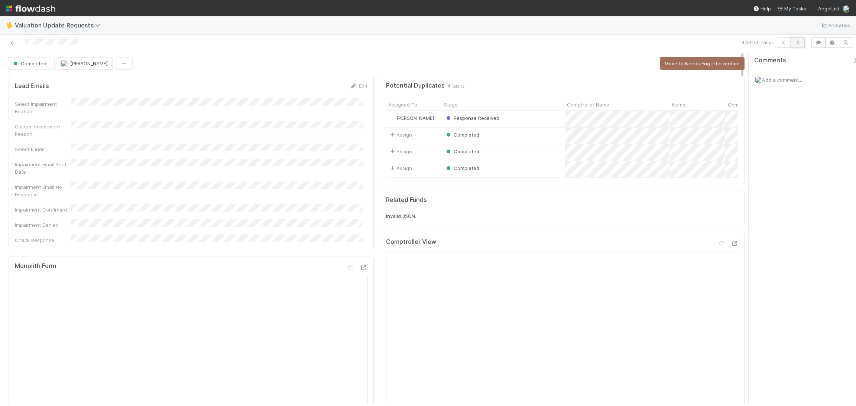
click at [798, 38] on button "button" at bounding box center [798, 43] width 14 height 10
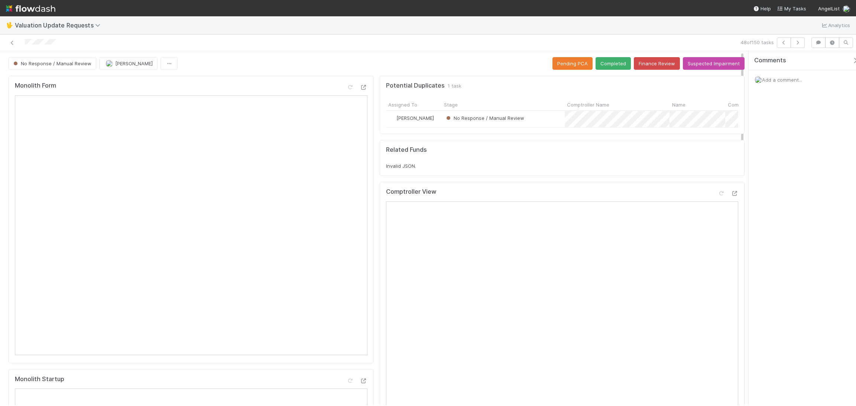
click at [249, 92] on div "Monolith Form" at bounding box center [191, 88] width 353 height 13
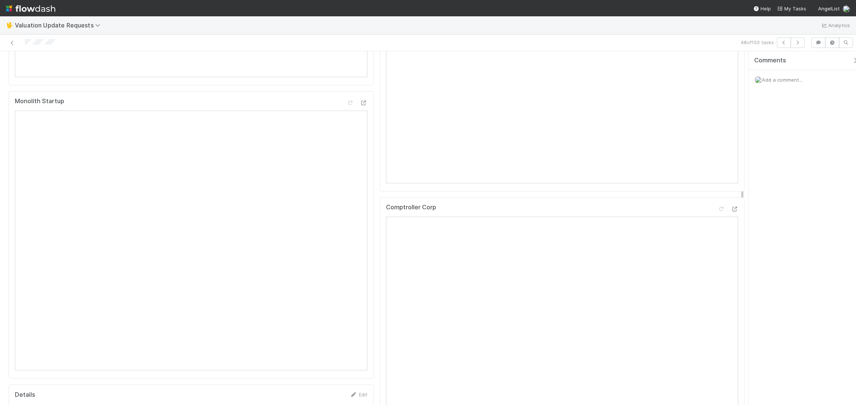
scroll to position [56, 0]
click at [717, 140] on icon at bounding box center [720, 138] width 7 height 5
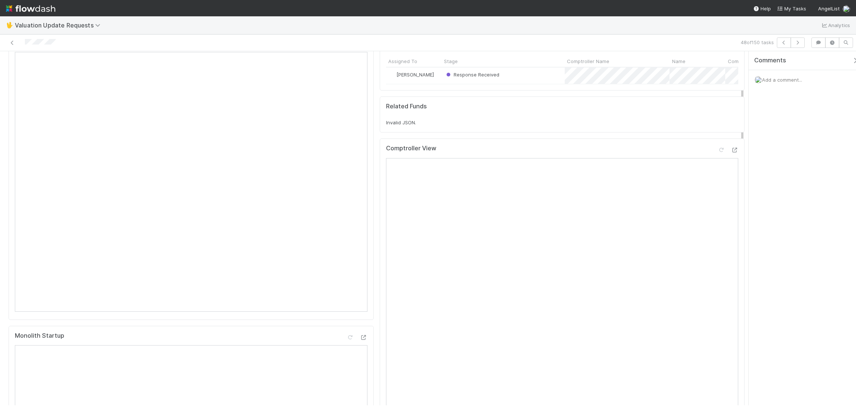
scroll to position [0, 0]
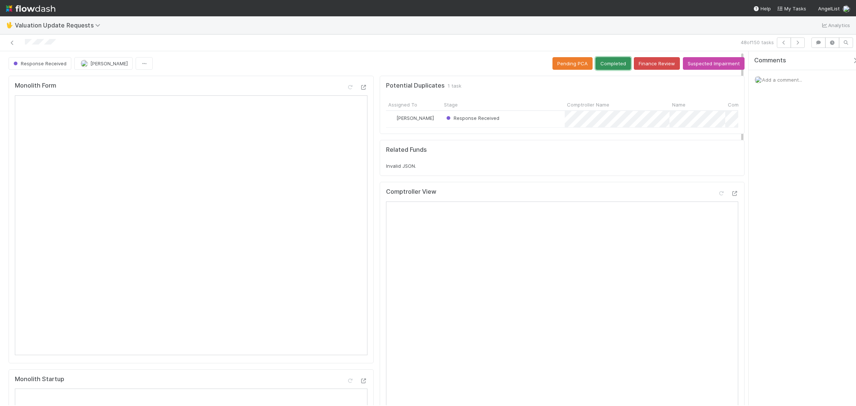
click at [597, 63] on button "Completed" at bounding box center [613, 63] width 35 height 13
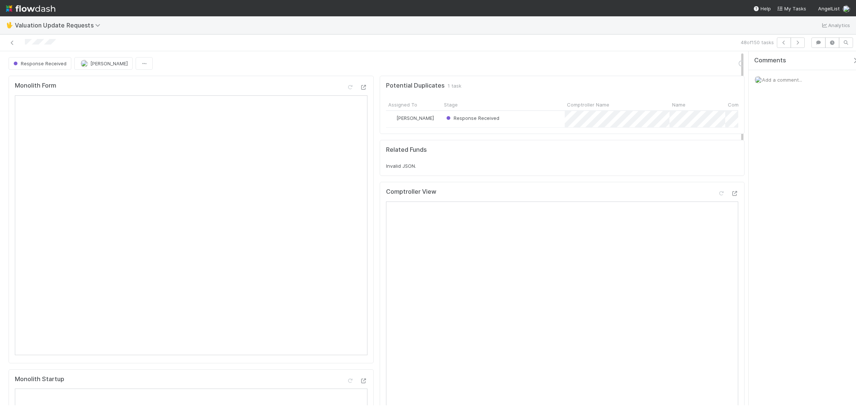
click at [806, 43] on div "48 of 150 tasks" at bounding box center [607, 43] width 401 height 10
click at [802, 42] on button "button" at bounding box center [798, 43] width 14 height 10
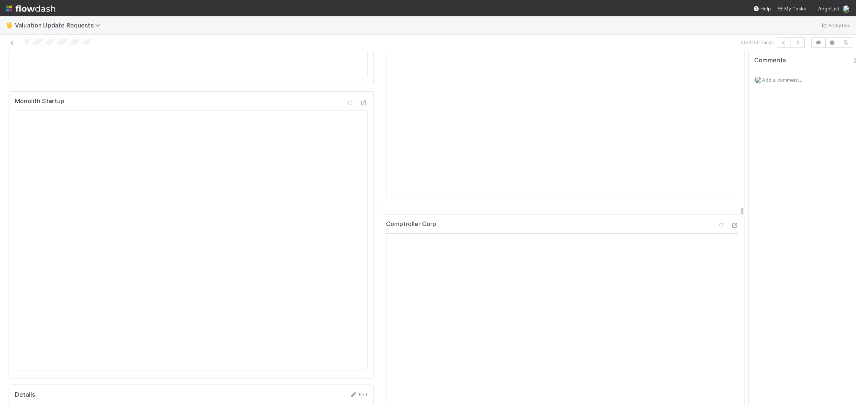
scroll to position [111, 0]
click at [708, 107] on div "Comptroller View" at bounding box center [562, 100] width 353 height 13
click at [717, 101] on icon at bounding box center [720, 99] width 7 height 5
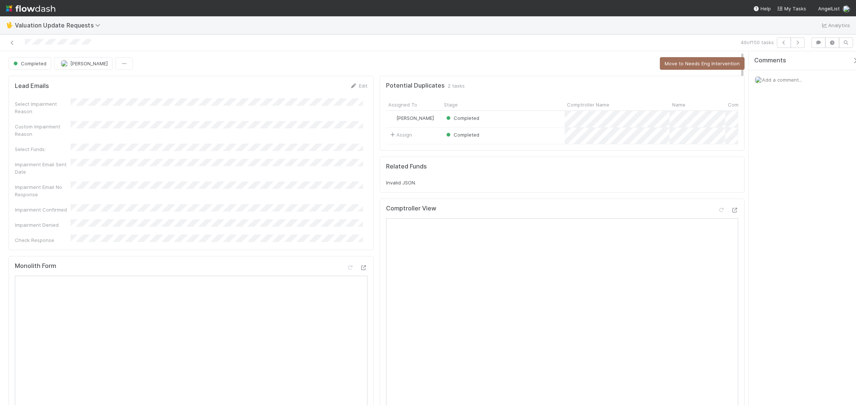
click at [609, 65] on div "Completed Febbie Cervantes Move to Needs Eng Intervention" at bounding box center [377, 63] width 736 height 13
click at [802, 48] on button "button" at bounding box center [798, 43] width 14 height 10
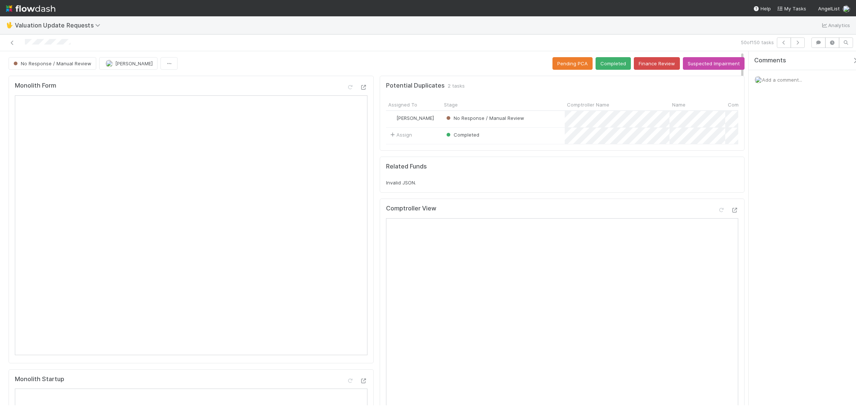
click at [764, 206] on div "Comments Add a comment..." at bounding box center [802, 228] width 107 height 354
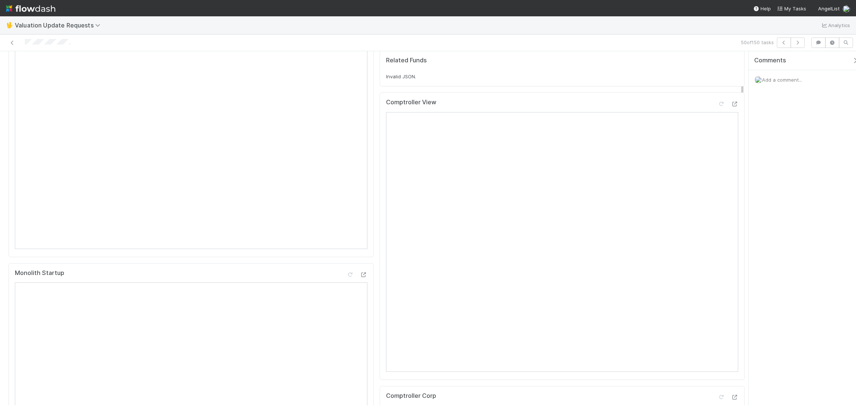
scroll to position [56, 0]
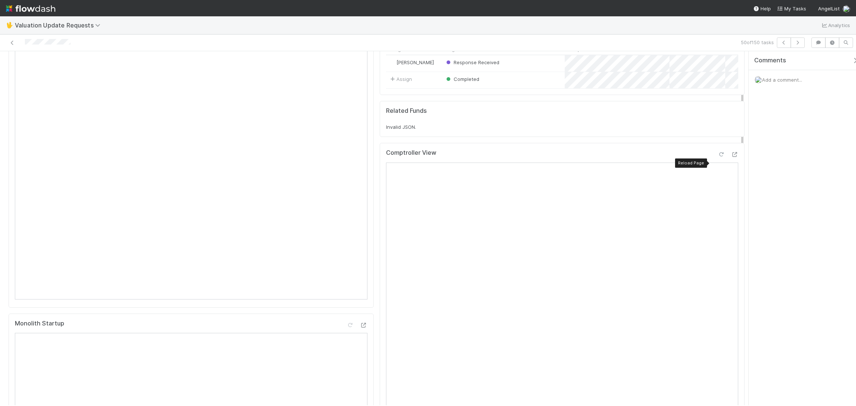
click at [717, 157] on icon at bounding box center [720, 154] width 7 height 5
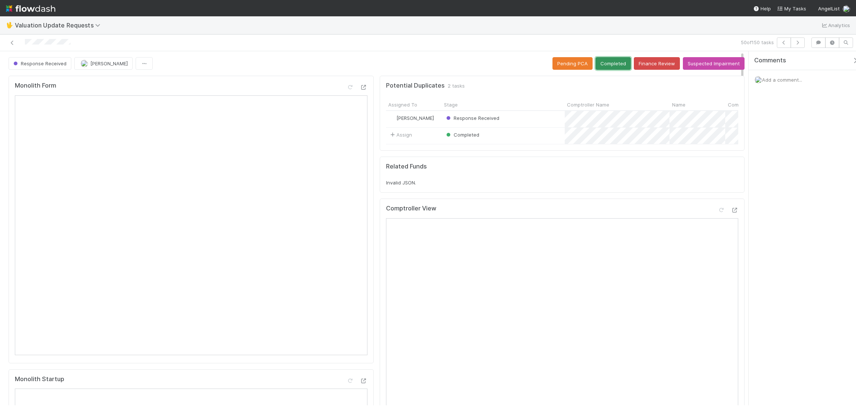
click at [610, 64] on button "Completed" at bounding box center [613, 63] width 35 height 13
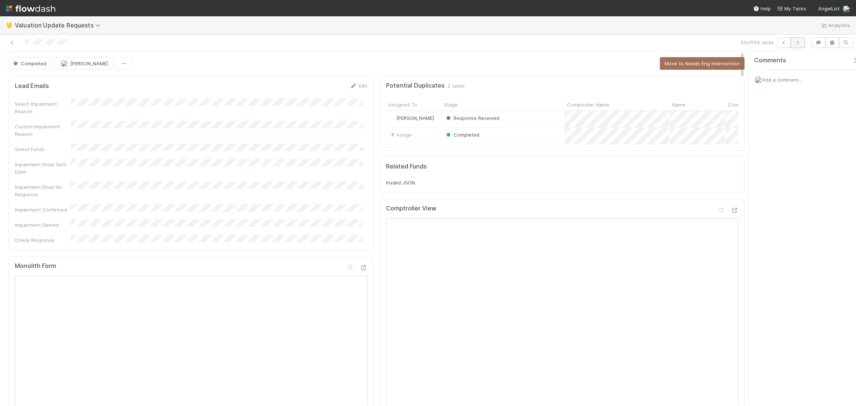
click at [800, 45] on icon "button" at bounding box center [797, 42] width 7 height 4
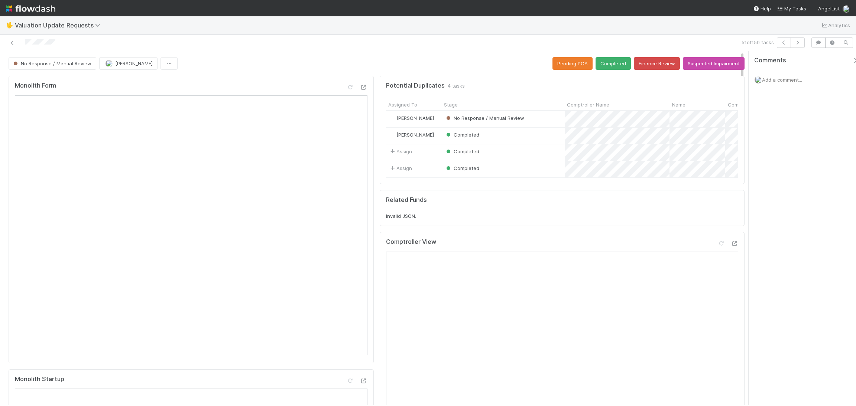
drag, startPoint x: 795, startPoint y: 185, endPoint x: 739, endPoint y: 207, distance: 60.8
click at [792, 186] on div "Comments Add a comment..." at bounding box center [802, 228] width 107 height 354
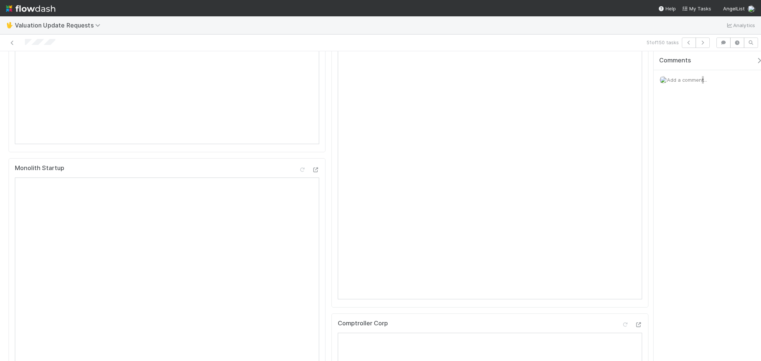
scroll to position [149, 0]
click at [621, 97] on icon at bounding box center [624, 94] width 7 height 5
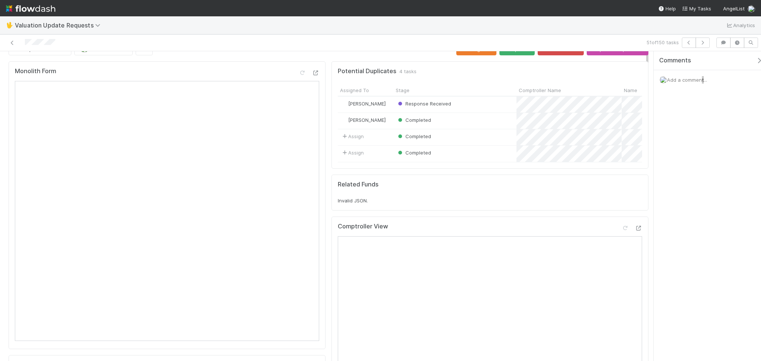
scroll to position [0, 0]
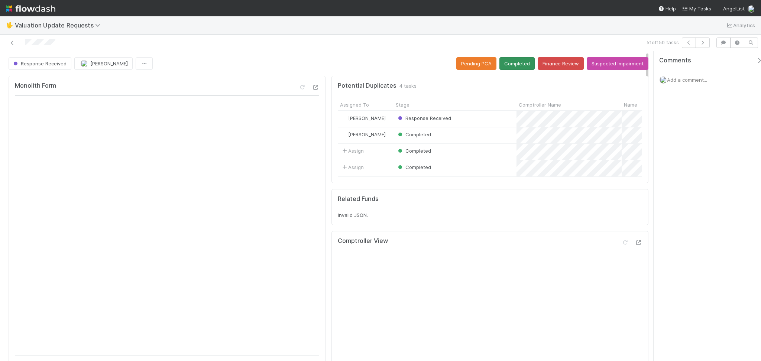
drag, startPoint x: 516, startPoint y: 58, endPoint x: 513, endPoint y: 62, distance: 4.2
click at [513, 62] on button "Completed" at bounding box center [516, 63] width 35 height 13
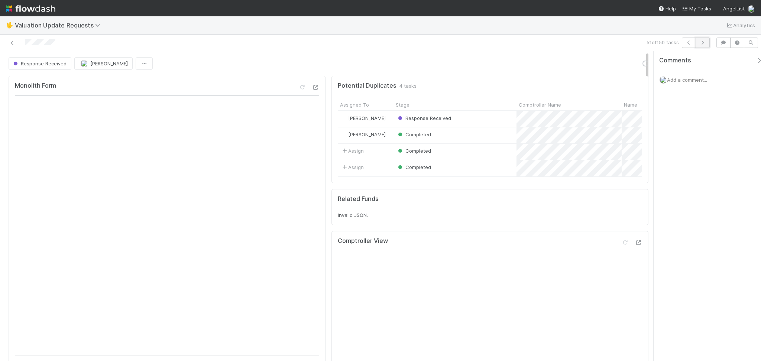
click at [698, 45] on button "button" at bounding box center [702, 43] width 14 height 10
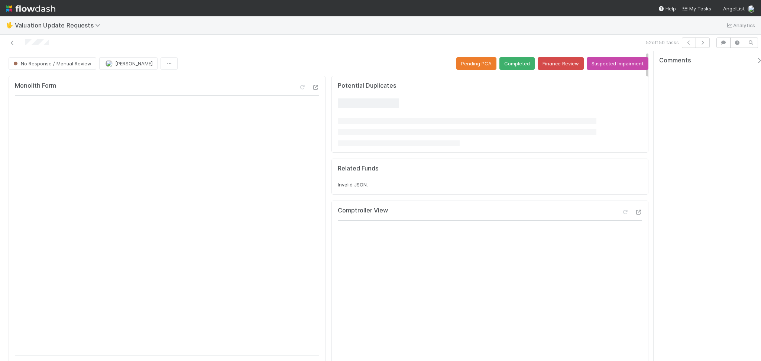
click at [699, 194] on div "Comments" at bounding box center [706, 206] width 107 height 310
click at [468, 132] on div "Completed" at bounding box center [454, 135] width 123 height 16
click at [553, 65] on button "Finance Review" at bounding box center [561, 63] width 46 height 13
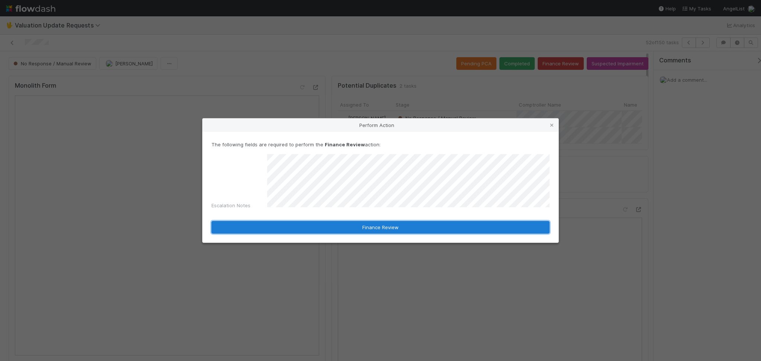
click at [435, 227] on button "Finance Review" at bounding box center [380, 227] width 338 height 13
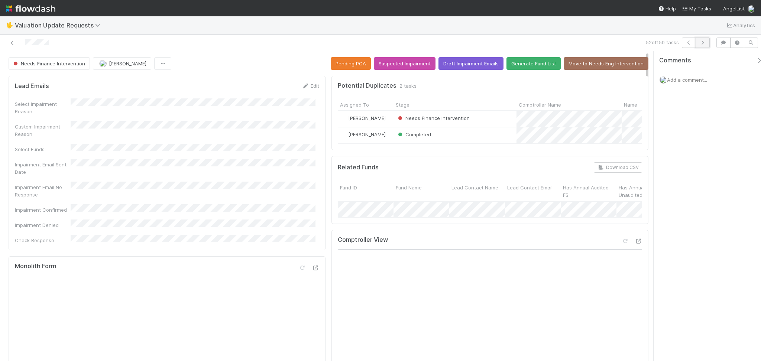
click at [699, 45] on button "button" at bounding box center [702, 43] width 14 height 10
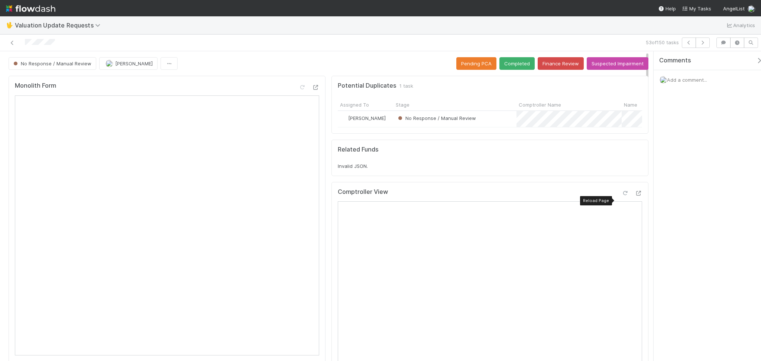
click at [621, 196] on icon at bounding box center [624, 193] width 7 height 5
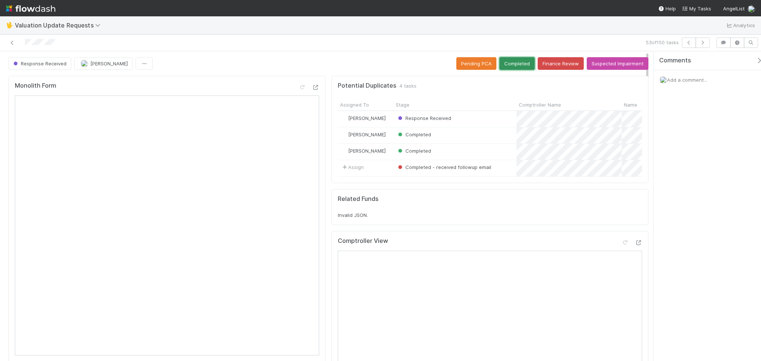
click at [516, 66] on button "Completed" at bounding box center [516, 63] width 35 height 13
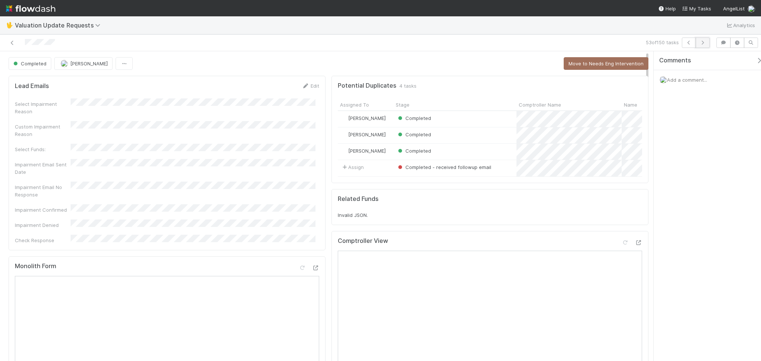
click at [708, 42] on button "button" at bounding box center [702, 43] width 14 height 10
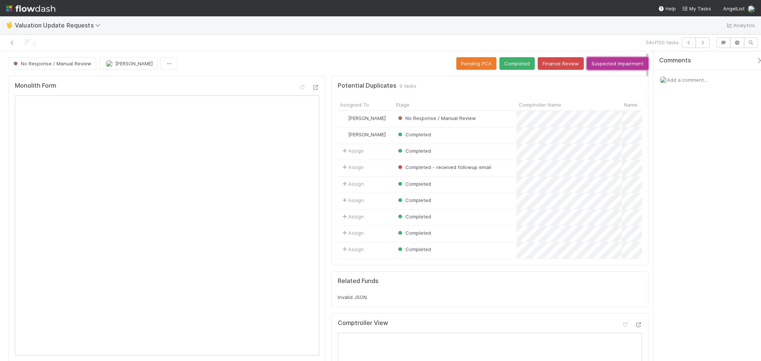
click at [619, 64] on button "Suspected Impairment" at bounding box center [618, 63] width 62 height 13
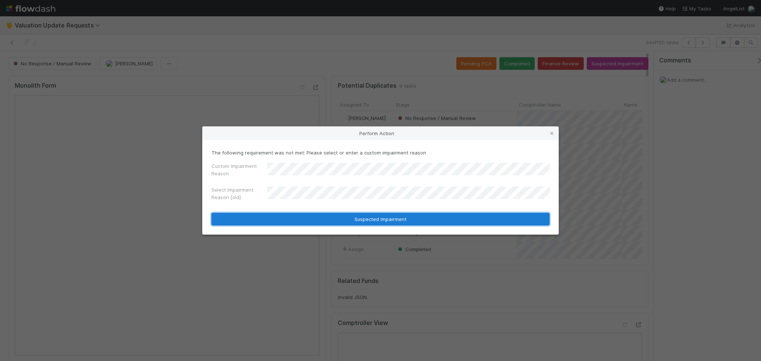
click at [426, 214] on button "Suspected Impairment" at bounding box center [380, 219] width 338 height 13
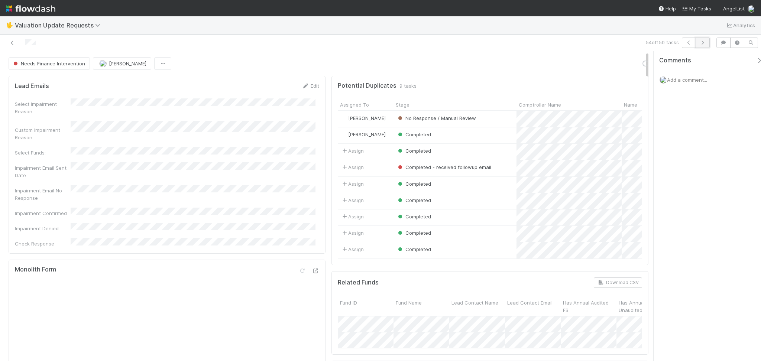
click at [704, 43] on icon "button" at bounding box center [702, 42] width 7 height 4
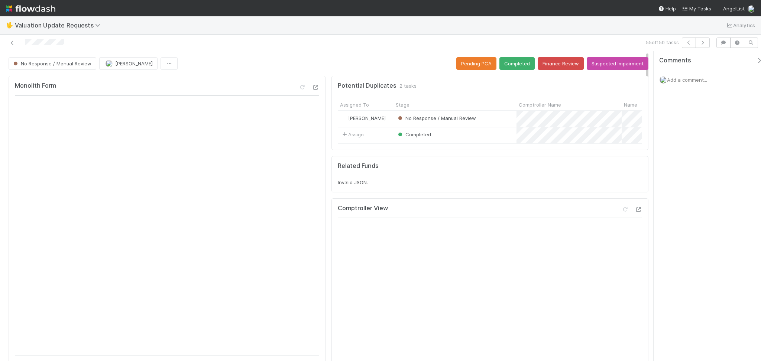
click at [199, 28] on div "🖖 Valuation Update Requests Analytics" at bounding box center [380, 25] width 761 height 18
click at [552, 64] on button "Finance Review" at bounding box center [561, 63] width 46 height 13
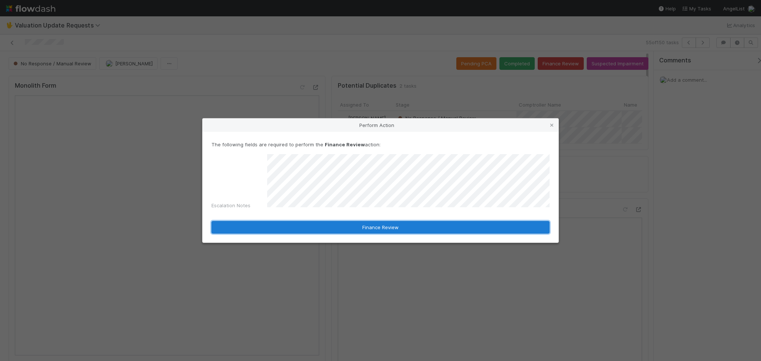
click at [368, 218] on form "The following fields are required to perform the Finance Review action: Escalat…" at bounding box center [380, 187] width 338 height 93
click at [367, 226] on button "Finance Review" at bounding box center [380, 227] width 338 height 13
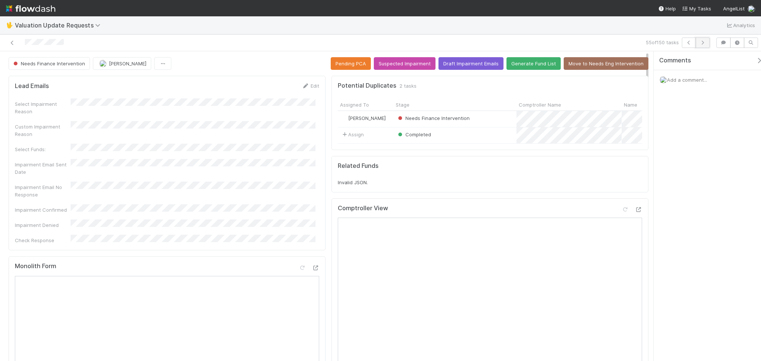
click at [706, 44] on icon "button" at bounding box center [702, 42] width 7 height 4
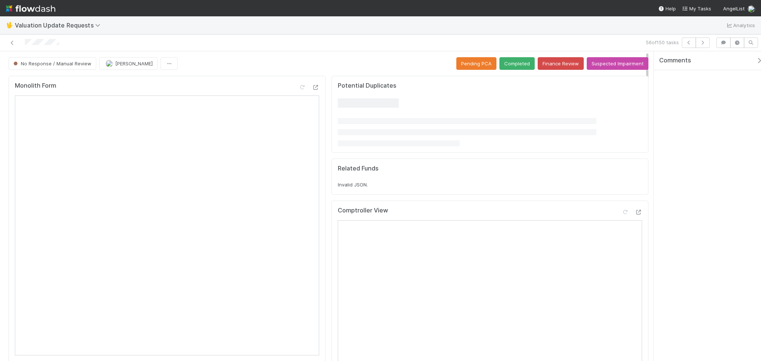
click at [189, 42] on div at bounding box center [181, 43] width 356 height 10
click at [621, 212] on icon at bounding box center [624, 209] width 7 height 5
click at [509, 65] on button "Completed" at bounding box center [516, 63] width 35 height 13
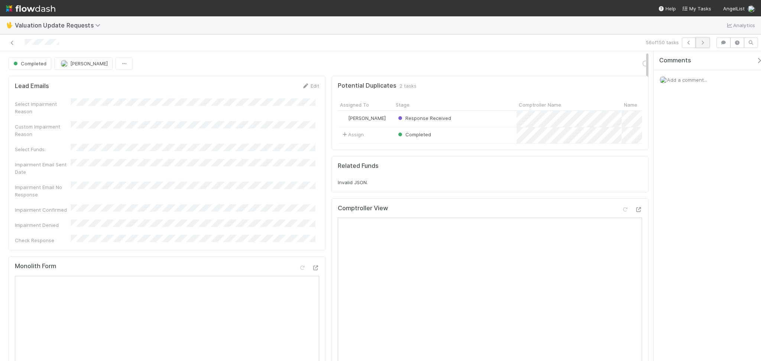
click at [701, 42] on icon "button" at bounding box center [702, 42] width 7 height 4
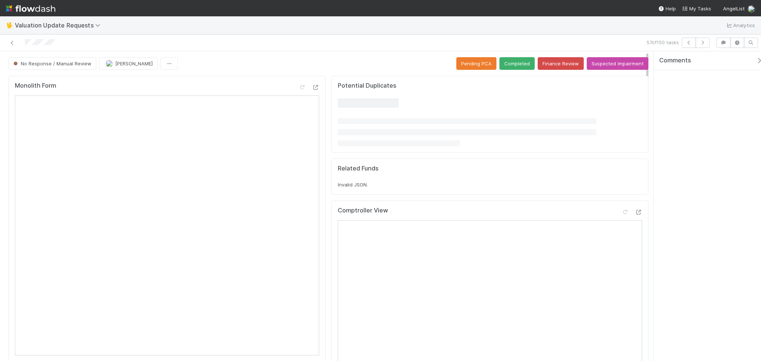
click at [699, 97] on div "Comments" at bounding box center [706, 206] width 107 height 310
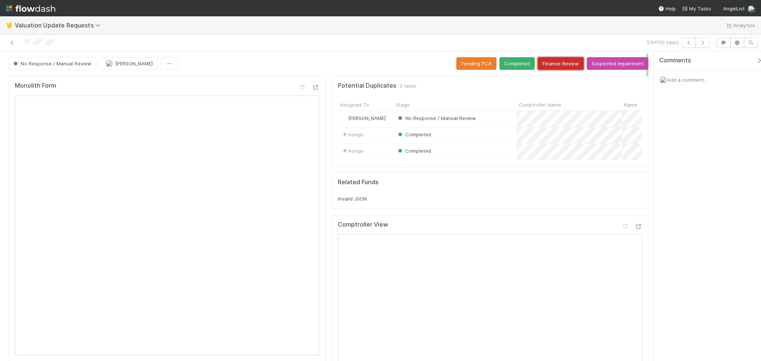
click at [559, 62] on button "Finance Review" at bounding box center [561, 63] width 46 height 13
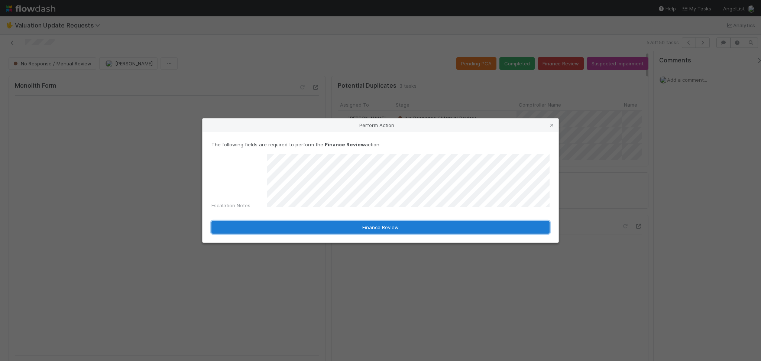
click at [342, 226] on button "Finance Review" at bounding box center [380, 227] width 338 height 13
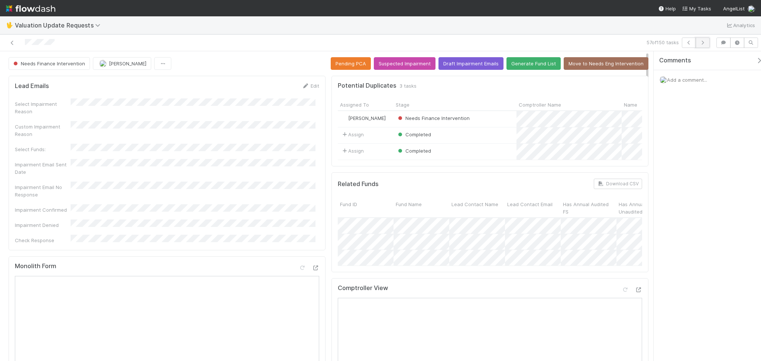
click at [704, 43] on icon "button" at bounding box center [702, 42] width 7 height 4
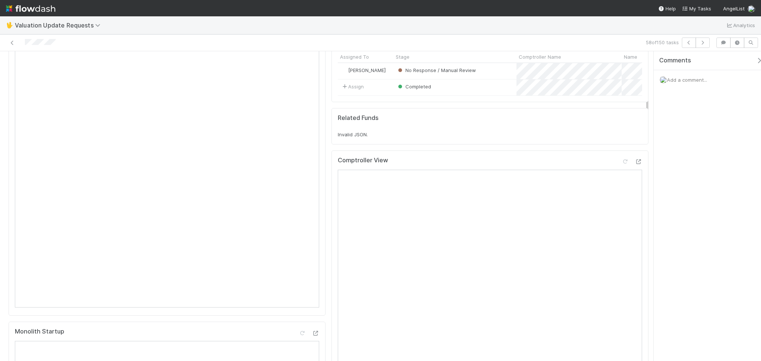
scroll to position [49, 0]
click at [14, 45] on link at bounding box center [12, 42] width 7 height 7
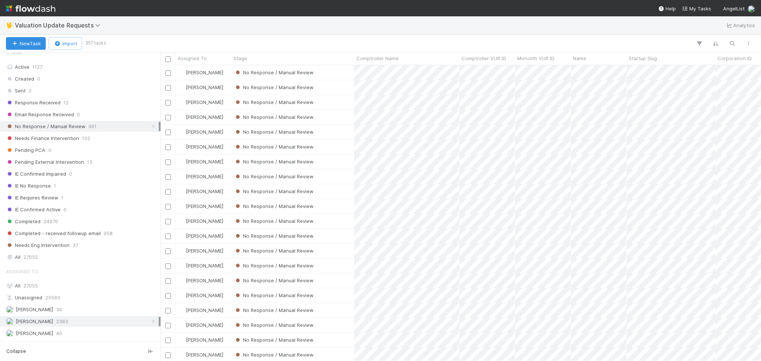
scroll to position [157, 0]
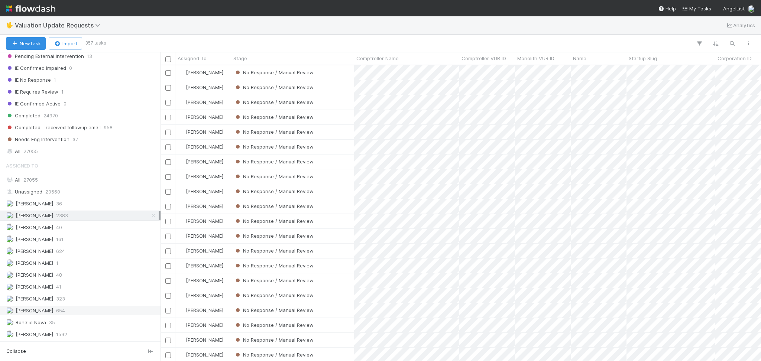
click at [78, 312] on div "Michael Capilitan 654" at bounding box center [82, 310] width 153 height 9
click at [94, 252] on div "Karen Jane Salcedo 624" at bounding box center [82, 251] width 153 height 9
click at [98, 218] on div "Febbie Cervantes 2383" at bounding box center [82, 215] width 153 height 9
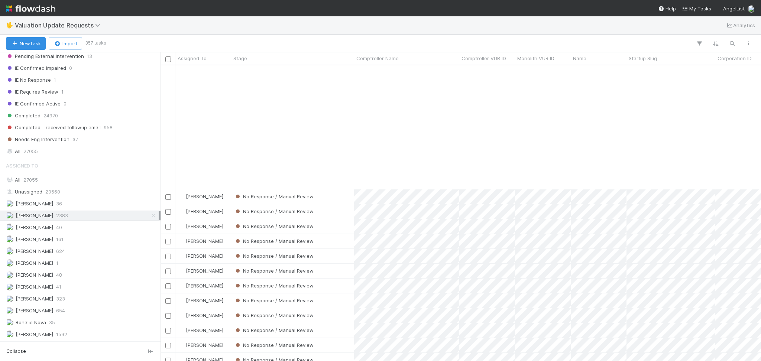
scroll to position [693, 0]
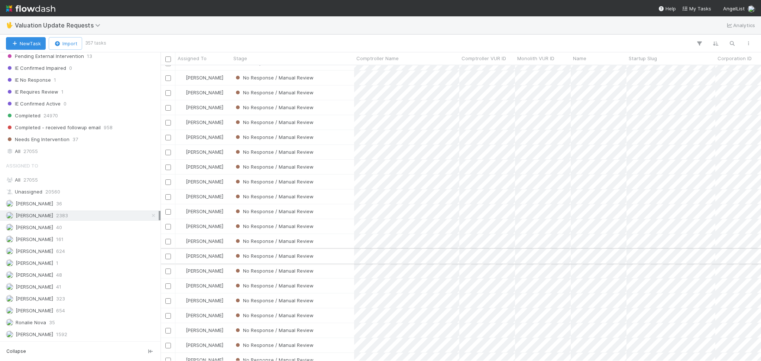
click at [342, 255] on div "No Response / Manual Review" at bounding box center [292, 256] width 123 height 14
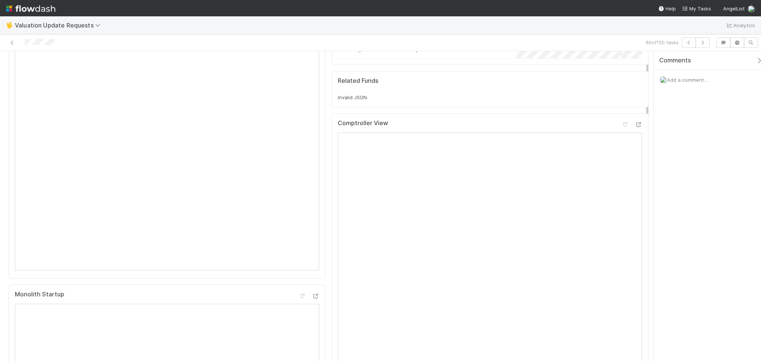
scroll to position [149, 0]
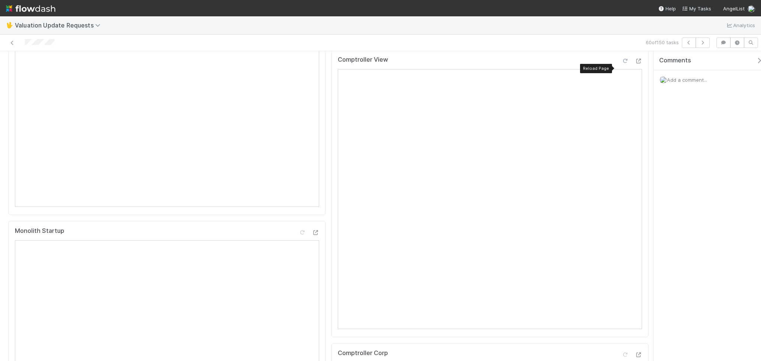
click at [621, 64] on icon at bounding box center [624, 61] width 7 height 5
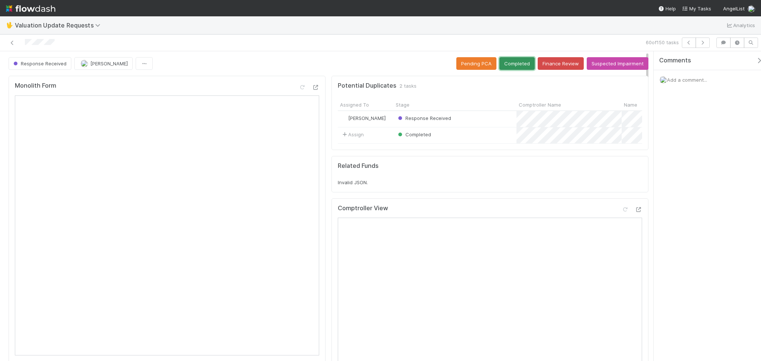
click at [508, 62] on button "Completed" at bounding box center [516, 63] width 35 height 13
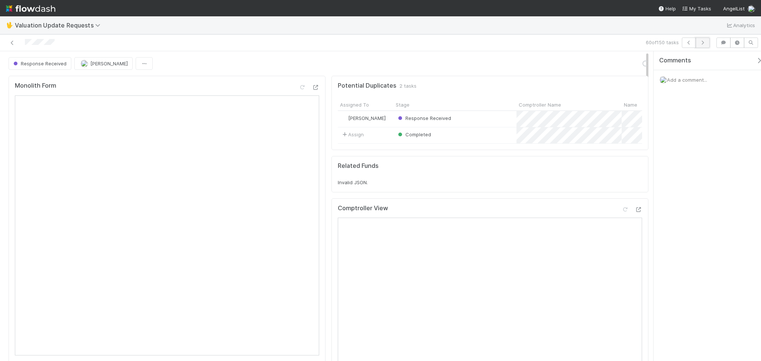
click at [704, 44] on icon "button" at bounding box center [702, 42] width 7 height 4
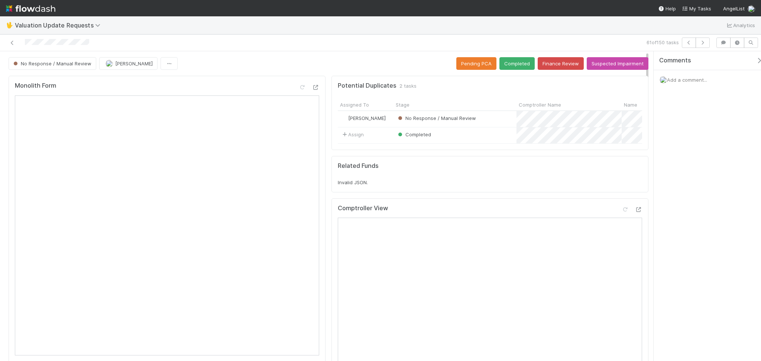
click at [693, 214] on div "Comments Add a comment..." at bounding box center [706, 206] width 107 height 310
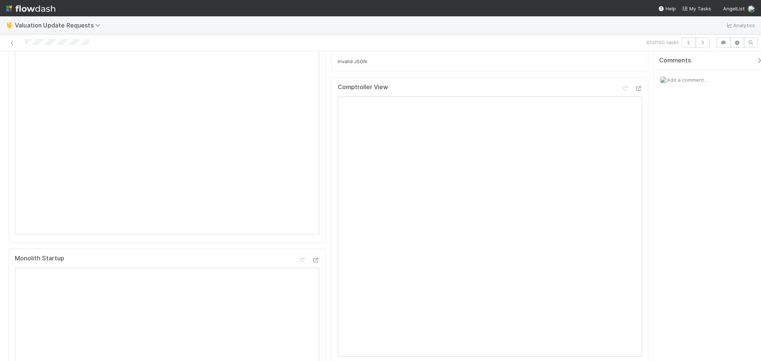
scroll to position [99, 0]
click at [621, 113] on icon at bounding box center [624, 110] width 7 height 5
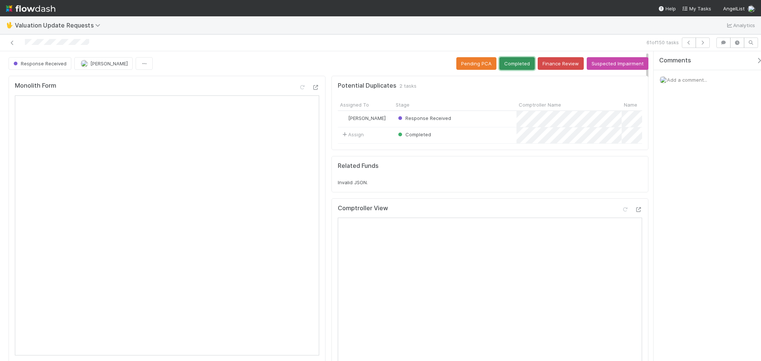
click at [510, 67] on button "Completed" at bounding box center [516, 63] width 35 height 13
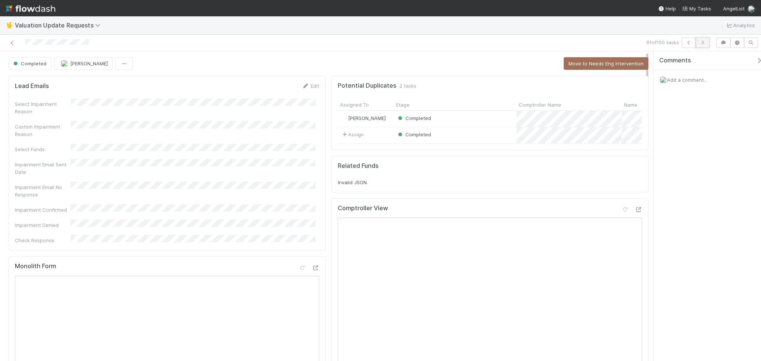
click at [706, 40] on icon "button" at bounding box center [702, 42] width 7 height 4
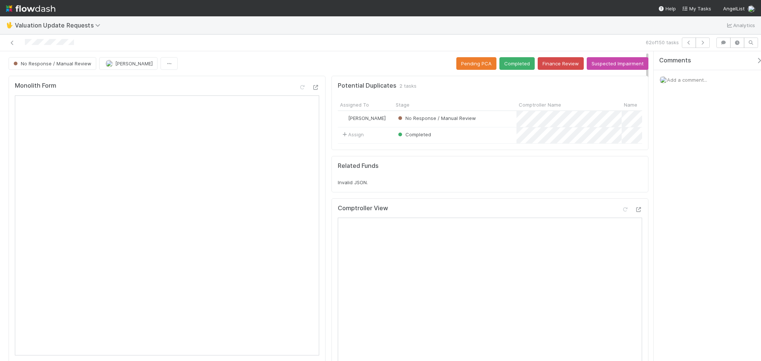
click at [661, 148] on div "Comments Add a comment..." at bounding box center [706, 206] width 107 height 310
click at [614, 69] on button "Suspected Impairment" at bounding box center [618, 63] width 62 height 13
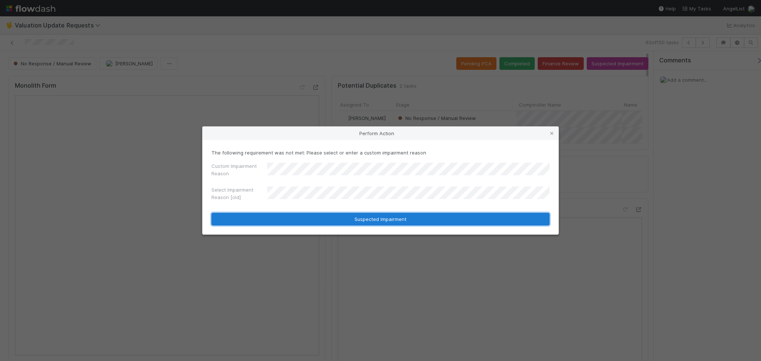
click at [334, 217] on button "Suspected Impairment" at bounding box center [380, 219] width 338 height 13
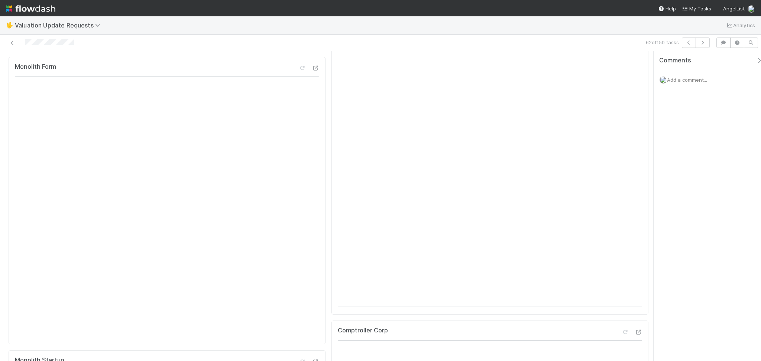
scroll to position [198, 0]
click at [701, 46] on button "button" at bounding box center [702, 43] width 14 height 10
click at [194, 49] on div "63 of 150 tasks" at bounding box center [380, 43] width 761 height 17
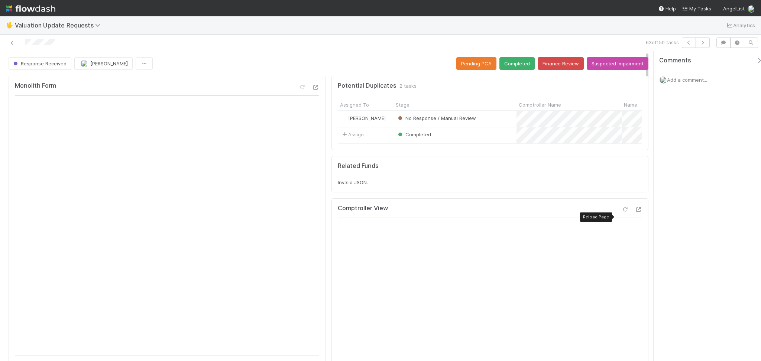
click at [621, 213] on div at bounding box center [624, 209] width 7 height 7
click at [621, 212] on icon at bounding box center [624, 209] width 7 height 5
drag, startPoint x: 507, startPoint y: 64, endPoint x: 500, endPoint y: 62, distance: 7.0
click at [506, 64] on button "Completed" at bounding box center [516, 63] width 35 height 13
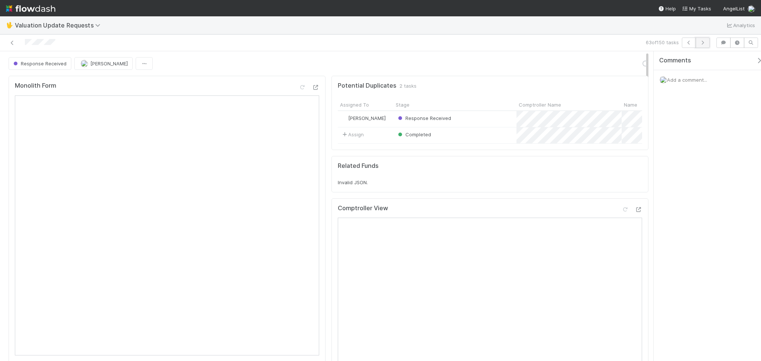
click at [699, 45] on icon "button" at bounding box center [702, 42] width 7 height 4
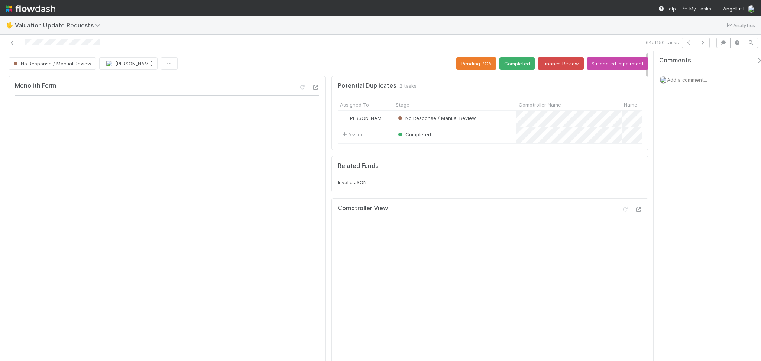
click at [709, 209] on div "Comments Add a comment..." at bounding box center [706, 206] width 107 height 310
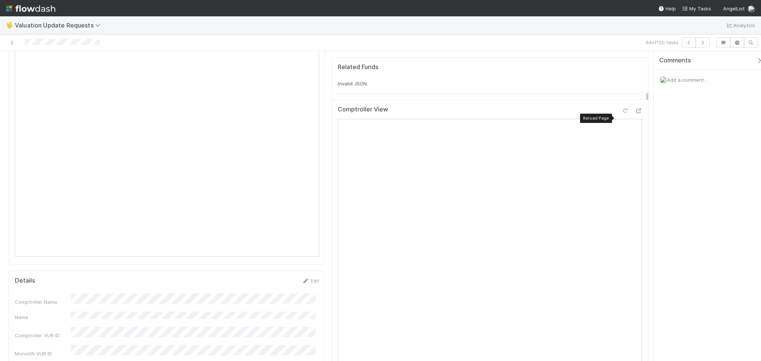
click at [621, 113] on icon at bounding box center [624, 110] width 7 height 5
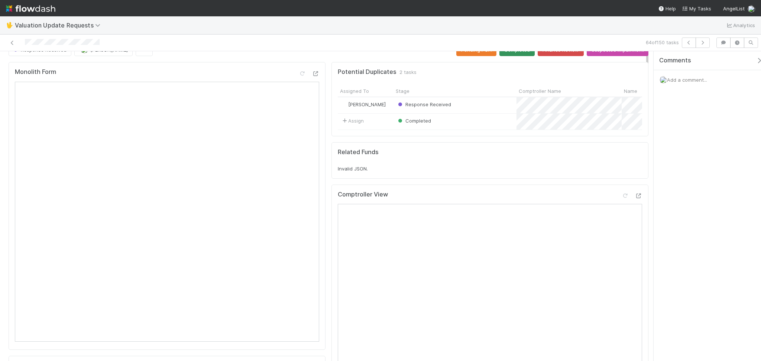
scroll to position [0, 0]
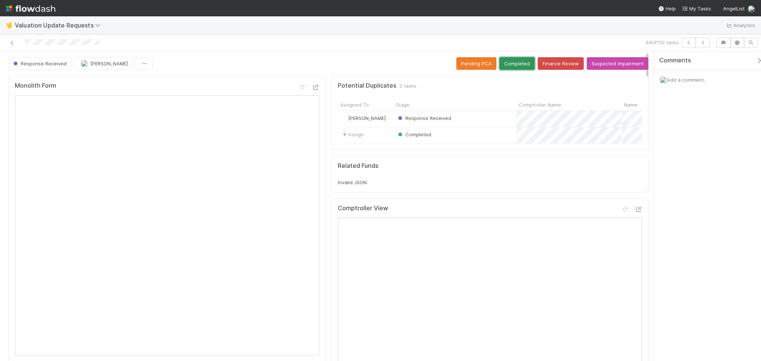
click at [519, 58] on button "Completed" at bounding box center [516, 63] width 35 height 13
click at [704, 42] on icon "button" at bounding box center [702, 42] width 7 height 4
click at [704, 179] on div "Comments Add a comment..." at bounding box center [706, 206] width 107 height 310
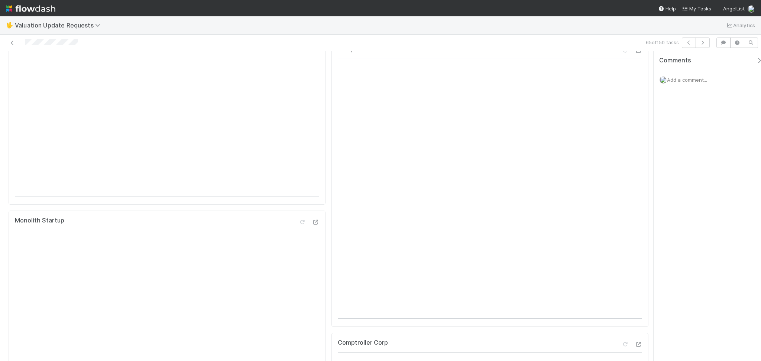
scroll to position [99, 0]
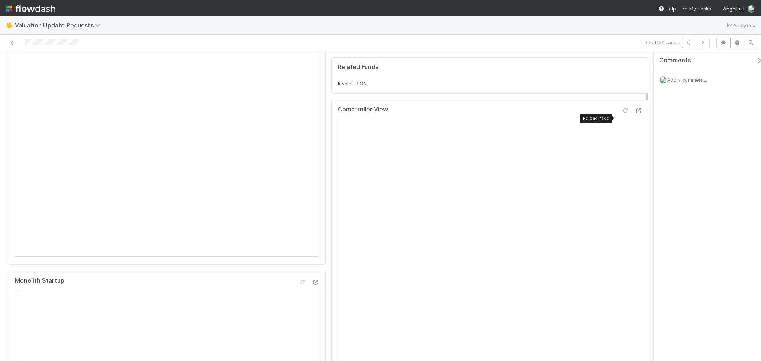
click at [621, 114] on div at bounding box center [624, 110] width 7 height 7
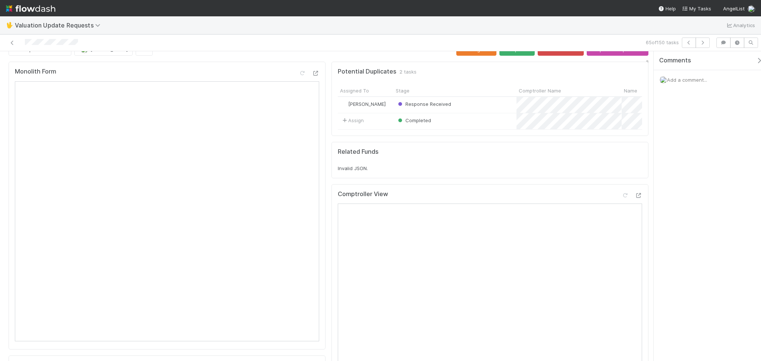
scroll to position [0, 0]
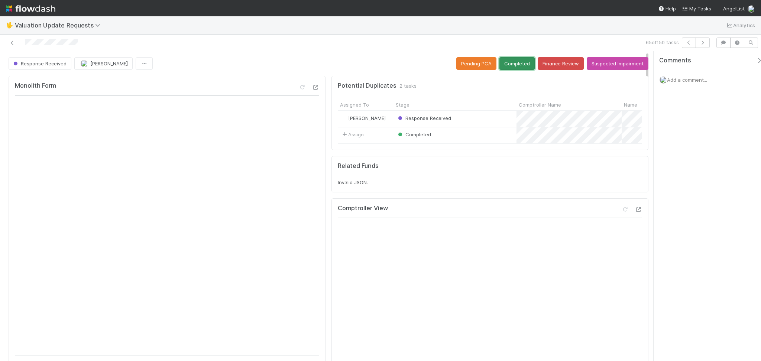
click at [510, 67] on button "Completed" at bounding box center [516, 63] width 35 height 13
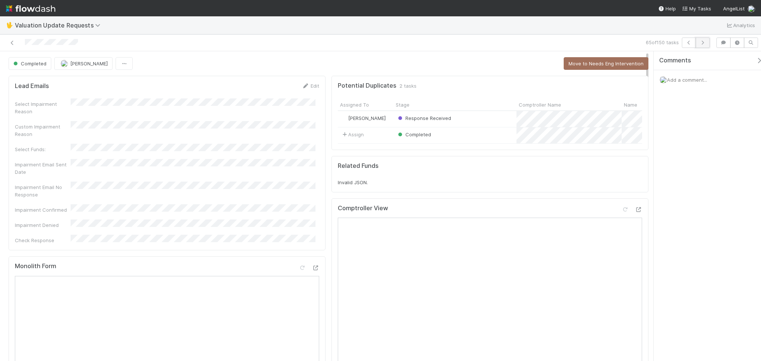
click at [699, 45] on button "button" at bounding box center [702, 43] width 14 height 10
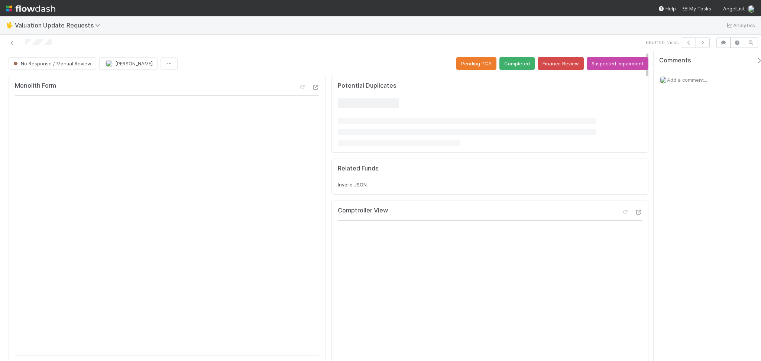
click at [217, 64] on div "No Response / Manual Review Febbie Cervantes Pending PCA Completed Finance Revi…" at bounding box center [329, 63] width 640 height 13
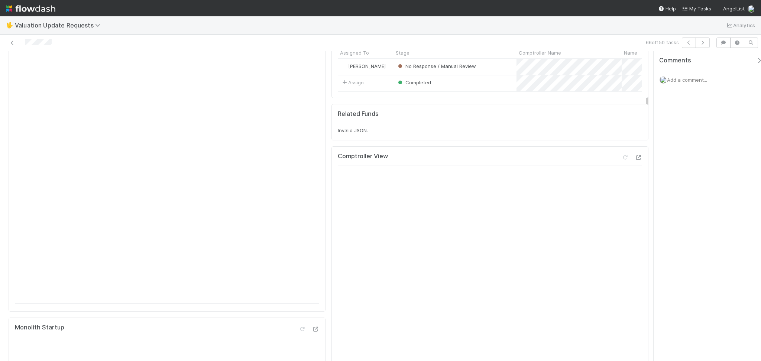
scroll to position [49, 0]
click at [621, 163] on icon at bounding box center [624, 160] width 7 height 5
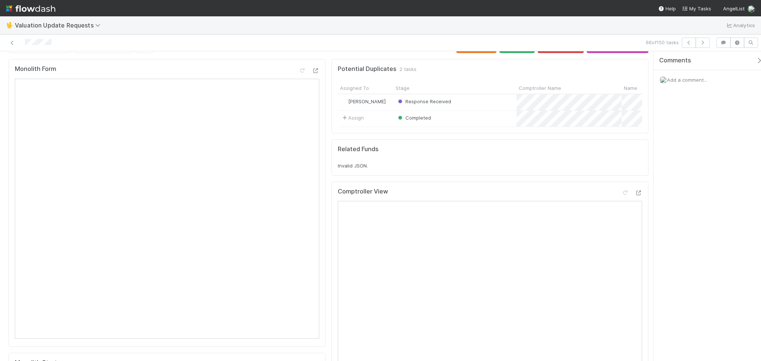
scroll to position [0, 0]
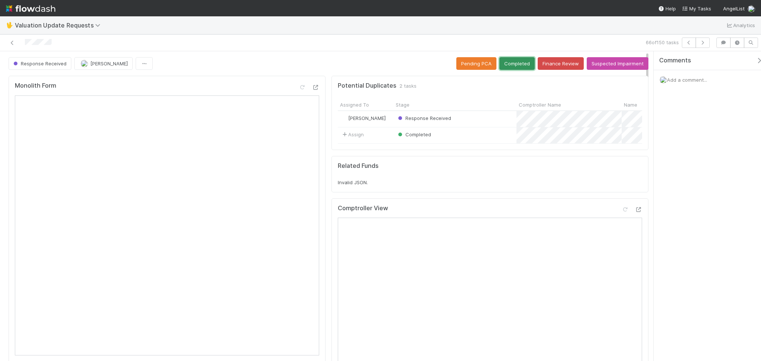
click at [508, 65] on button "Completed" at bounding box center [516, 63] width 35 height 13
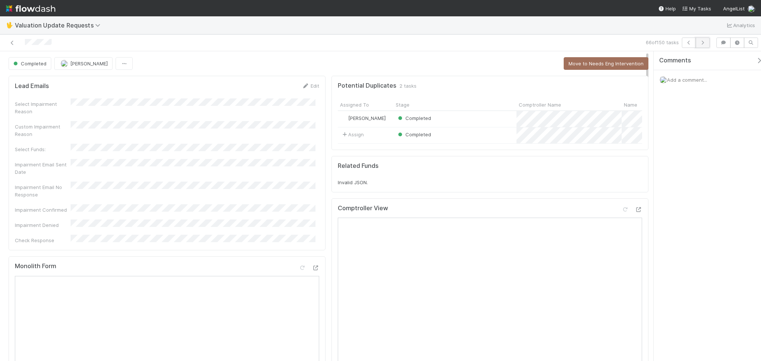
click at [699, 40] on icon "button" at bounding box center [702, 42] width 7 height 4
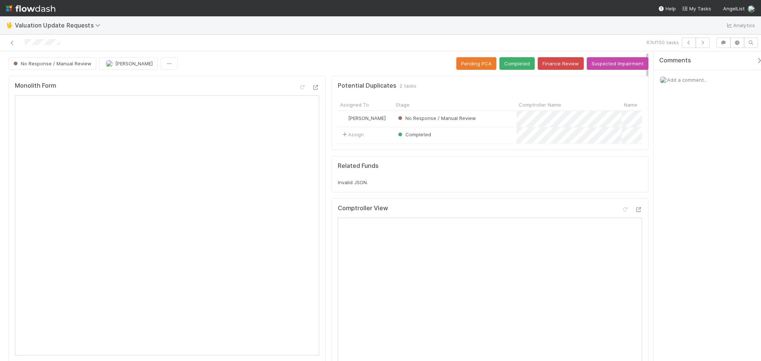
click at [217, 46] on div at bounding box center [181, 43] width 356 height 10
click at [9, 43] on icon at bounding box center [12, 42] width 7 height 5
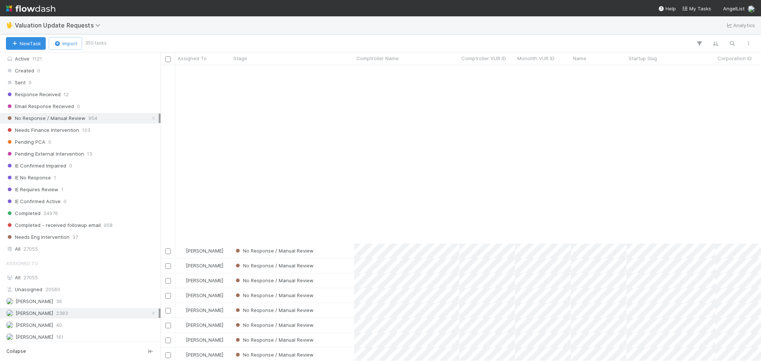
scroll to position [1090, 0]
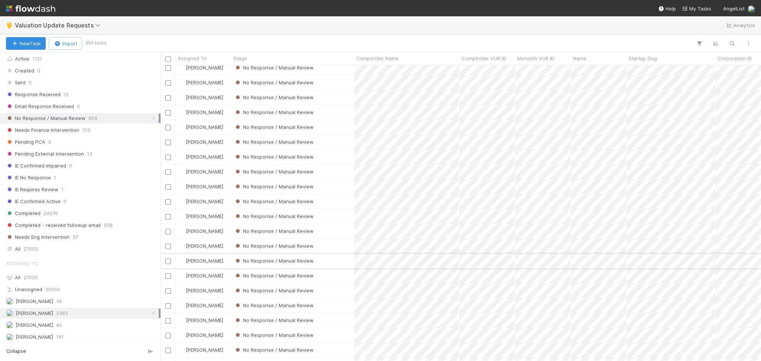
click at [348, 263] on div "No Response / Manual Review" at bounding box center [292, 261] width 123 height 14
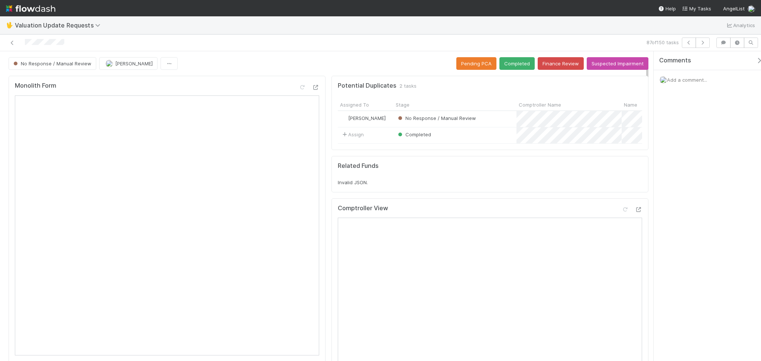
scroll to position [149, 0]
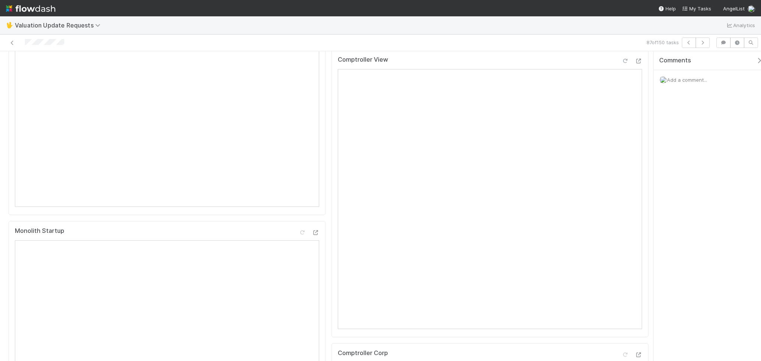
click at [621, 64] on icon at bounding box center [624, 61] width 7 height 5
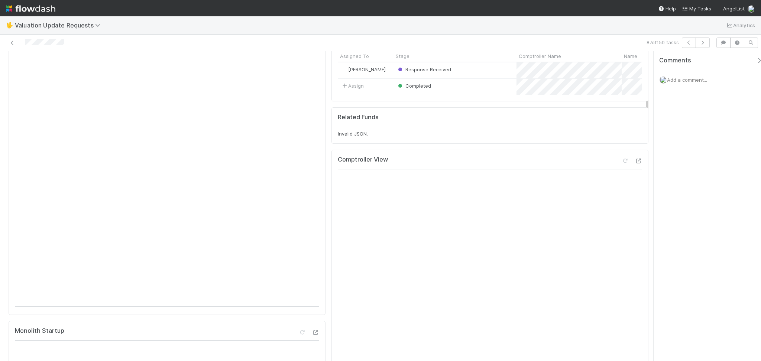
scroll to position [0, 0]
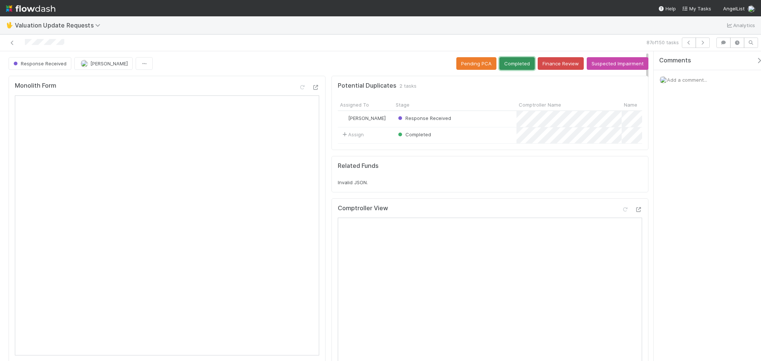
click at [507, 64] on button "Completed" at bounding box center [516, 63] width 35 height 13
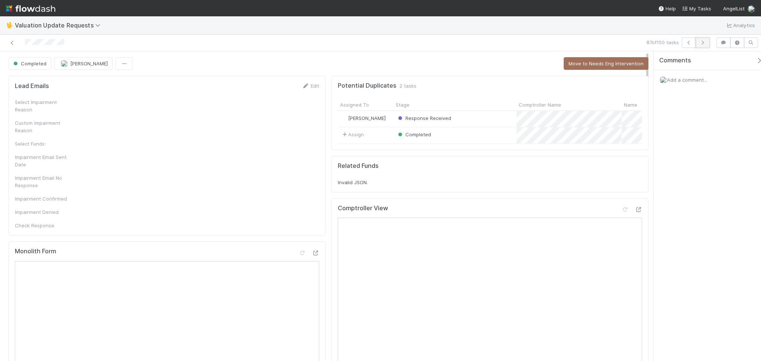
click at [700, 39] on button "button" at bounding box center [702, 43] width 14 height 10
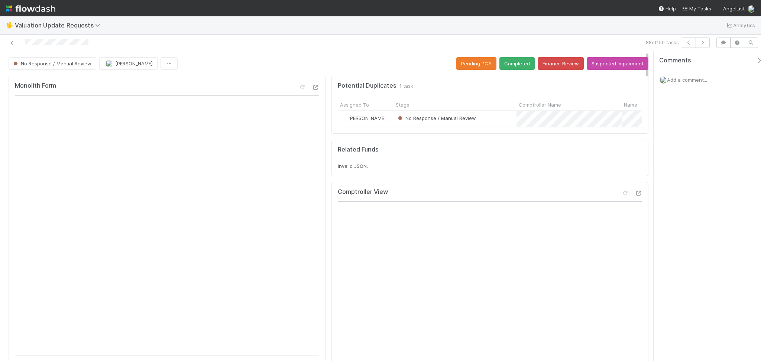
click at [198, 84] on div "Monolith Form" at bounding box center [167, 88] width 304 height 13
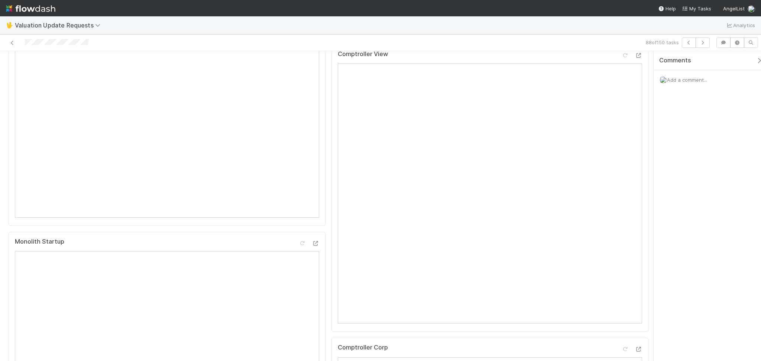
scroll to position [99, 0]
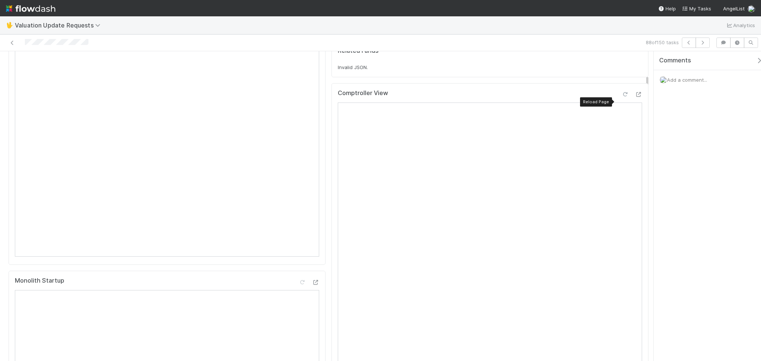
click at [621, 97] on div at bounding box center [624, 94] width 7 height 7
click at [621, 97] on icon at bounding box center [624, 94] width 7 height 5
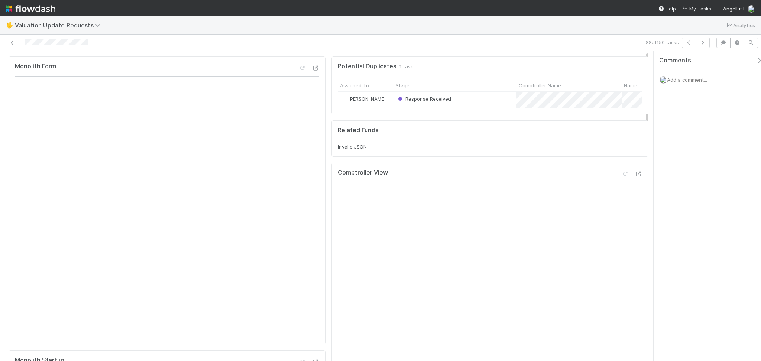
scroll to position [0, 0]
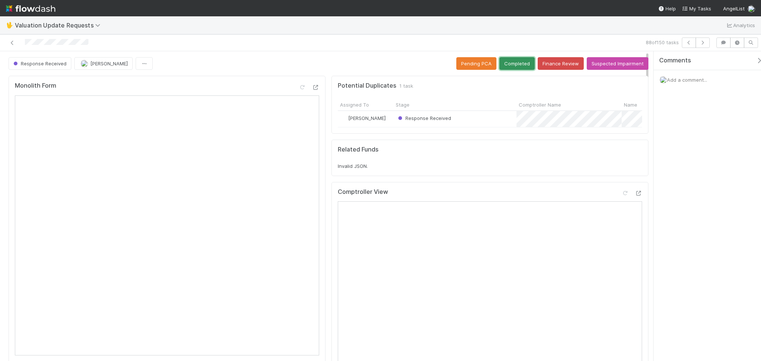
click at [506, 65] on button "Completed" at bounding box center [516, 63] width 35 height 13
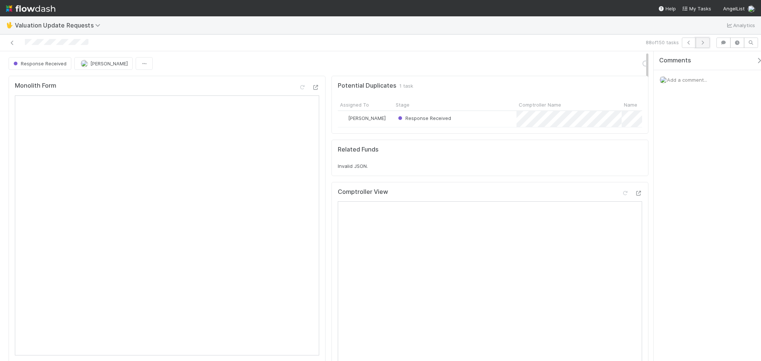
click at [700, 42] on icon "button" at bounding box center [702, 42] width 7 height 4
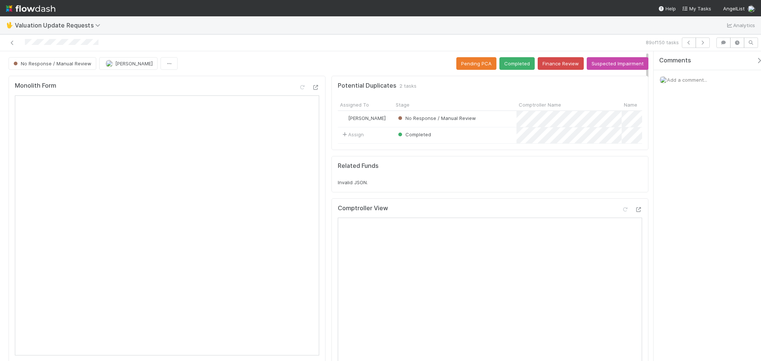
click at [687, 156] on div "Comments Add a comment..." at bounding box center [706, 206] width 107 height 310
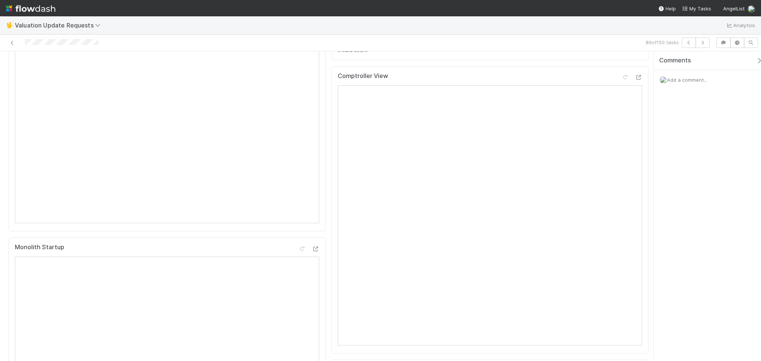
scroll to position [49, 0]
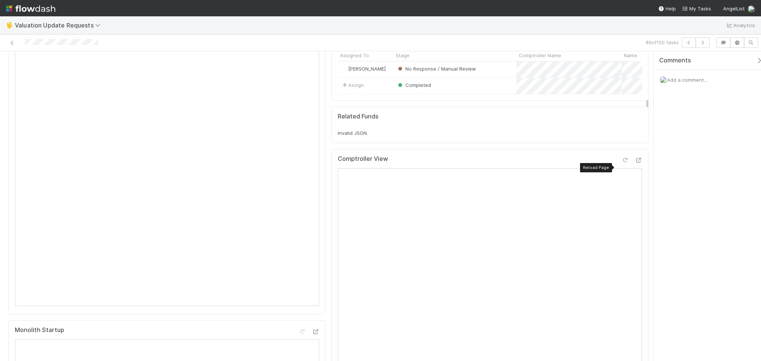
click at [621, 163] on icon at bounding box center [624, 160] width 7 height 5
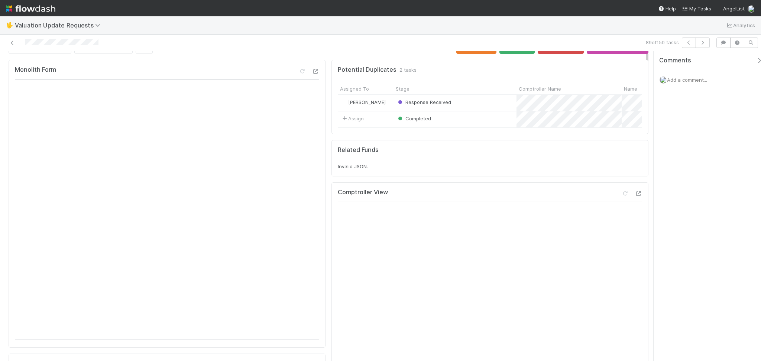
scroll to position [0, 0]
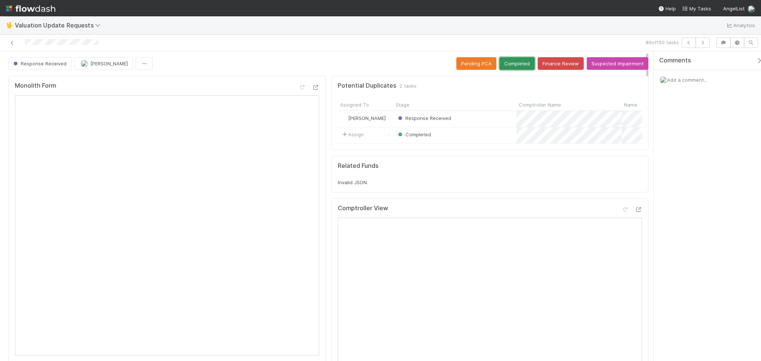
click at [515, 59] on button "Completed" at bounding box center [516, 63] width 35 height 13
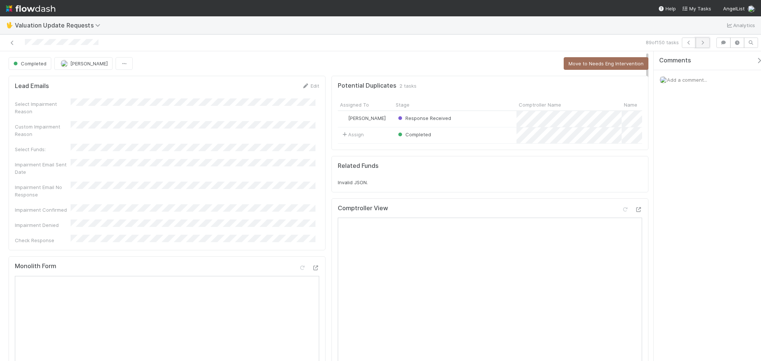
click at [703, 41] on icon "button" at bounding box center [702, 42] width 7 height 4
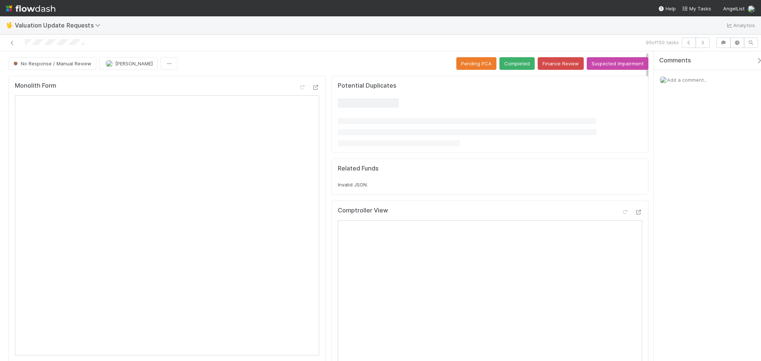
click at [697, 165] on div "Comments Add a comment..." at bounding box center [706, 206] width 107 height 310
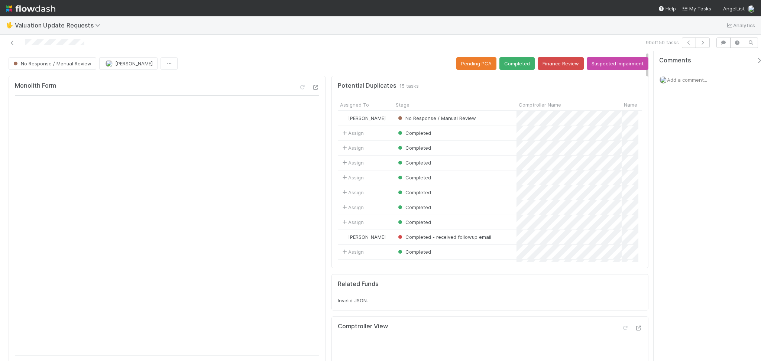
scroll to position [149, 0]
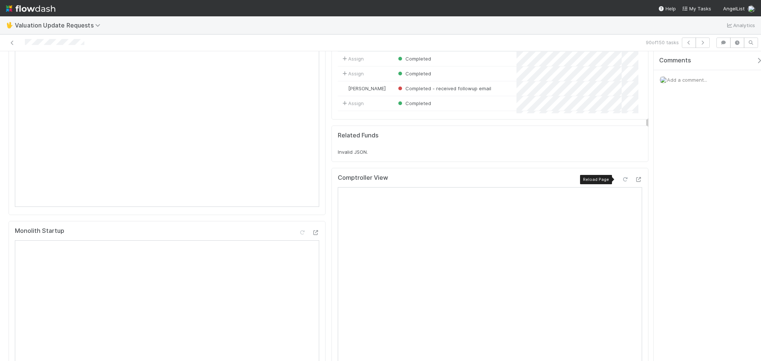
click at [621, 177] on icon at bounding box center [624, 179] width 7 height 5
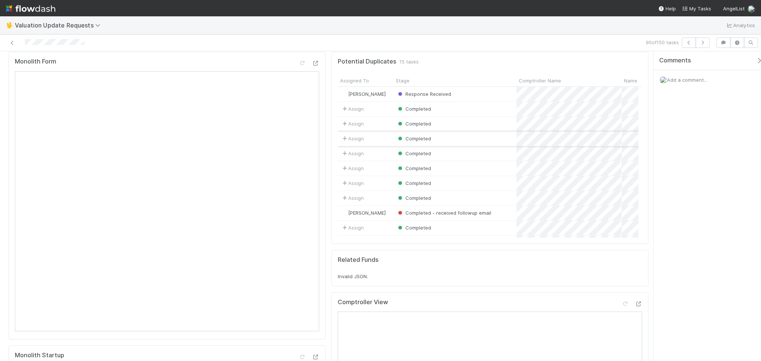
scroll to position [0, 0]
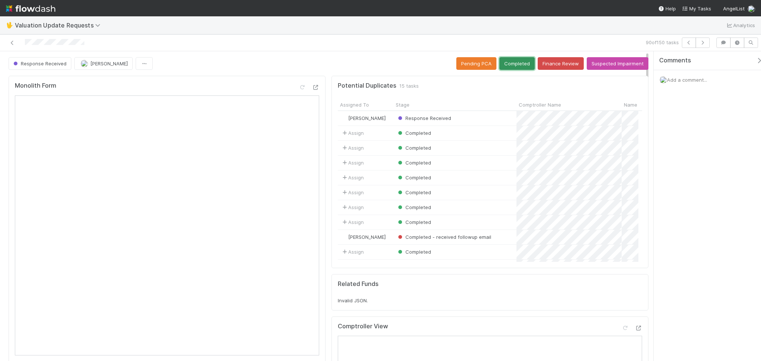
click at [507, 65] on button "Completed" at bounding box center [516, 63] width 35 height 13
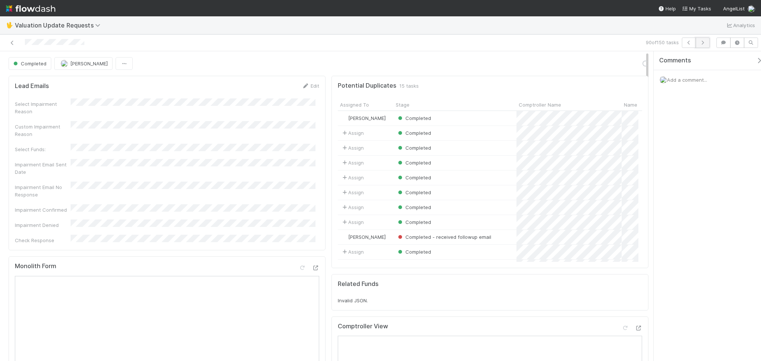
click at [702, 42] on icon "button" at bounding box center [702, 42] width 7 height 4
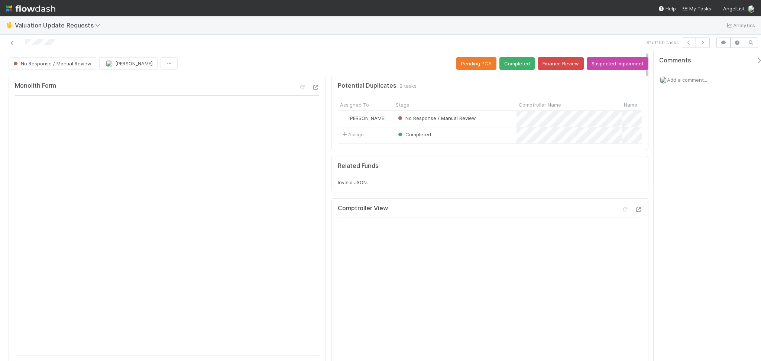
click at [719, 149] on div "Comments Add a comment..." at bounding box center [706, 206] width 107 height 310
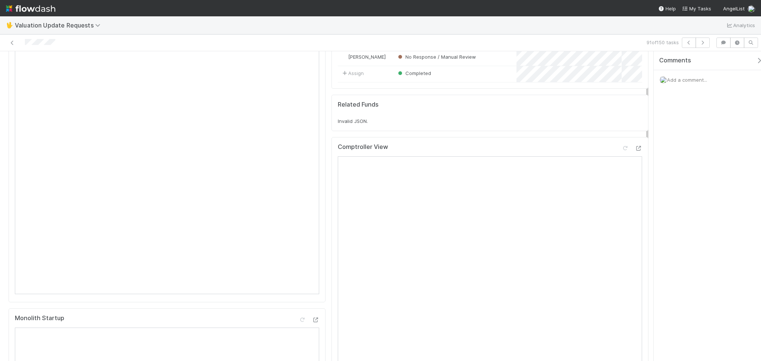
scroll to position [99, 0]
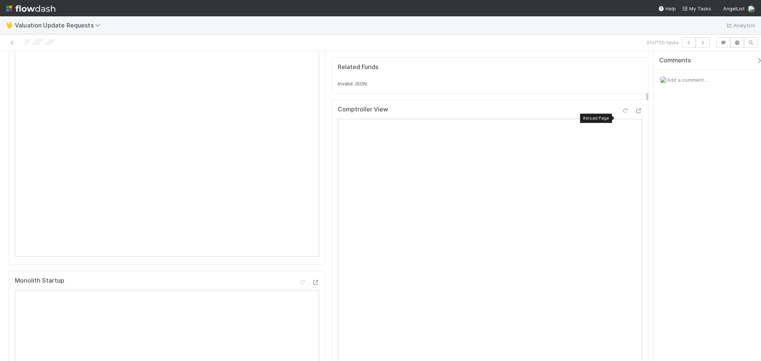
click at [621, 113] on icon at bounding box center [624, 110] width 7 height 5
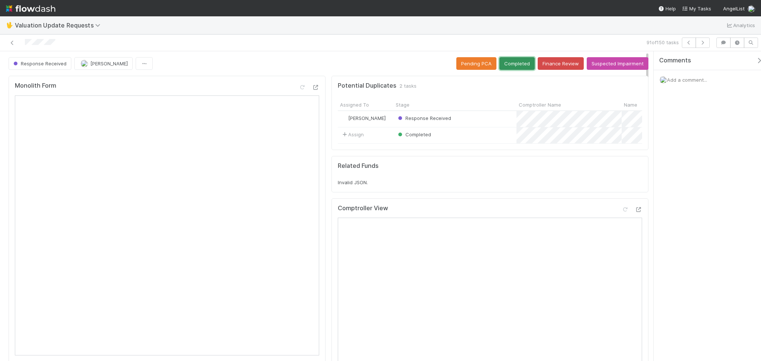
click at [512, 64] on button "Completed" at bounding box center [516, 63] width 35 height 13
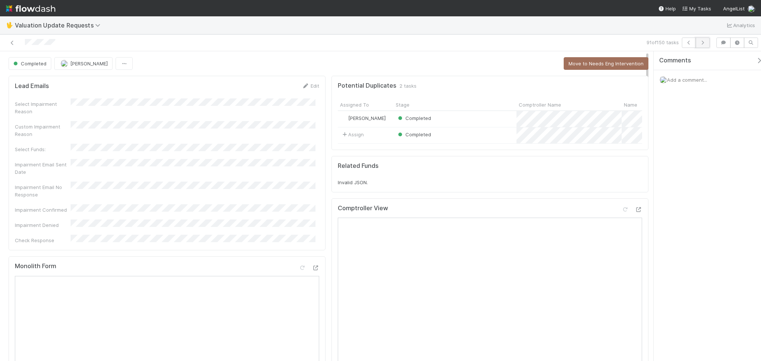
click at [708, 41] on button "button" at bounding box center [702, 43] width 14 height 10
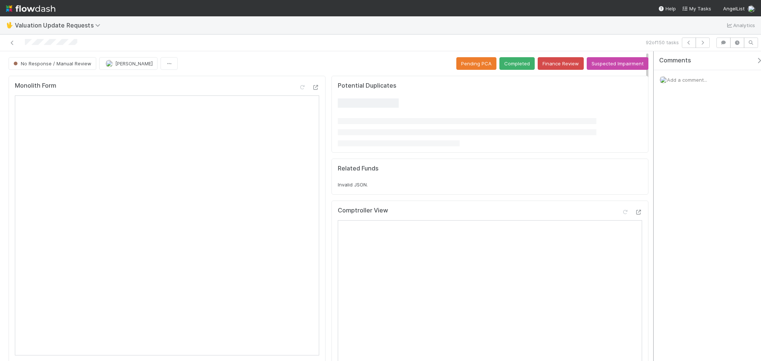
drag, startPoint x: 723, startPoint y: 158, endPoint x: 653, endPoint y: 187, distance: 75.8
click at [723, 158] on div "Comments Add a comment..." at bounding box center [706, 206] width 107 height 310
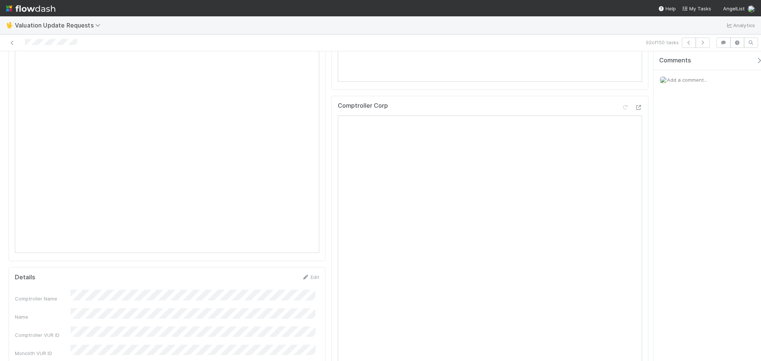
scroll to position [99, 0]
click at [621, 114] on div at bounding box center [624, 110] width 7 height 7
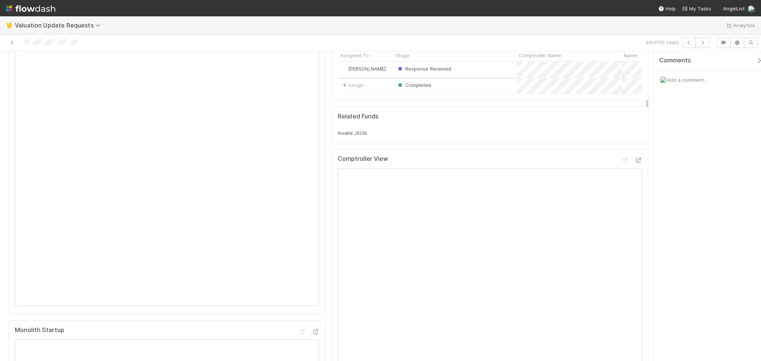
scroll to position [0, 0]
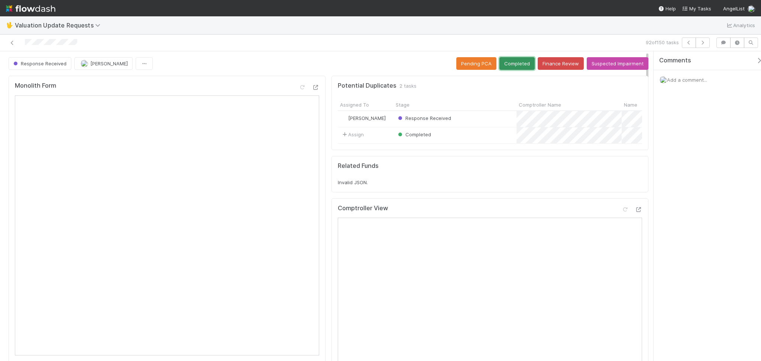
click at [508, 62] on button "Completed" at bounding box center [516, 63] width 35 height 13
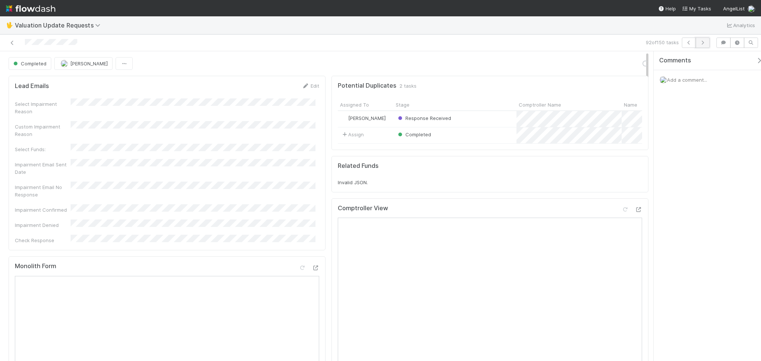
click at [703, 44] on icon "button" at bounding box center [702, 42] width 7 height 4
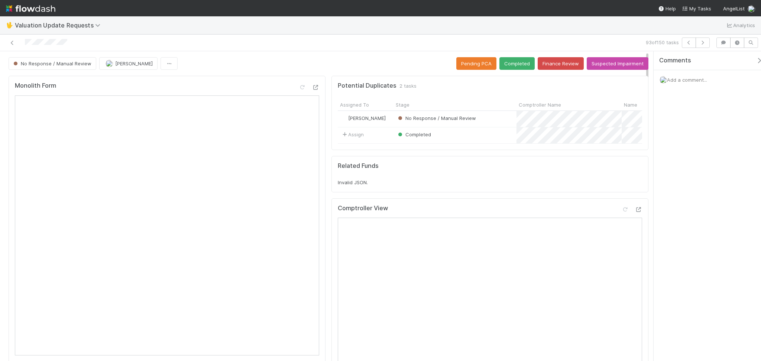
click at [182, 46] on div at bounding box center [181, 43] width 356 height 10
click at [8, 44] on div at bounding box center [181, 43] width 356 height 10
click at [9, 45] on icon at bounding box center [12, 42] width 7 height 5
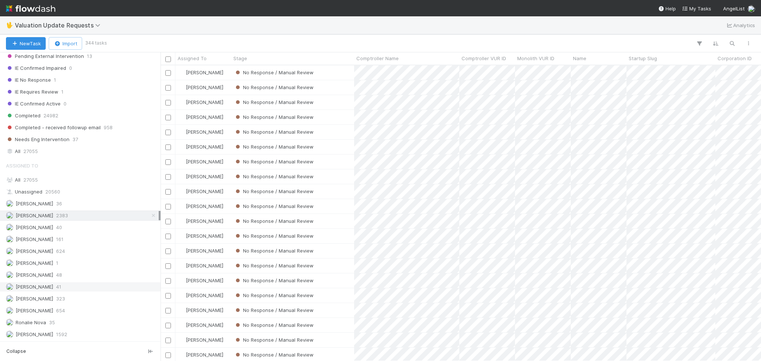
scroll to position [157, 0]
click at [81, 298] on div "Marvey Fuentes 323" at bounding box center [82, 298] width 153 height 9
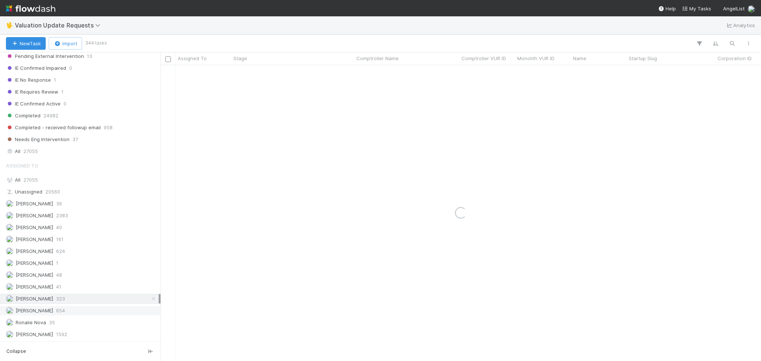
click at [74, 311] on div "Michael Capilitan 654" at bounding box center [82, 310] width 153 height 9
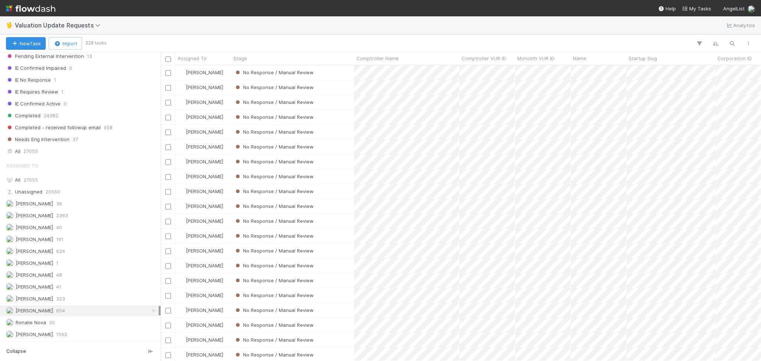
scroll to position [288, 593]
click at [84, 250] on div "Karen Jane Salcedo 624" at bounding box center [82, 251] width 153 height 9
click at [90, 216] on div "Febbie Cervantes 2383" at bounding box center [82, 215] width 153 height 9
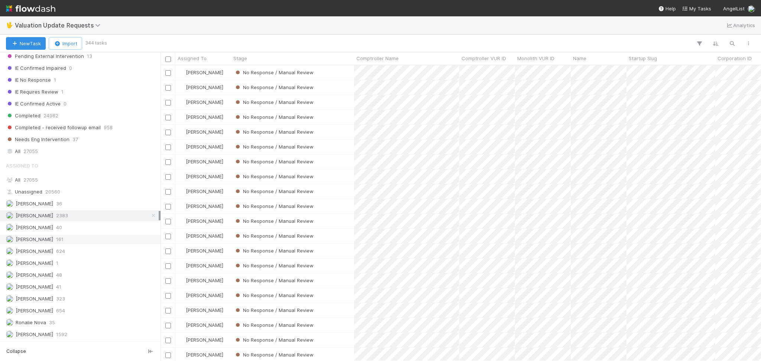
click at [65, 237] on div "Janice Garcia 161" at bounding box center [82, 239] width 153 height 9
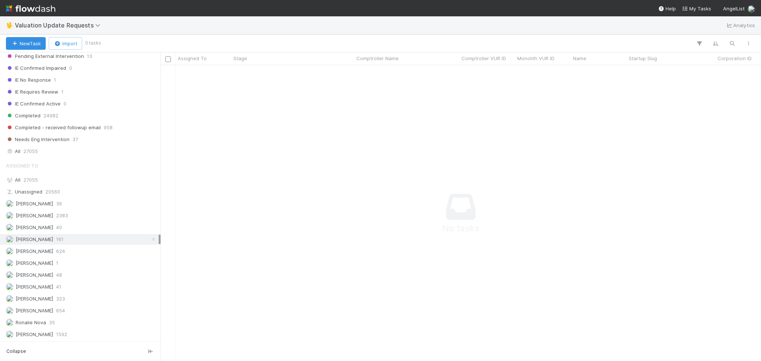
scroll to position [280, 585]
click at [71, 261] on div "Lou Mahfoud 1" at bounding box center [82, 263] width 153 height 9
click at [64, 285] on div "Marlon 41" at bounding box center [82, 286] width 153 height 9
click at [74, 308] on div "Michael Capilitan 654" at bounding box center [82, 310] width 153 height 9
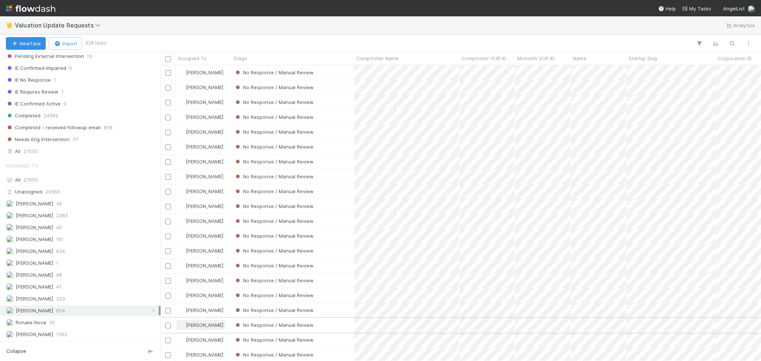
scroll to position [288, 593]
click at [65, 216] on span "2383" at bounding box center [62, 215] width 12 height 9
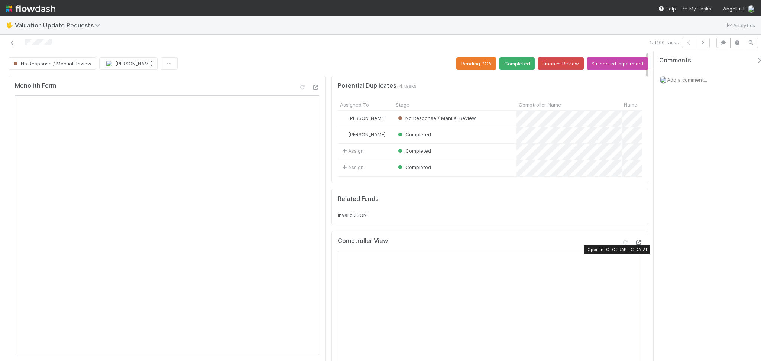
click at [635, 245] on icon at bounding box center [638, 242] width 7 height 5
click at [610, 65] on button "Suspected Impairment" at bounding box center [618, 63] width 62 height 13
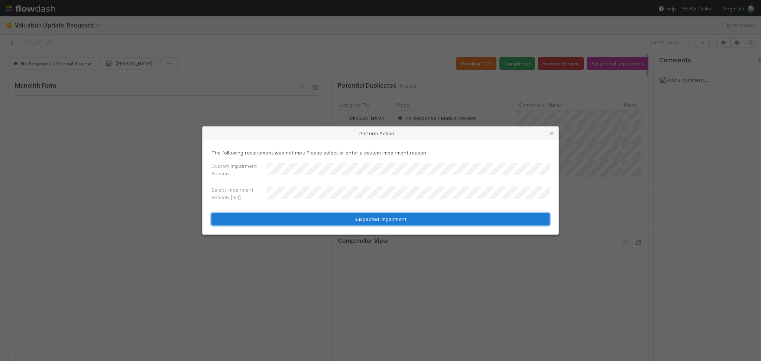
click at [345, 223] on button "Suspected Impairment" at bounding box center [380, 219] width 338 height 13
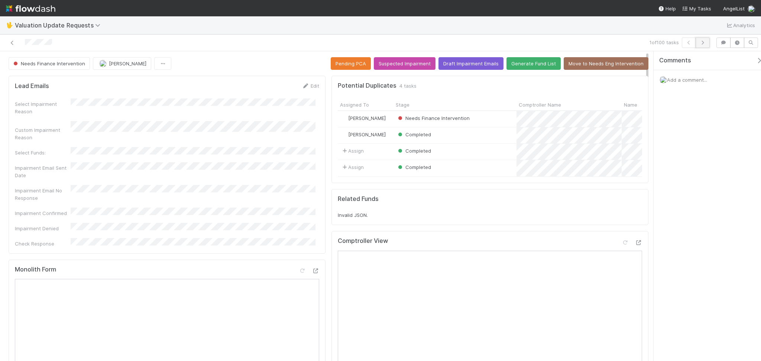
click at [704, 45] on icon "button" at bounding box center [702, 42] width 7 height 4
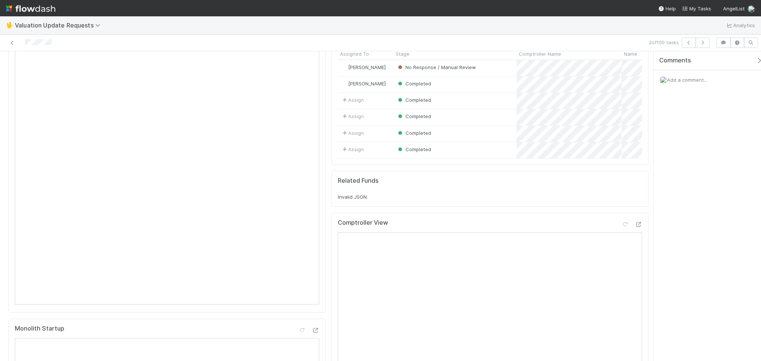
scroll to position [49, 0]
click at [635, 228] on icon at bounding box center [638, 226] width 7 height 5
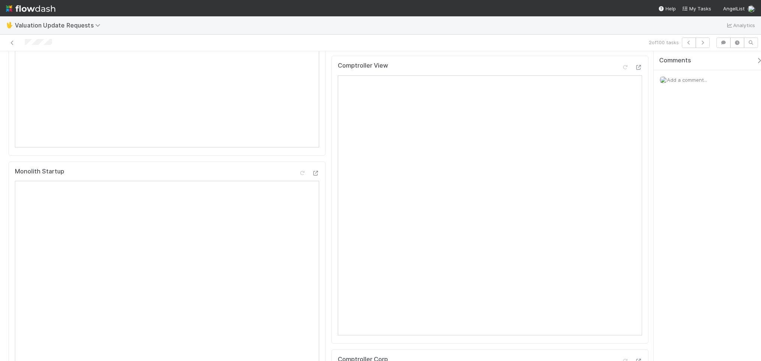
scroll to position [149, 0]
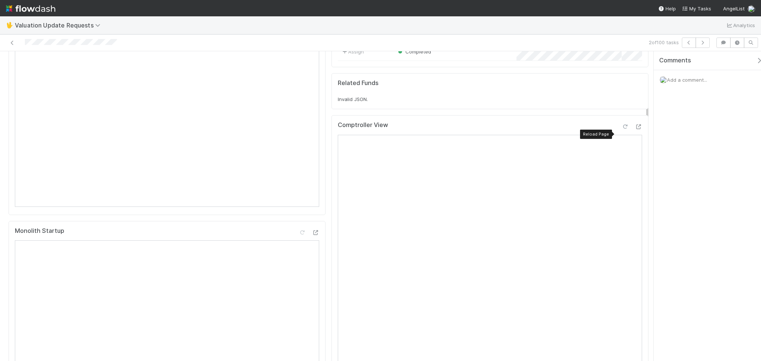
click at [621, 129] on icon at bounding box center [624, 126] width 7 height 5
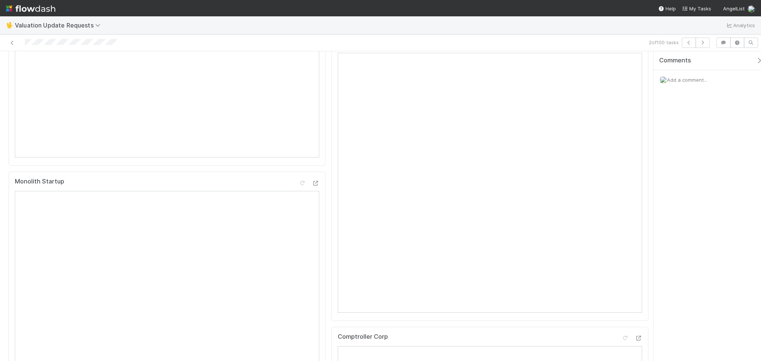
scroll to position [0, 0]
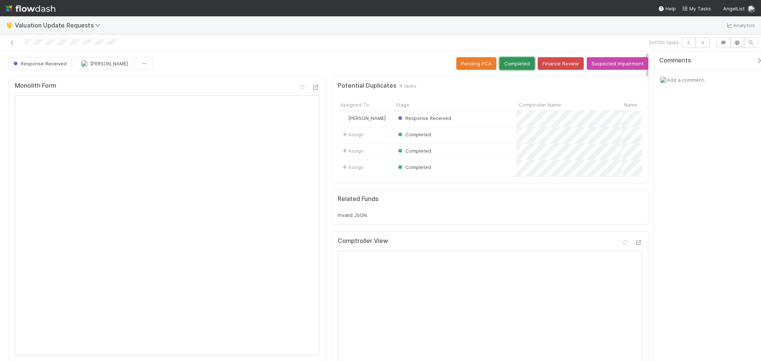
click at [513, 65] on button "Completed" at bounding box center [516, 63] width 35 height 13
click at [13, 41] on icon at bounding box center [12, 42] width 7 height 5
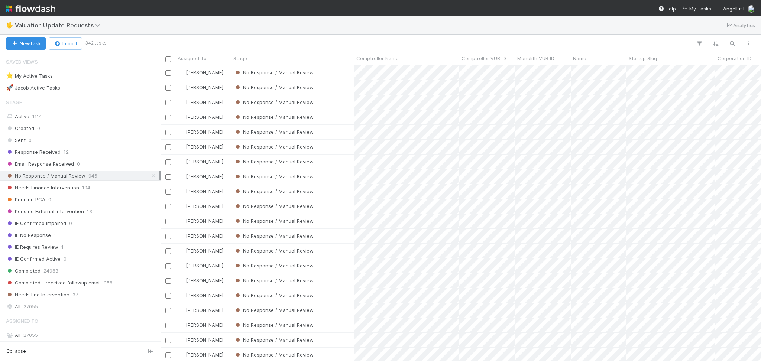
scroll to position [288, 593]
click at [207, 44] on div at bounding box center [430, 44] width 651 height 10
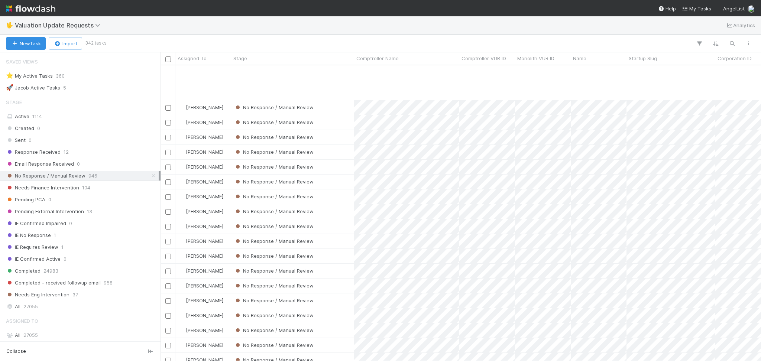
scroll to position [792, 0]
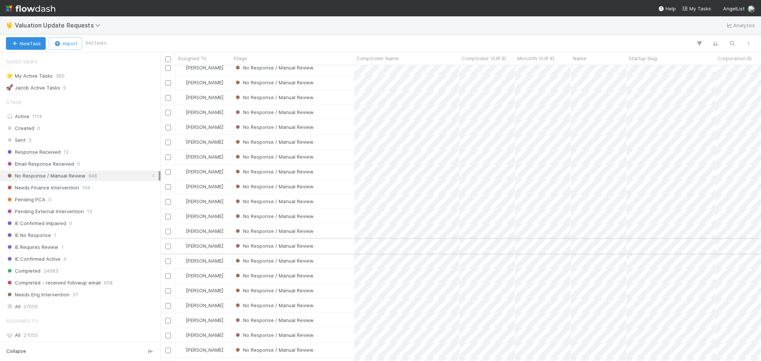
click at [335, 241] on div "No Response / Manual Review" at bounding box center [292, 246] width 123 height 14
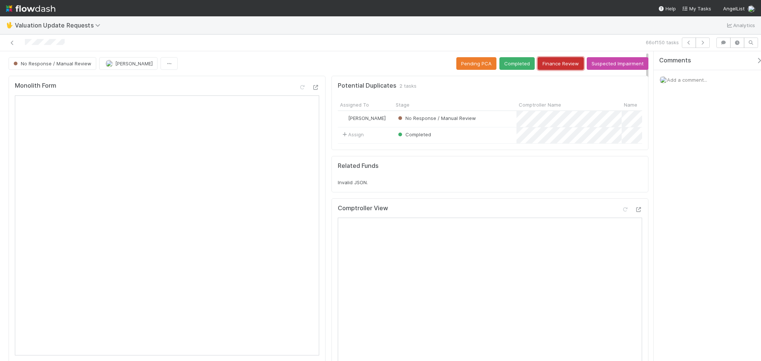
click at [560, 62] on button "Finance Review" at bounding box center [561, 63] width 46 height 13
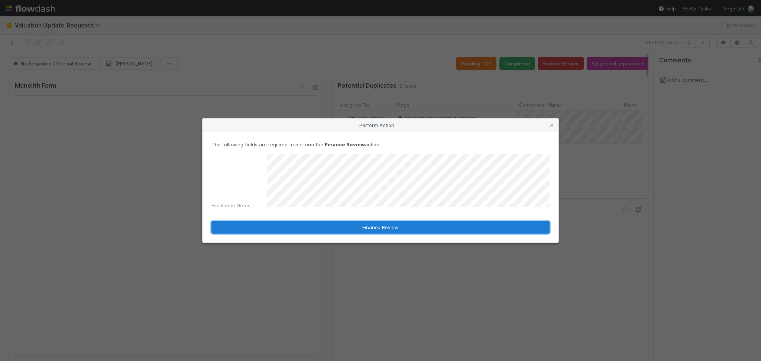
click at [366, 226] on button "Finance Review" at bounding box center [380, 227] width 338 height 13
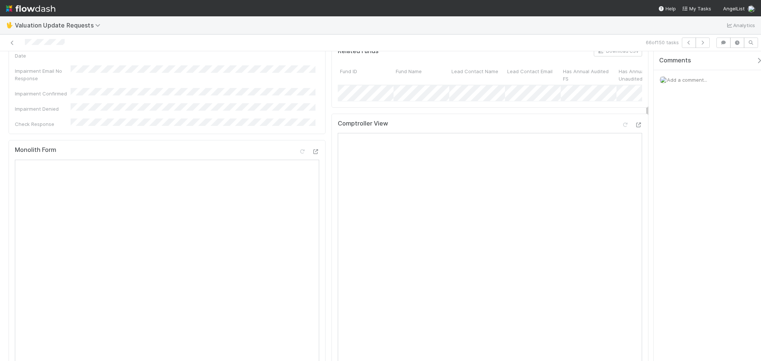
scroll to position [198, 0]
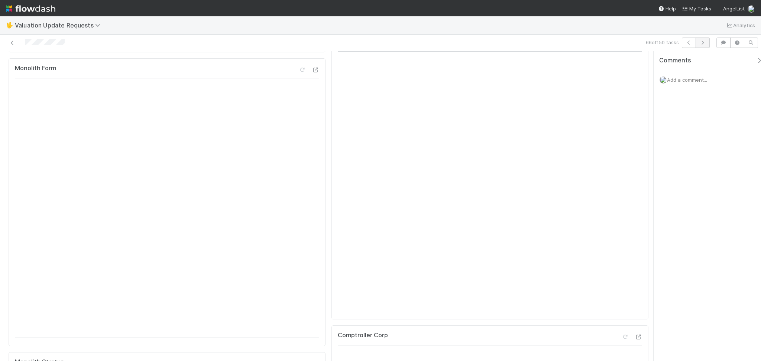
drag, startPoint x: 712, startPoint y: 37, endPoint x: 708, endPoint y: 41, distance: 5.5
click at [708, 40] on div "66 of 150 tasks" at bounding box center [380, 43] width 761 height 17
click at [708, 41] on button "button" at bounding box center [702, 43] width 14 height 10
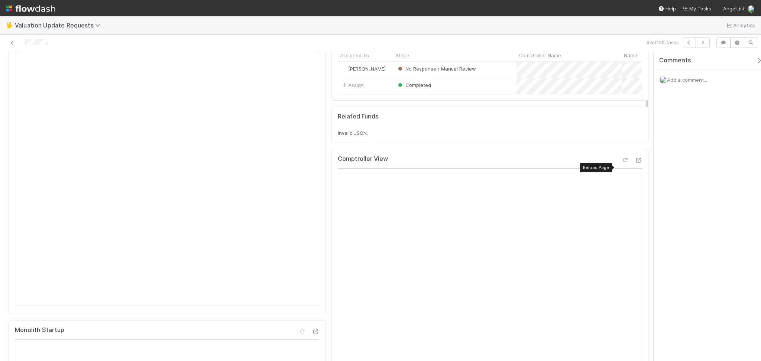
click at [621, 163] on icon at bounding box center [624, 160] width 7 height 5
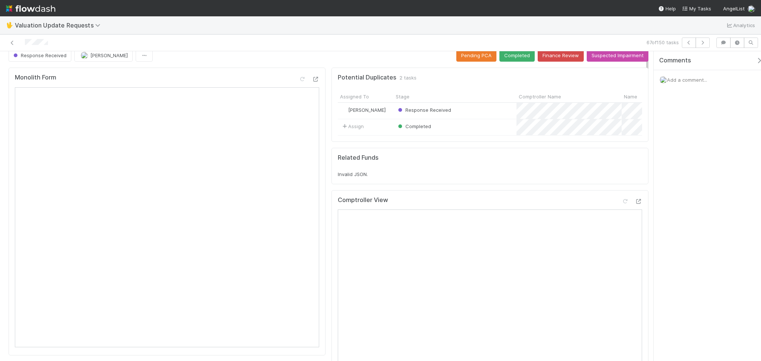
scroll to position [0, 0]
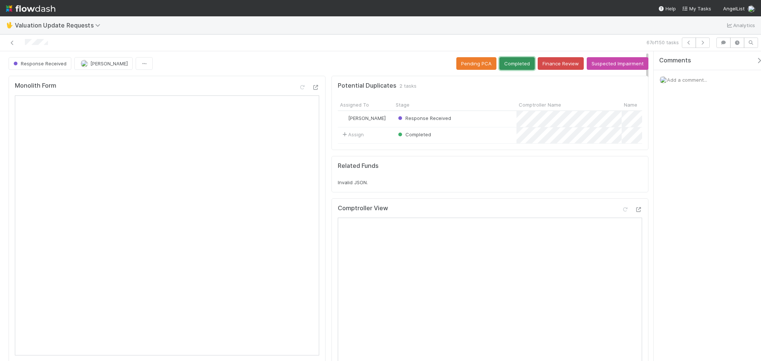
click at [514, 63] on button "Completed" at bounding box center [516, 63] width 35 height 13
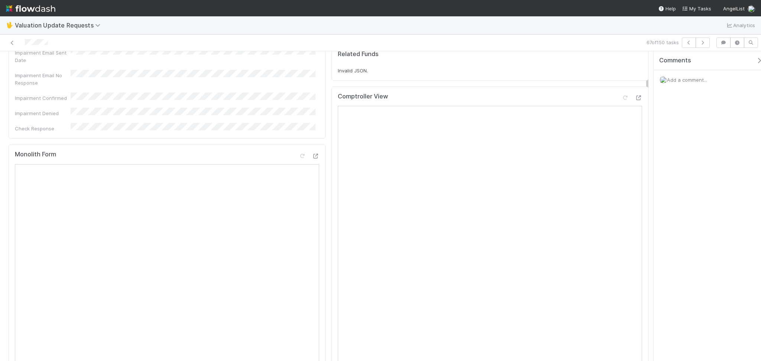
scroll to position [149, 0]
click at [704, 44] on icon "button" at bounding box center [702, 42] width 7 height 4
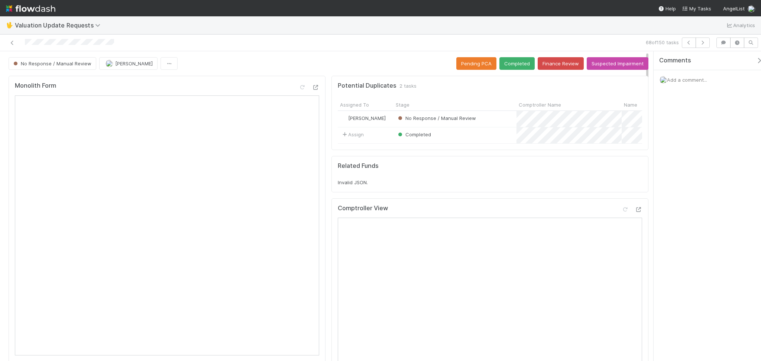
click at [212, 35] on div "68 of 150 tasks" at bounding box center [380, 43] width 761 height 17
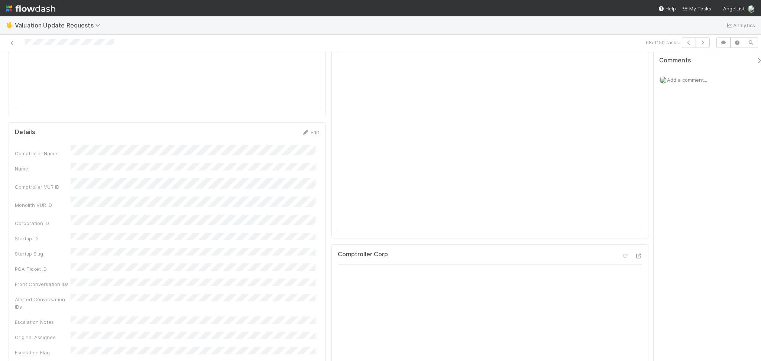
scroll to position [49, 0]
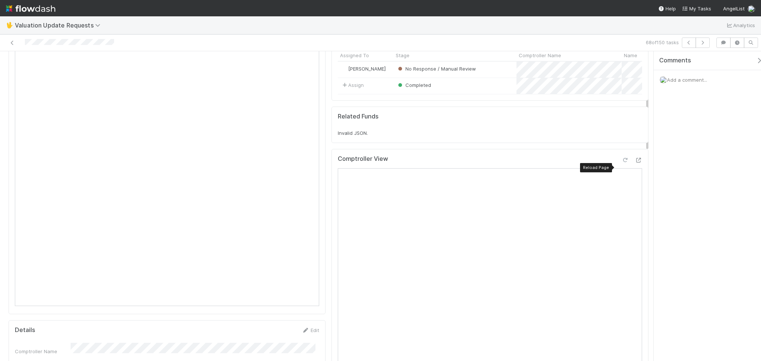
click at [621, 163] on icon at bounding box center [624, 160] width 7 height 5
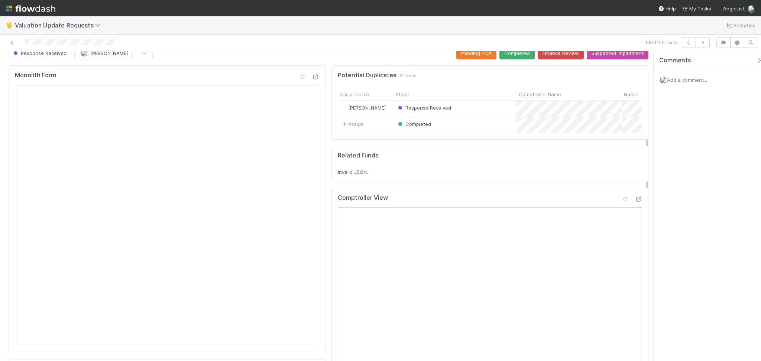
scroll to position [0, 0]
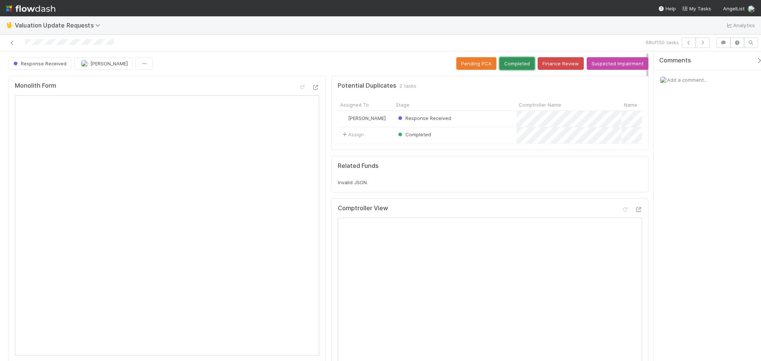
click at [507, 65] on button "Completed" at bounding box center [516, 63] width 35 height 13
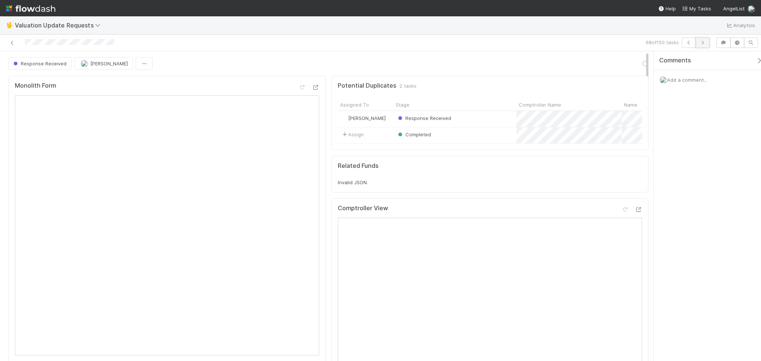
click at [705, 42] on icon "button" at bounding box center [702, 42] width 7 height 4
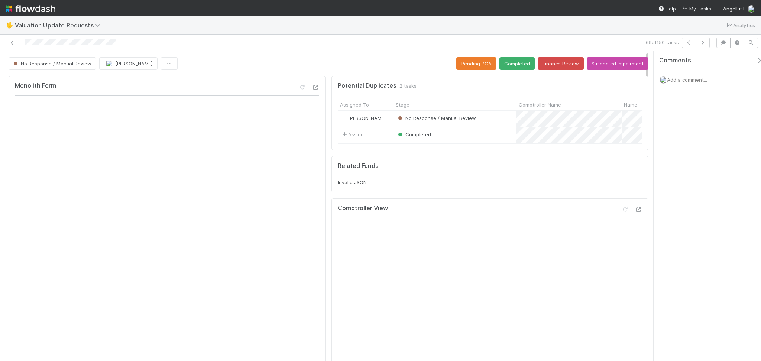
click at [216, 46] on div at bounding box center [181, 43] width 356 height 10
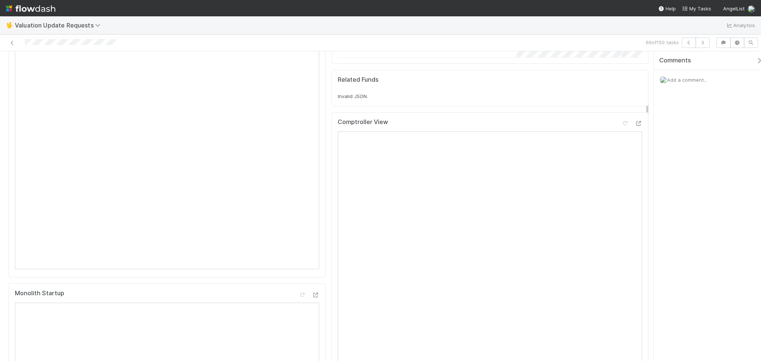
scroll to position [49, 0]
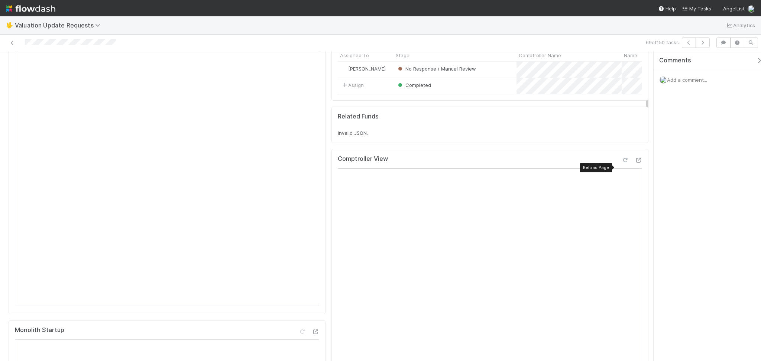
click at [621, 163] on icon at bounding box center [624, 160] width 7 height 5
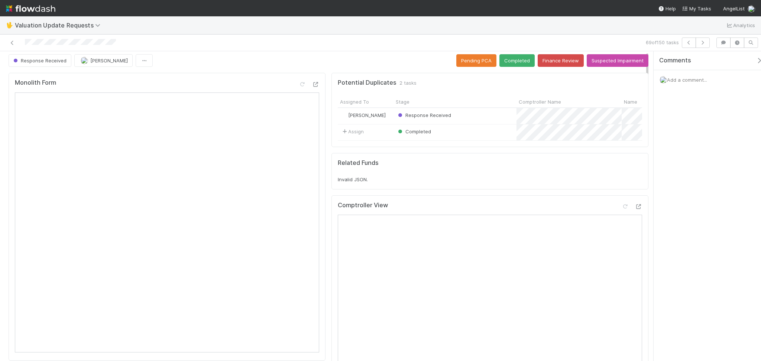
scroll to position [0, 0]
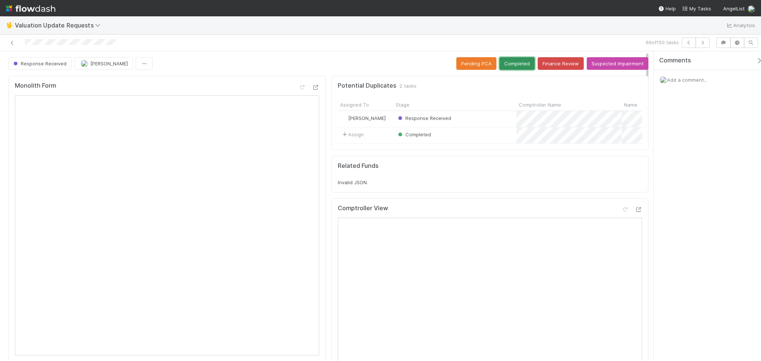
click at [510, 65] on button "Completed" at bounding box center [516, 63] width 35 height 13
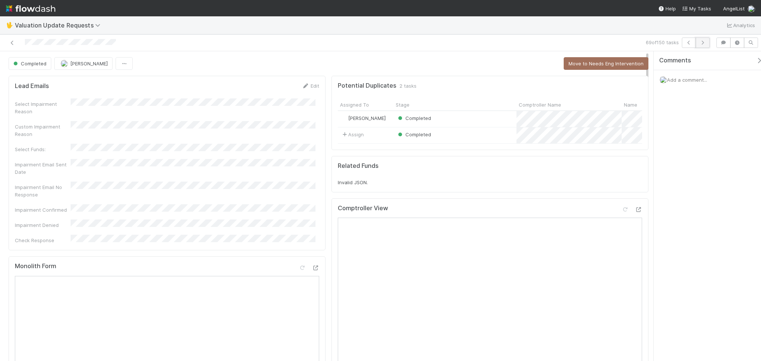
click at [700, 44] on icon "button" at bounding box center [702, 42] width 7 height 4
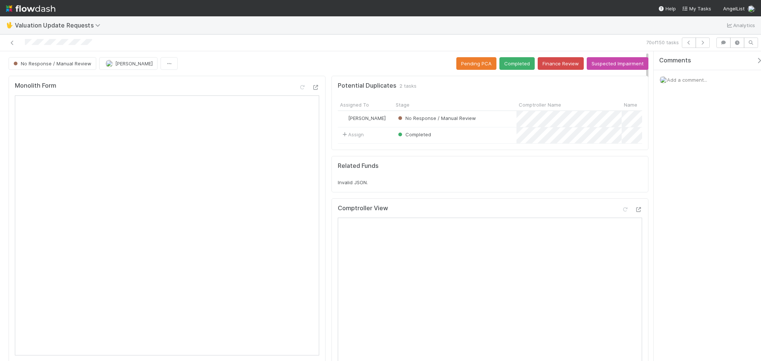
click at [682, 219] on div "Comments Add a comment..." at bounding box center [706, 206] width 107 height 310
click at [13, 40] on icon at bounding box center [12, 42] width 7 height 5
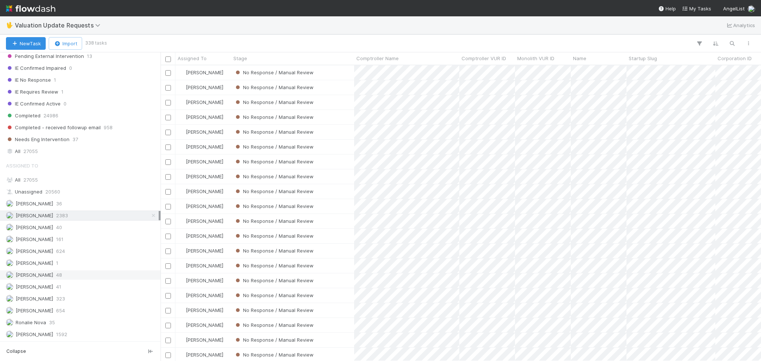
scroll to position [157, 0]
click at [81, 311] on div "Michael Capilitan 654" at bounding box center [82, 310] width 153 height 9
click at [57, 212] on div "Febbie Cervantes 2383" at bounding box center [82, 215] width 153 height 9
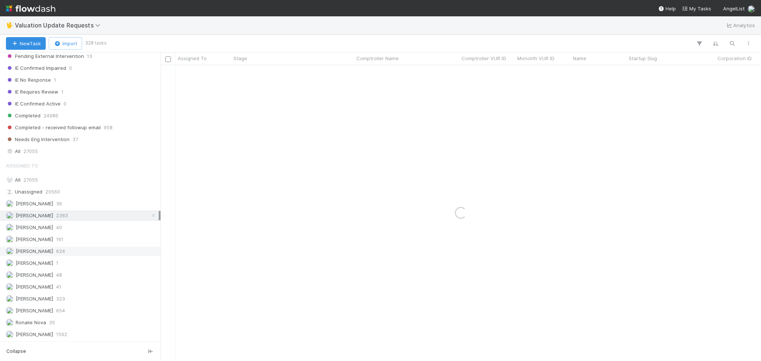
click at [85, 252] on div "Karen Jane Salcedo 624" at bounding box center [82, 251] width 153 height 9
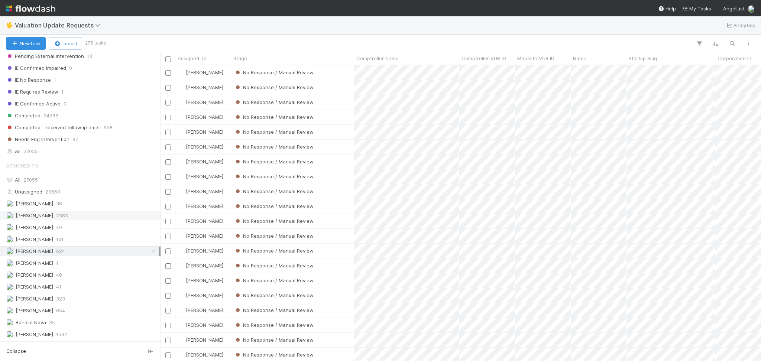
scroll to position [288, 593]
click at [77, 214] on div "Febbie Cervantes 2383" at bounding box center [82, 215] width 153 height 9
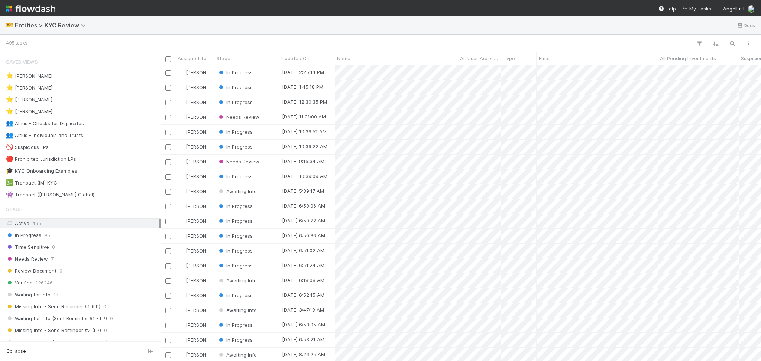
scroll to position [288, 593]
click at [40, 121] on div "👥 Altius - Checks for Duplicates" at bounding box center [45, 123] width 78 height 9
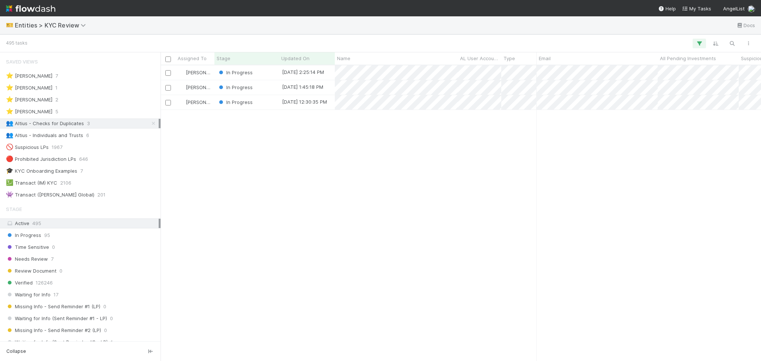
scroll to position [288, 593]
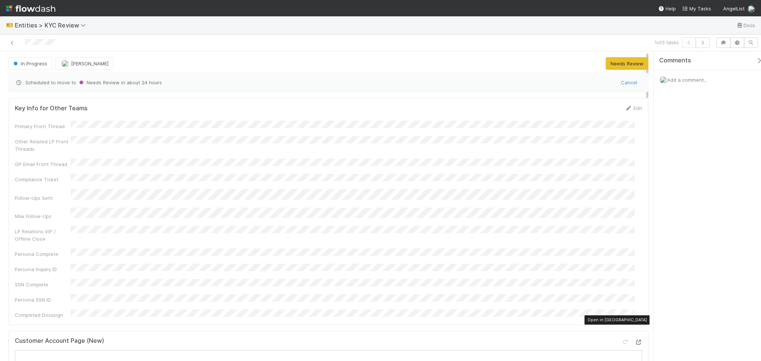
click at [635, 340] on icon at bounding box center [638, 342] width 7 height 5
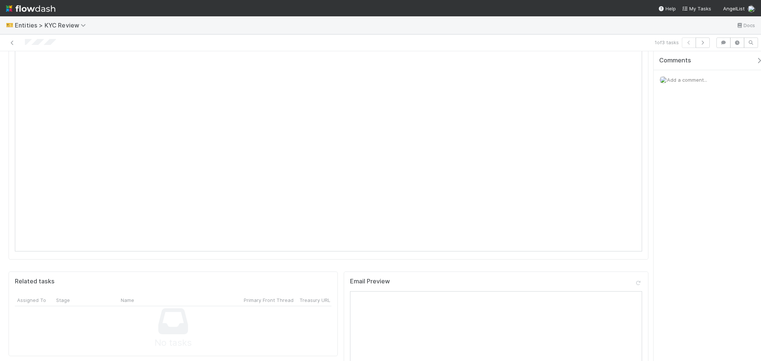
scroll to position [545, 0]
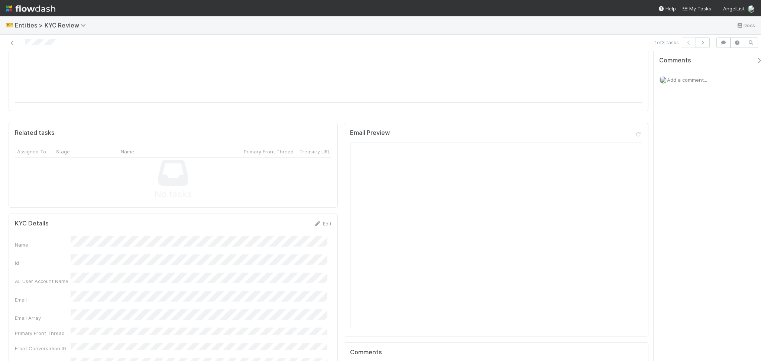
click at [323, 220] on div "Edit" at bounding box center [322, 223] width 17 height 7
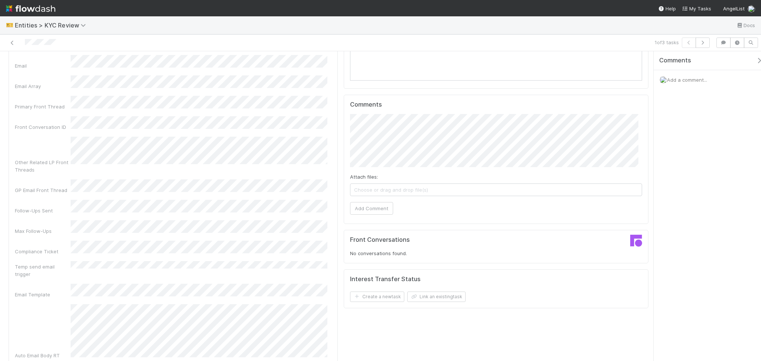
scroll to position [594, 0]
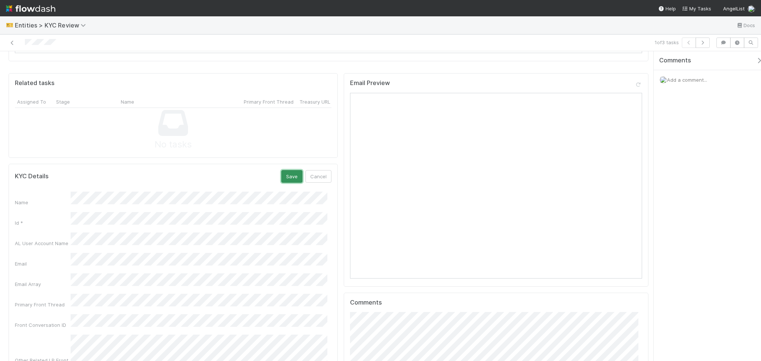
click at [284, 170] on button "Save" at bounding box center [291, 176] width 21 height 13
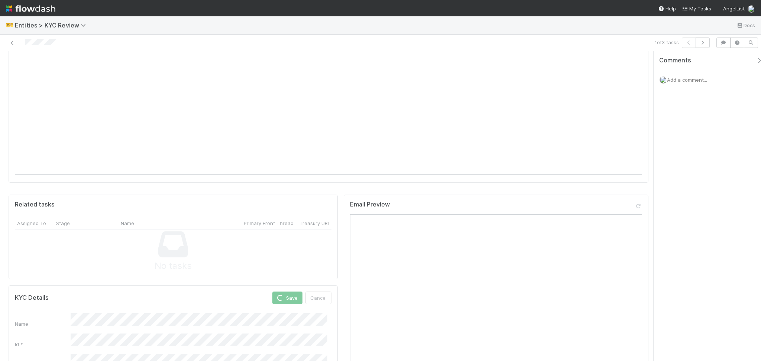
scroll to position [396, 0]
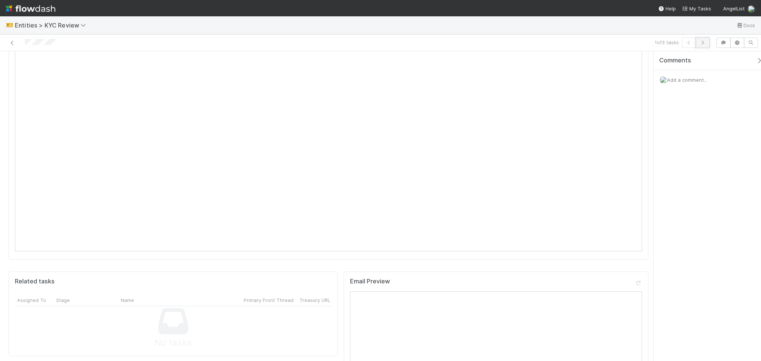
click at [702, 43] on icon "button" at bounding box center [702, 42] width 7 height 4
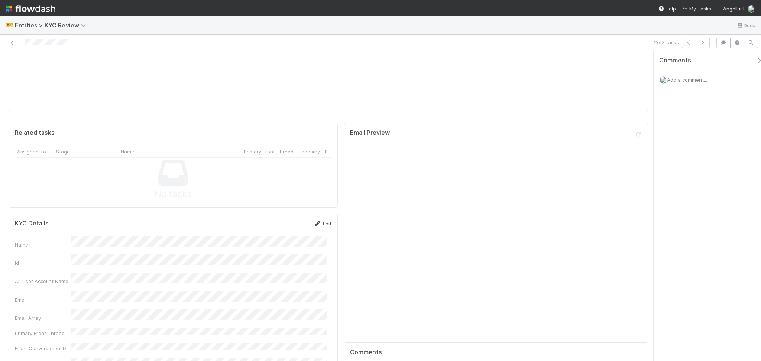
click at [320, 221] on link "Edit" at bounding box center [322, 224] width 17 height 6
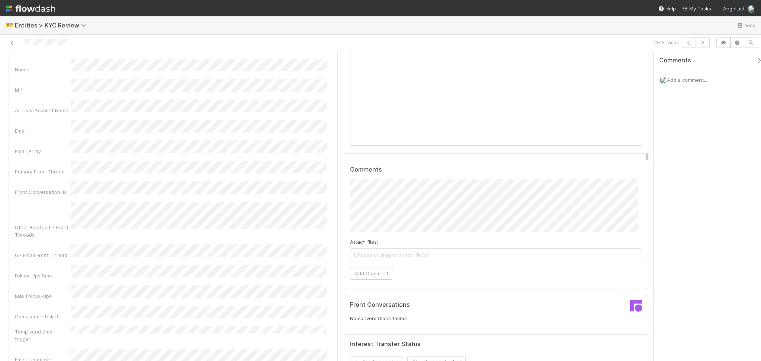
scroll to position [644, 0]
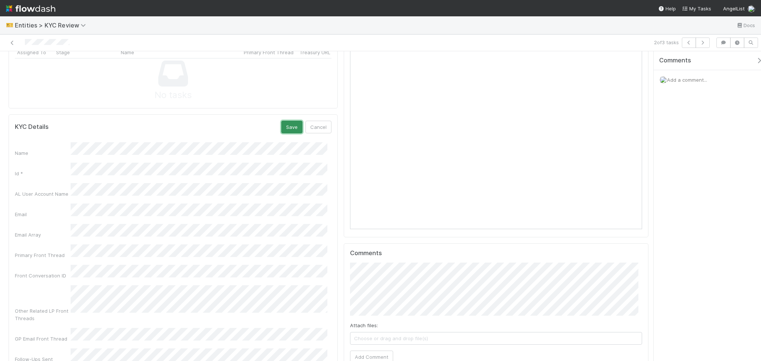
click at [285, 121] on button "Save" at bounding box center [291, 127] width 21 height 13
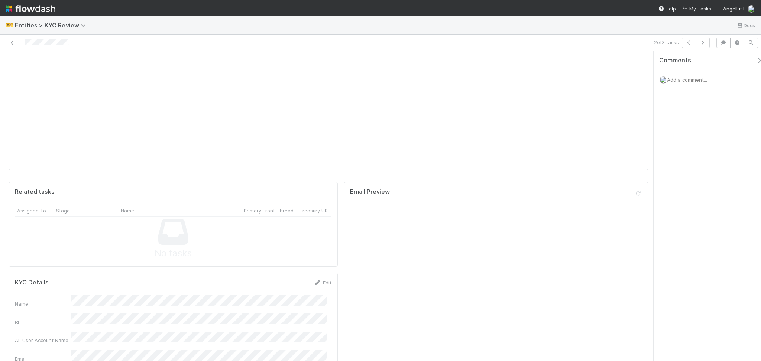
scroll to position [396, 0]
click at [704, 45] on button "button" at bounding box center [702, 43] width 14 height 10
click at [320, 270] on link "Edit" at bounding box center [322, 273] width 17 height 6
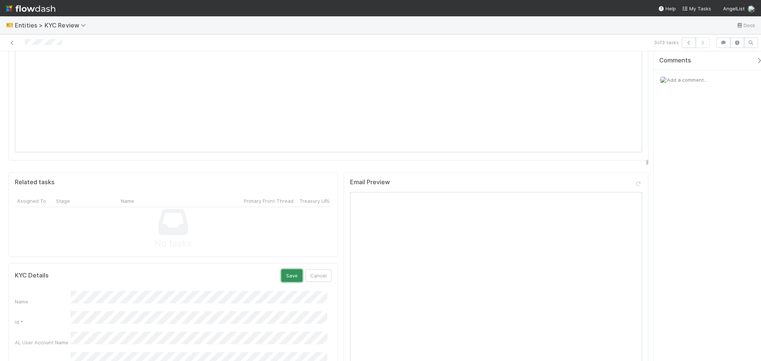
click at [288, 269] on button "Save" at bounding box center [291, 275] width 21 height 13
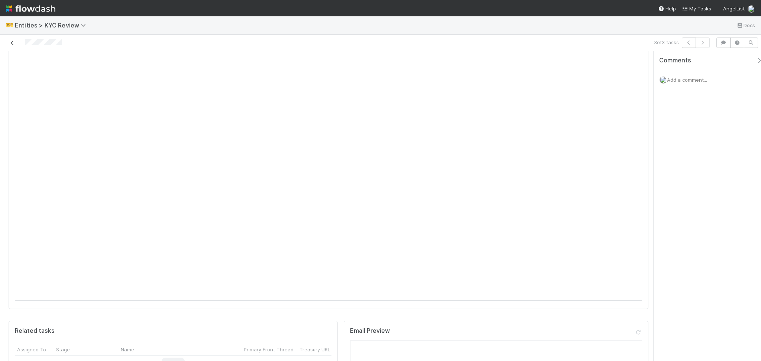
click at [12, 42] on icon at bounding box center [12, 42] width 7 height 5
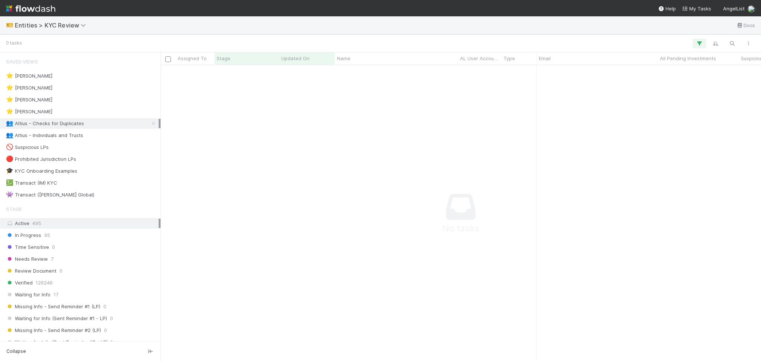
scroll to position [280, 585]
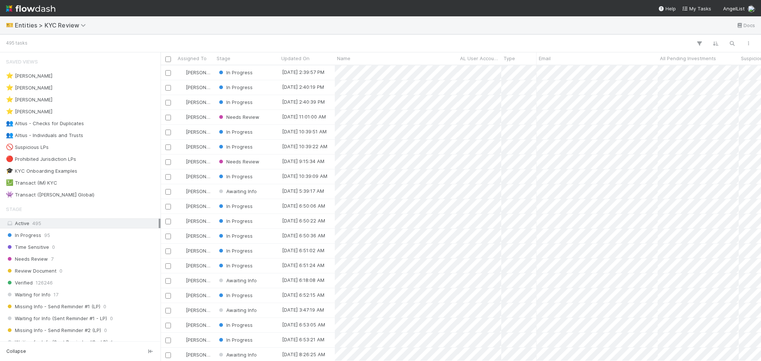
scroll to position [288, 593]
drag, startPoint x: 101, startPoint y: 134, endPoint x: 105, endPoint y: 152, distance: 18.2
click at [101, 134] on div "👥 Altius - Individuals and Trusts 6" at bounding box center [82, 135] width 153 height 9
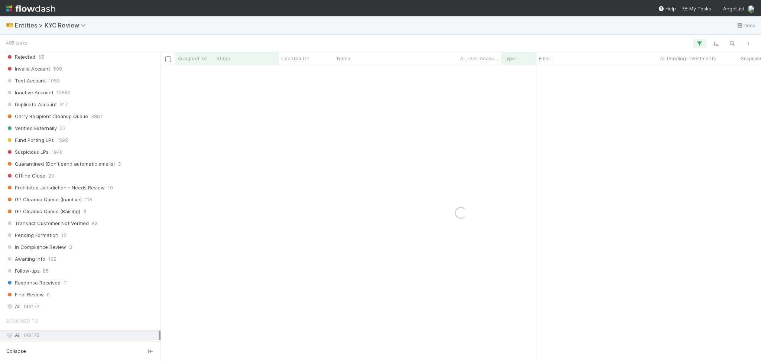
scroll to position [495, 0]
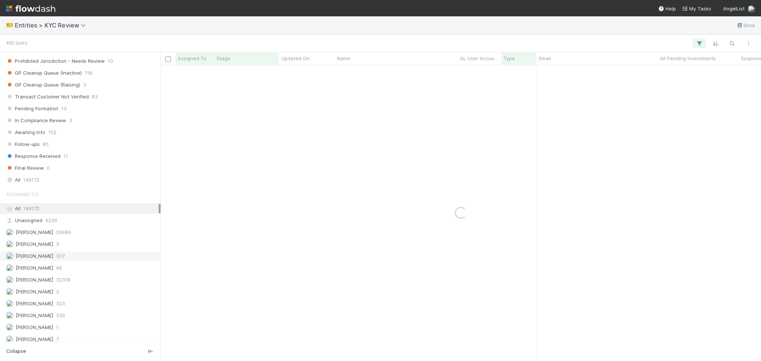
click at [89, 259] on div "[PERSON_NAME] 307" at bounding box center [82, 256] width 153 height 9
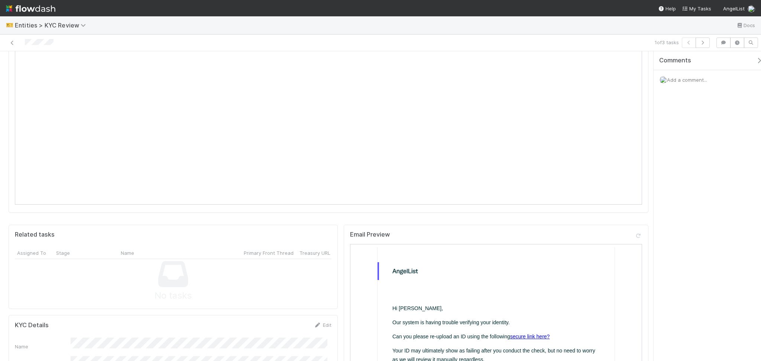
scroll to position [297, 0]
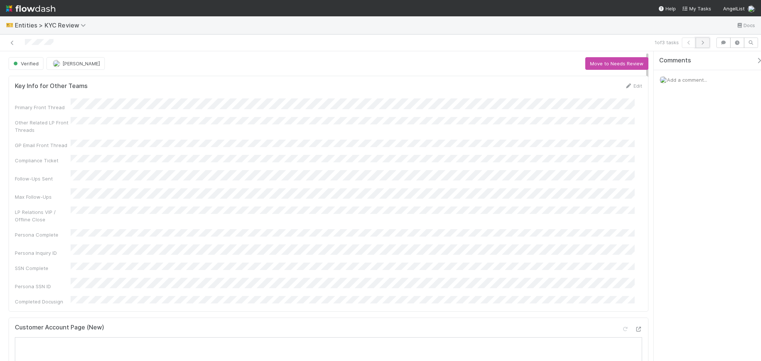
click at [704, 43] on icon "button" at bounding box center [702, 42] width 7 height 4
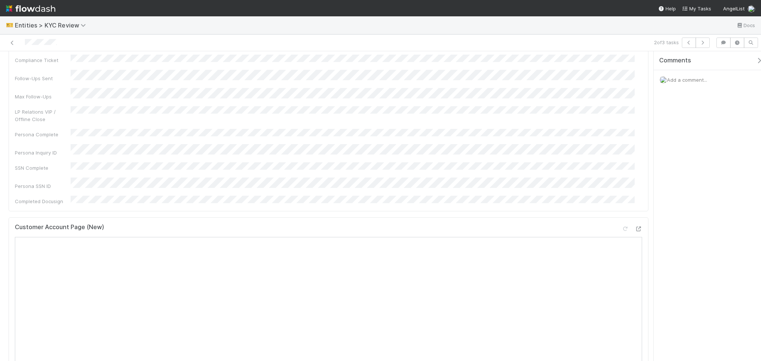
scroll to position [99, 0]
click at [635, 228] on icon at bounding box center [638, 230] width 7 height 5
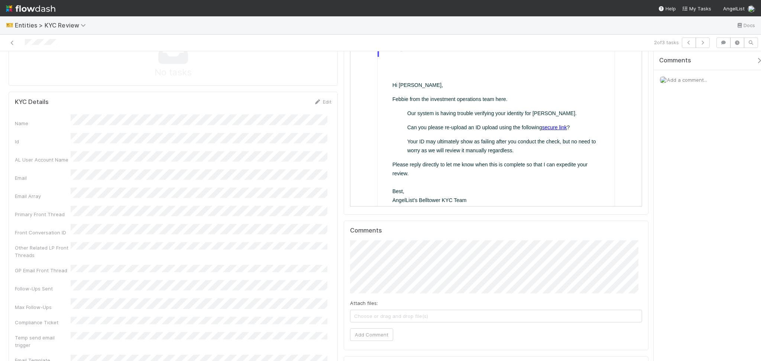
scroll to position [594, 0]
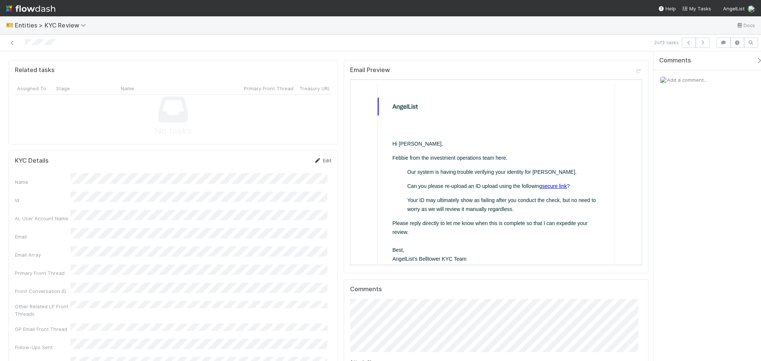
click at [319, 158] on link "Edit" at bounding box center [322, 161] width 17 height 6
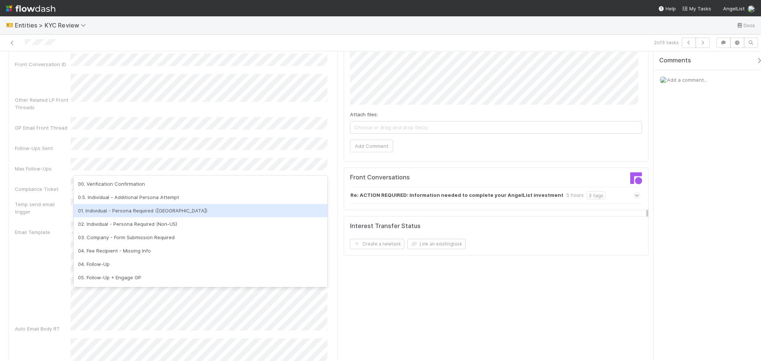
click at [179, 210] on div "01. Individual - Persona Required ([GEOGRAPHIC_DATA])" at bounding box center [201, 210] width 254 height 13
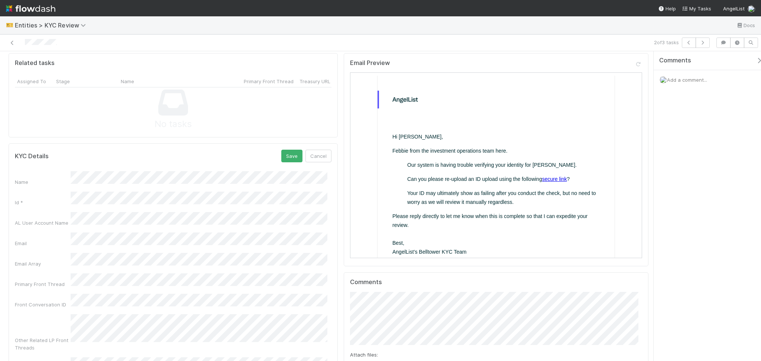
scroll to position [545, 0]
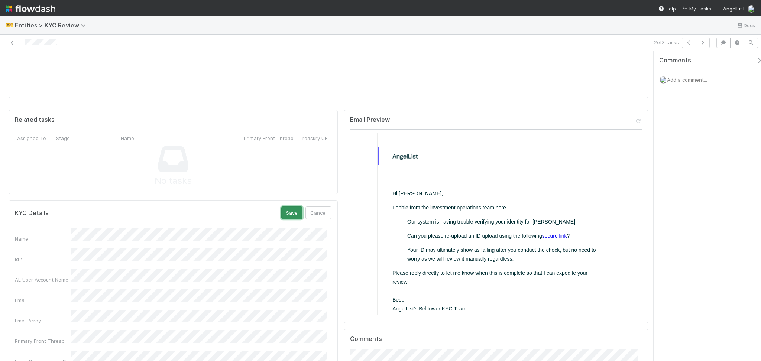
click at [292, 207] on button "Save" at bounding box center [291, 213] width 21 height 13
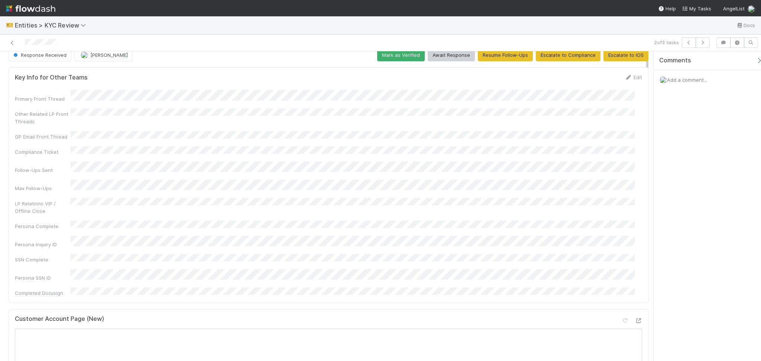
scroll to position [0, 0]
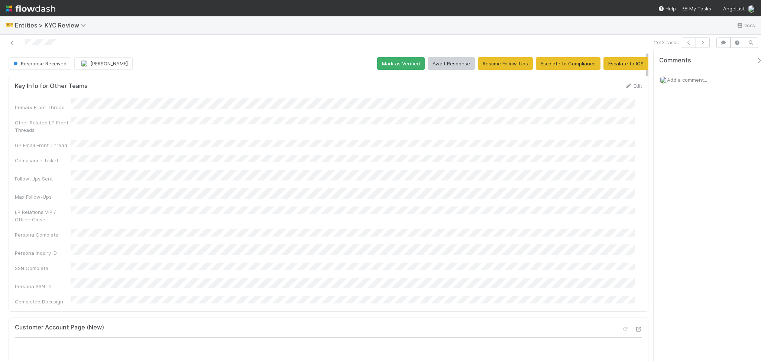
click at [691, 80] on span "Add a comment..." at bounding box center [687, 80] width 40 height 6
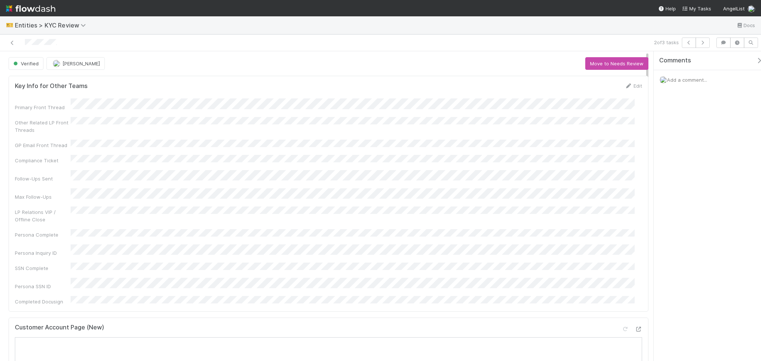
click at [710, 46] on div "2 of 3 tasks" at bounding box center [536, 43] width 354 height 10
click at [706, 45] on button "button" at bounding box center [702, 43] width 14 height 10
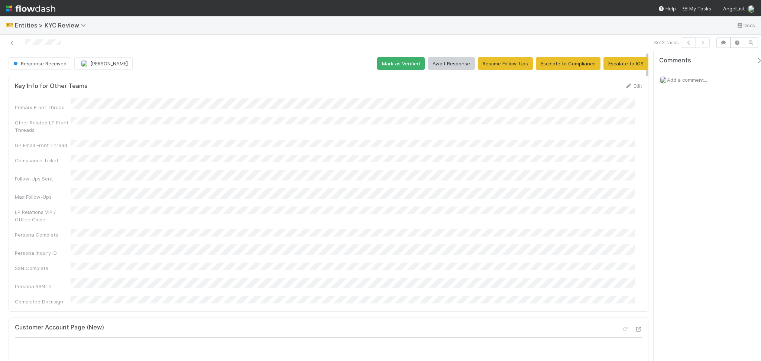
click at [194, 40] on div at bounding box center [181, 43] width 356 height 10
click at [683, 47] on button "button" at bounding box center [689, 43] width 14 height 10
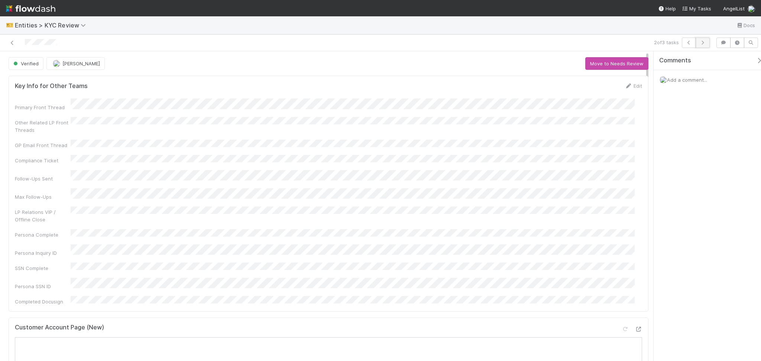
click at [705, 42] on icon "button" at bounding box center [702, 42] width 7 height 4
click at [13, 43] on icon at bounding box center [12, 42] width 7 height 5
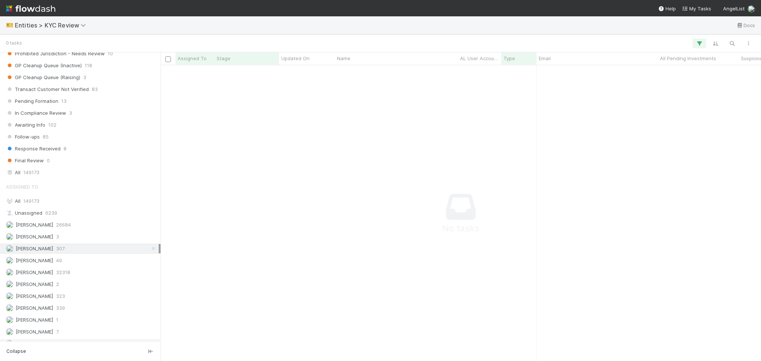
scroll to position [586, 0]
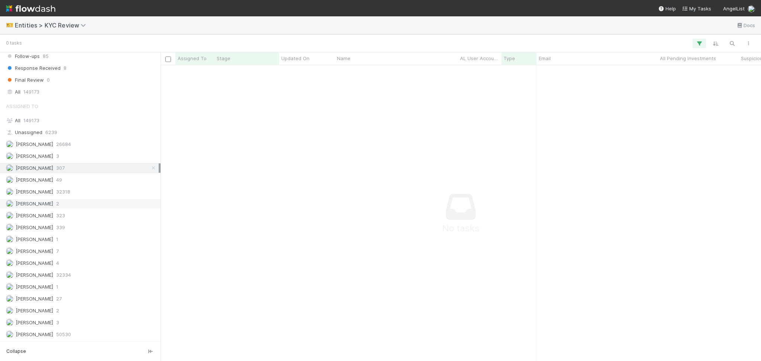
drag, startPoint x: 146, startPoint y: 168, endPoint x: 151, endPoint y: 200, distance: 32.1
click at [150, 168] on icon at bounding box center [153, 168] width 7 height 5
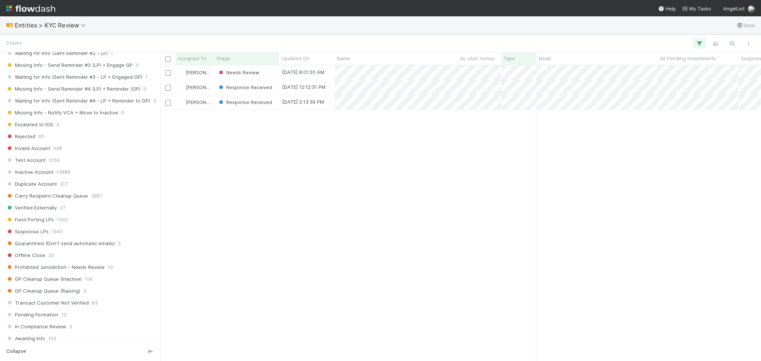
scroll to position [288, 593]
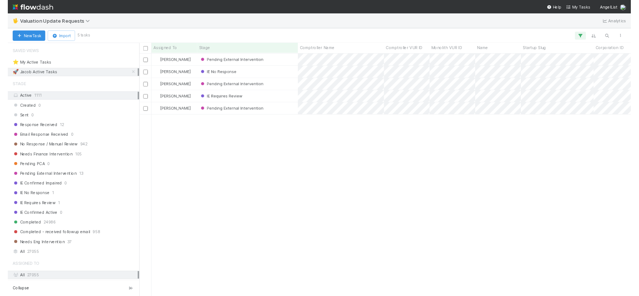
scroll to position [288, 593]
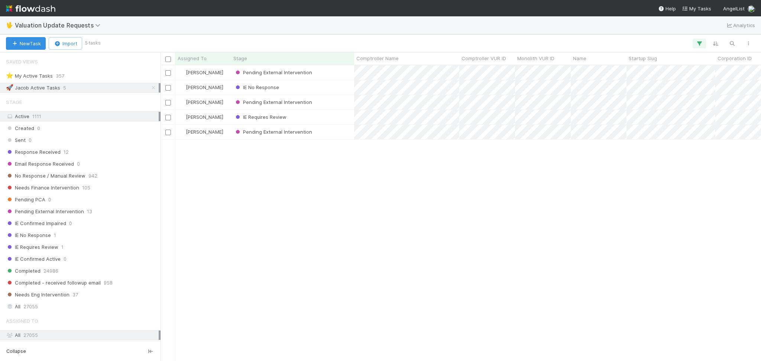
click at [450, 210] on div "[PERSON_NAME] Pending External Intervention [DATE] 7:25:25 AM [DATE] 1:56:45 AM…" at bounding box center [460, 212] width 600 height 295
click at [123, 177] on div "No Response / Manual Review 942" at bounding box center [82, 175] width 153 height 9
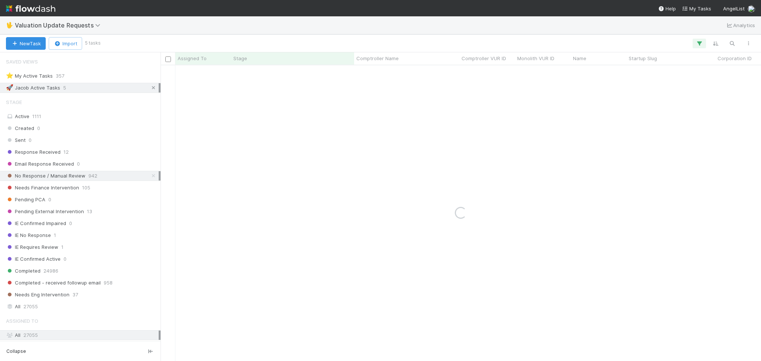
click at [150, 88] on icon at bounding box center [153, 87] width 7 height 5
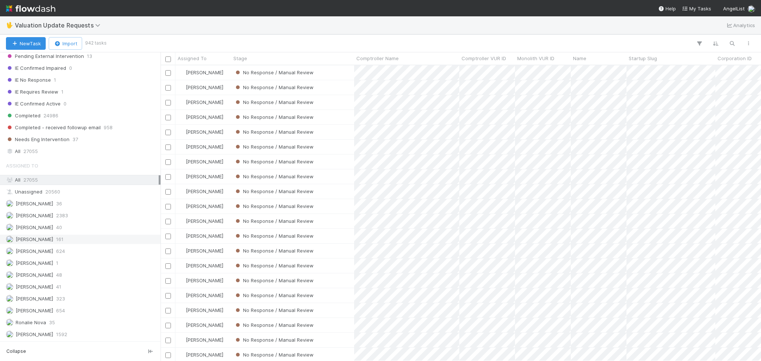
scroll to position [157, 0]
click at [86, 214] on div "[PERSON_NAME] 2383" at bounding box center [82, 215] width 153 height 9
click at [83, 252] on div "Karen Jane Salcedo 624" at bounding box center [82, 251] width 153 height 9
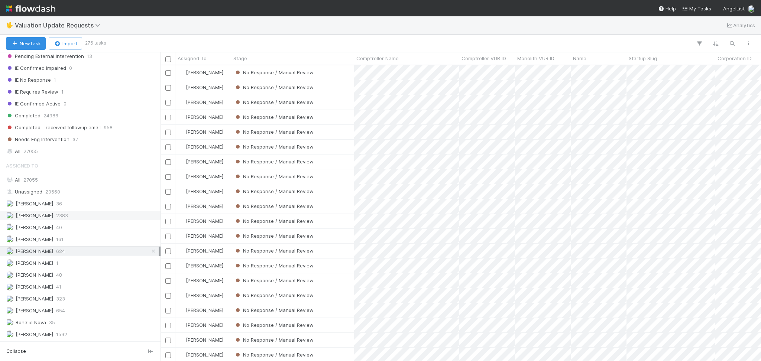
click at [88, 213] on div "Febbie Cervantes 2383" at bounding box center [82, 215] width 153 height 9
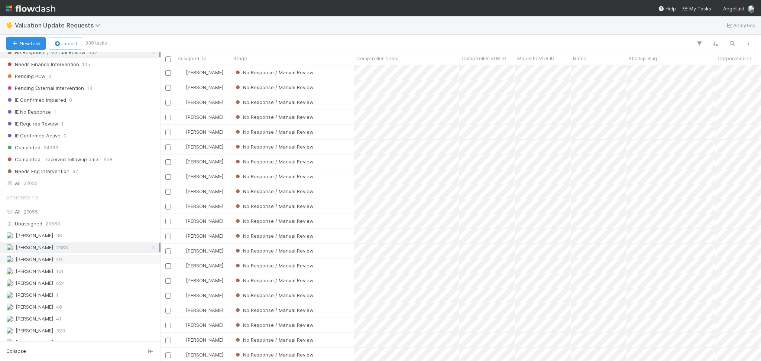
scroll to position [58, 0]
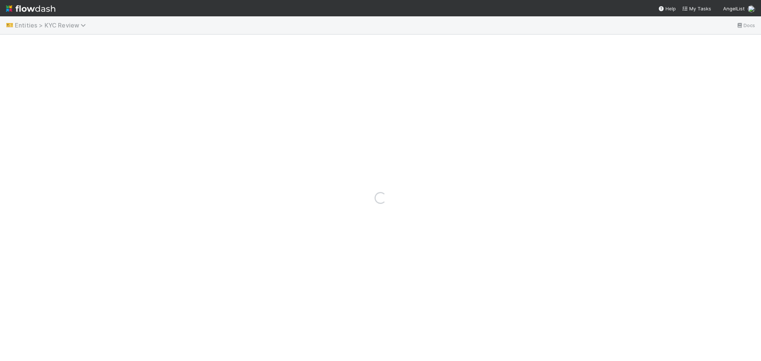
click at [54, 29] on span "Entities > KYC Review" at bounding box center [52, 25] width 75 height 7
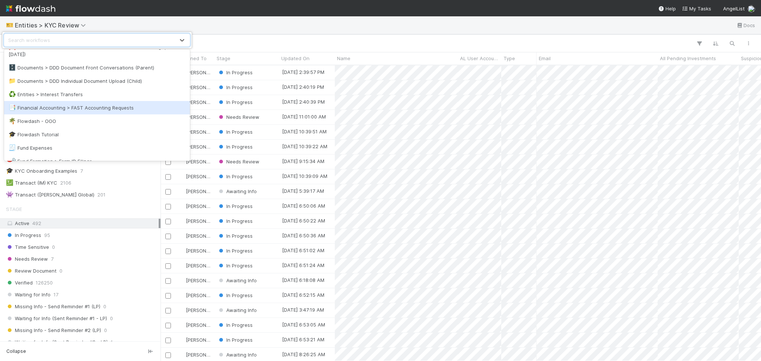
scroll to position [149, 0]
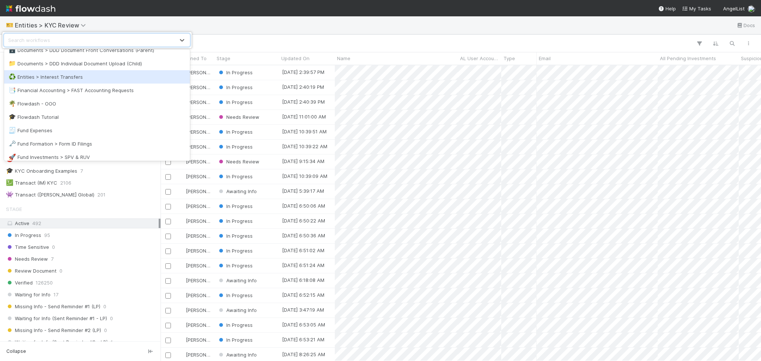
click at [85, 74] on div "♻️ Entities > Interest Transfers" at bounding box center [97, 76] width 177 height 7
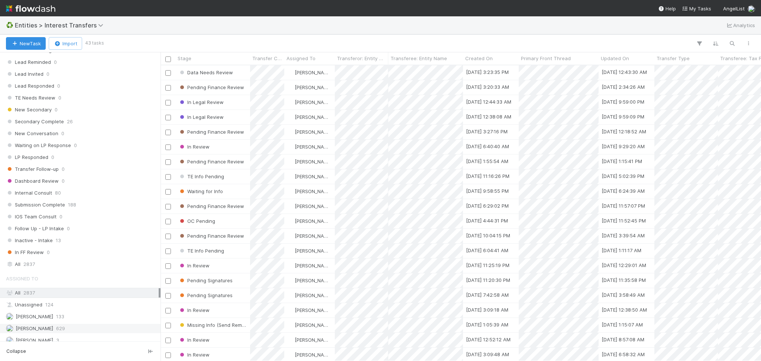
scroll to position [743, 0]
click at [72, 332] on div "[PERSON_NAME] 3" at bounding box center [82, 329] width 153 height 9
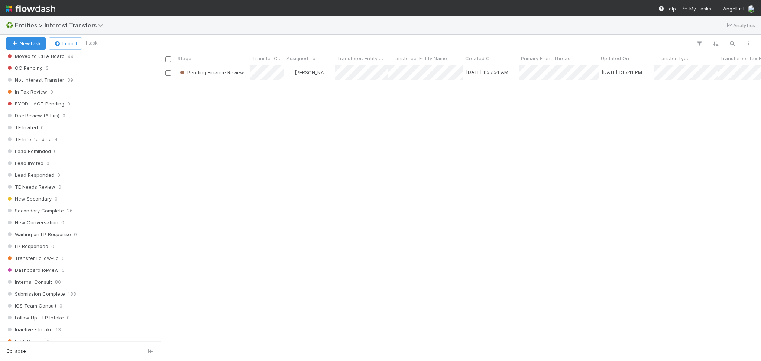
scroll to position [743, 0]
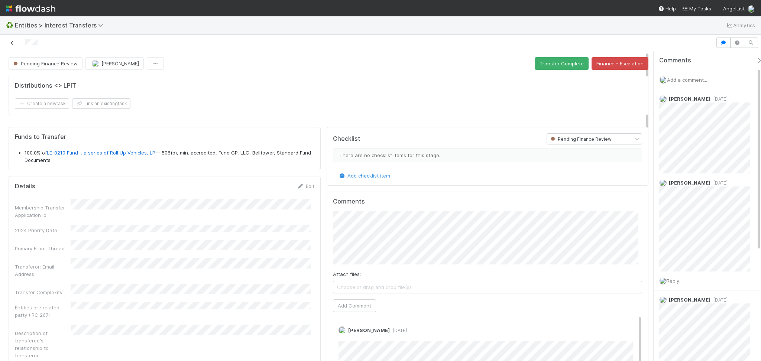
click at [9, 42] on icon at bounding box center [12, 42] width 7 height 5
